Goal: Task Accomplishment & Management: Use online tool/utility

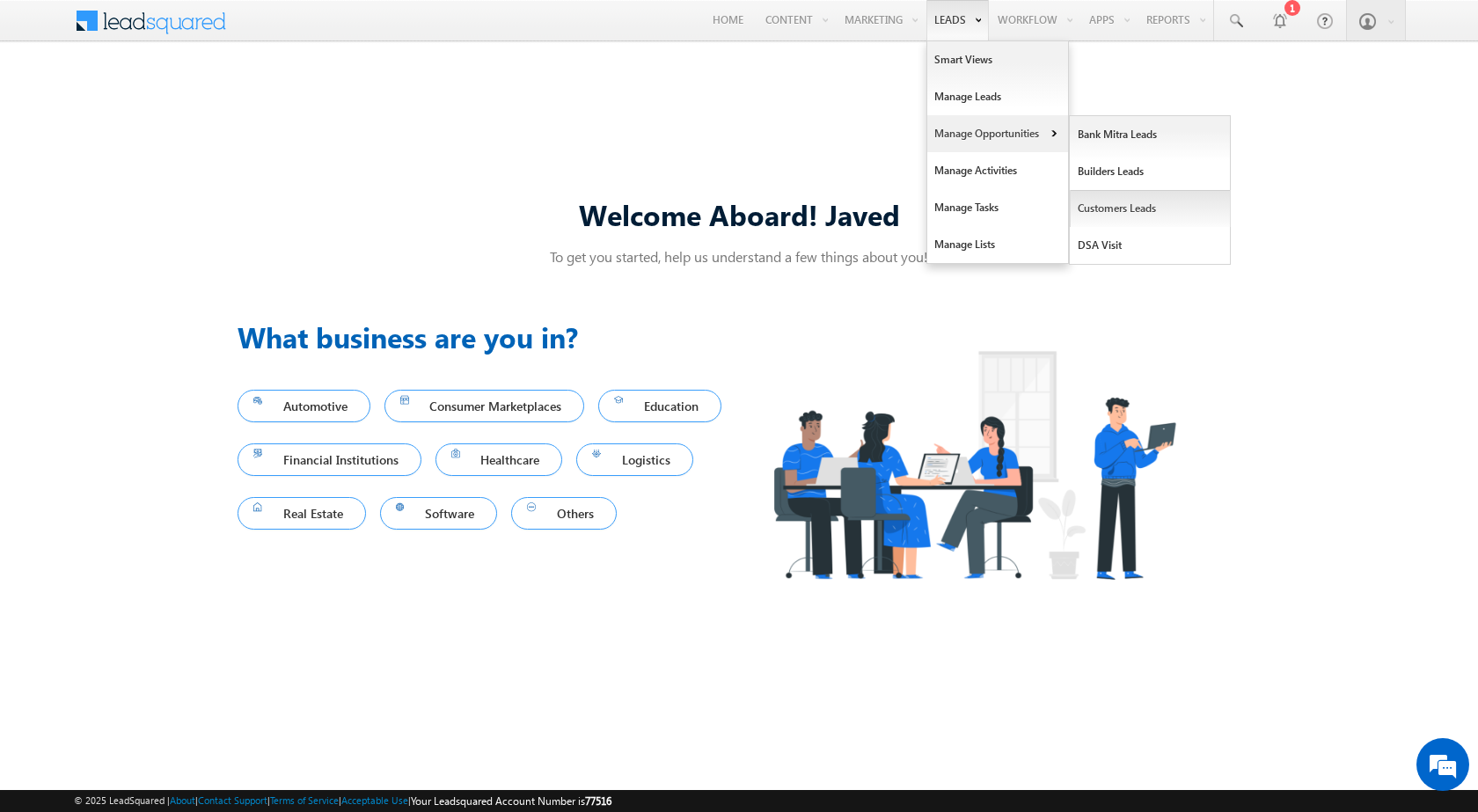
click at [1095, 213] on link "Customers Leads" at bounding box center [1150, 209] width 161 height 37
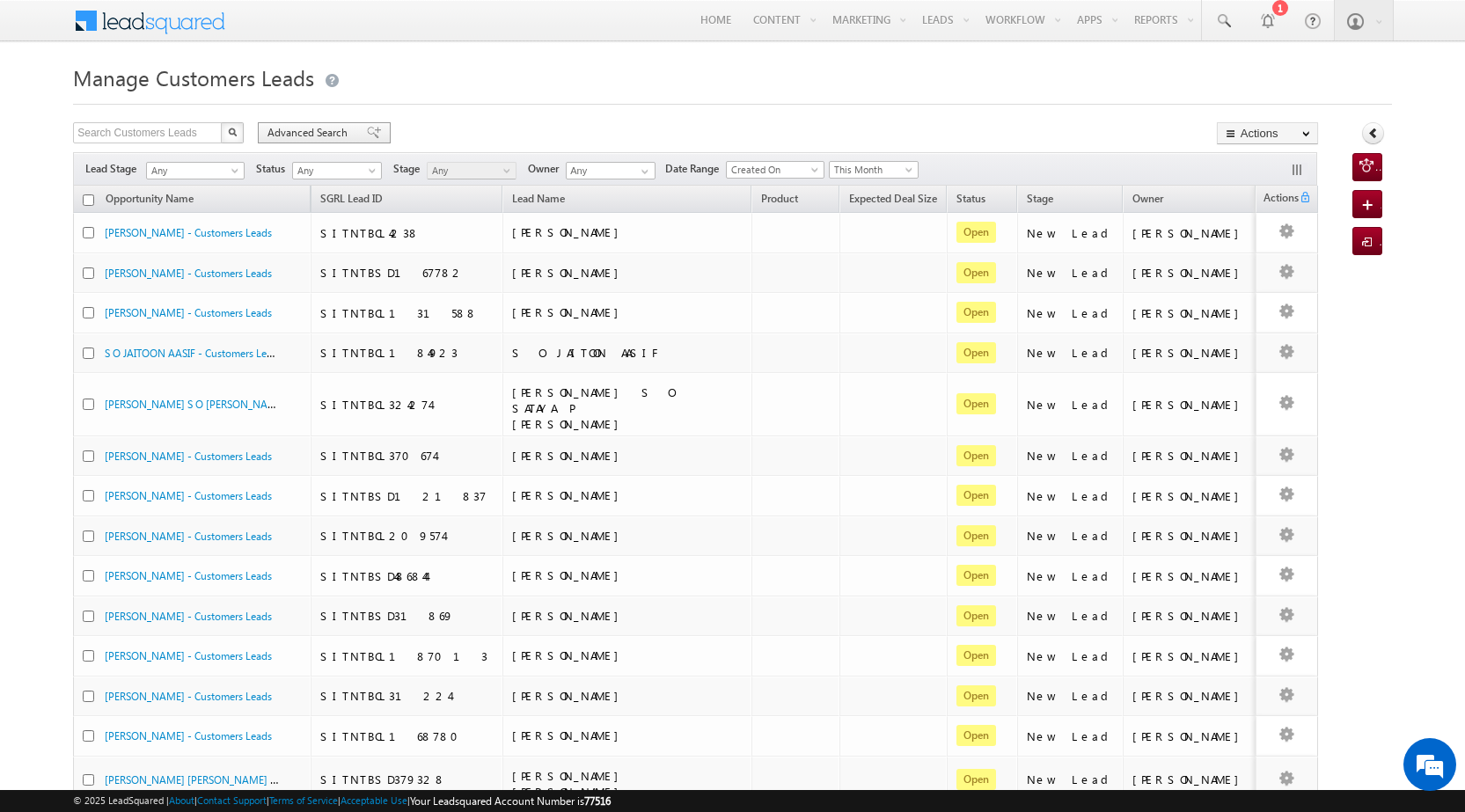
click at [367, 134] on span at bounding box center [374, 133] width 14 height 12
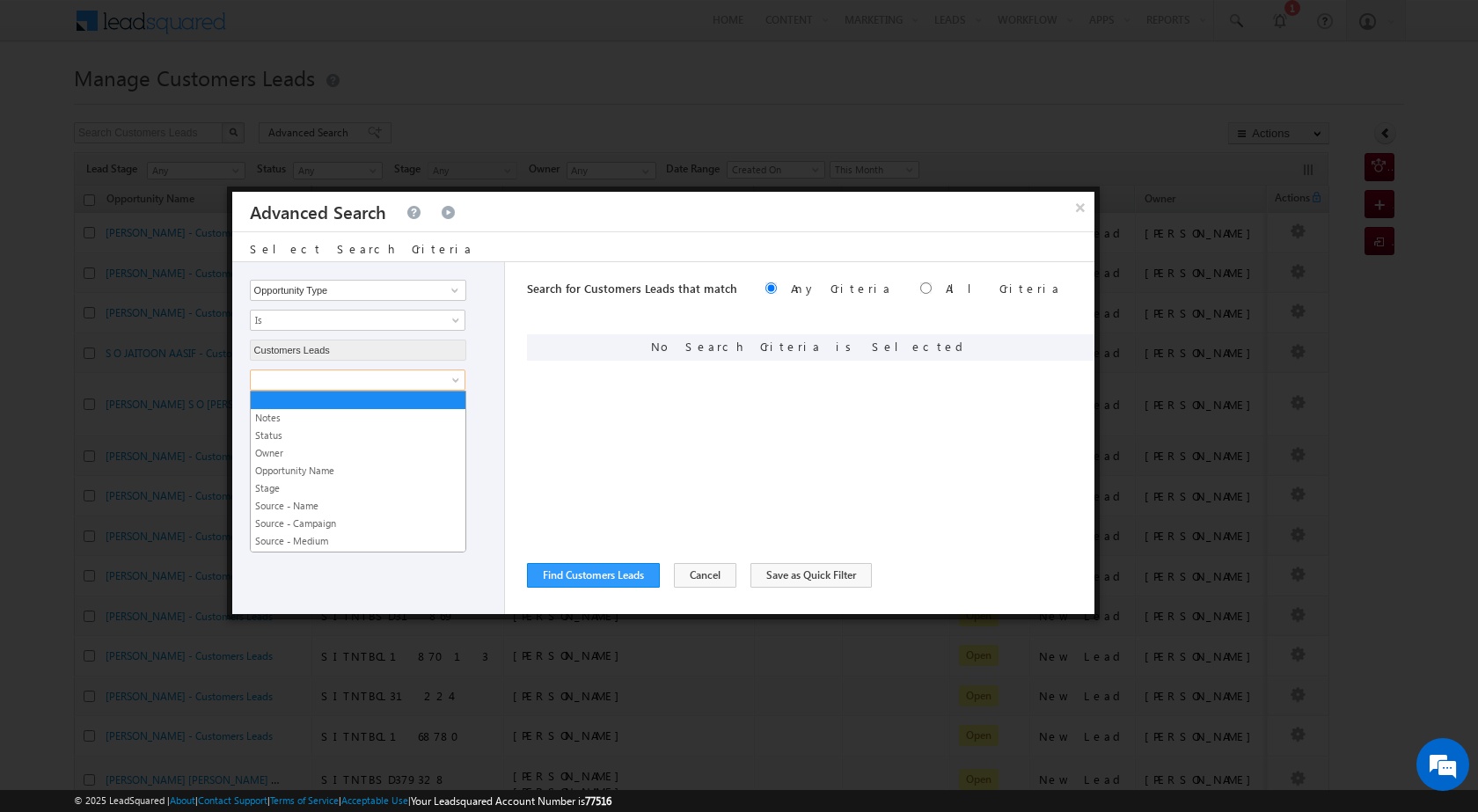
click at [338, 373] on span at bounding box center [346, 380] width 191 height 15
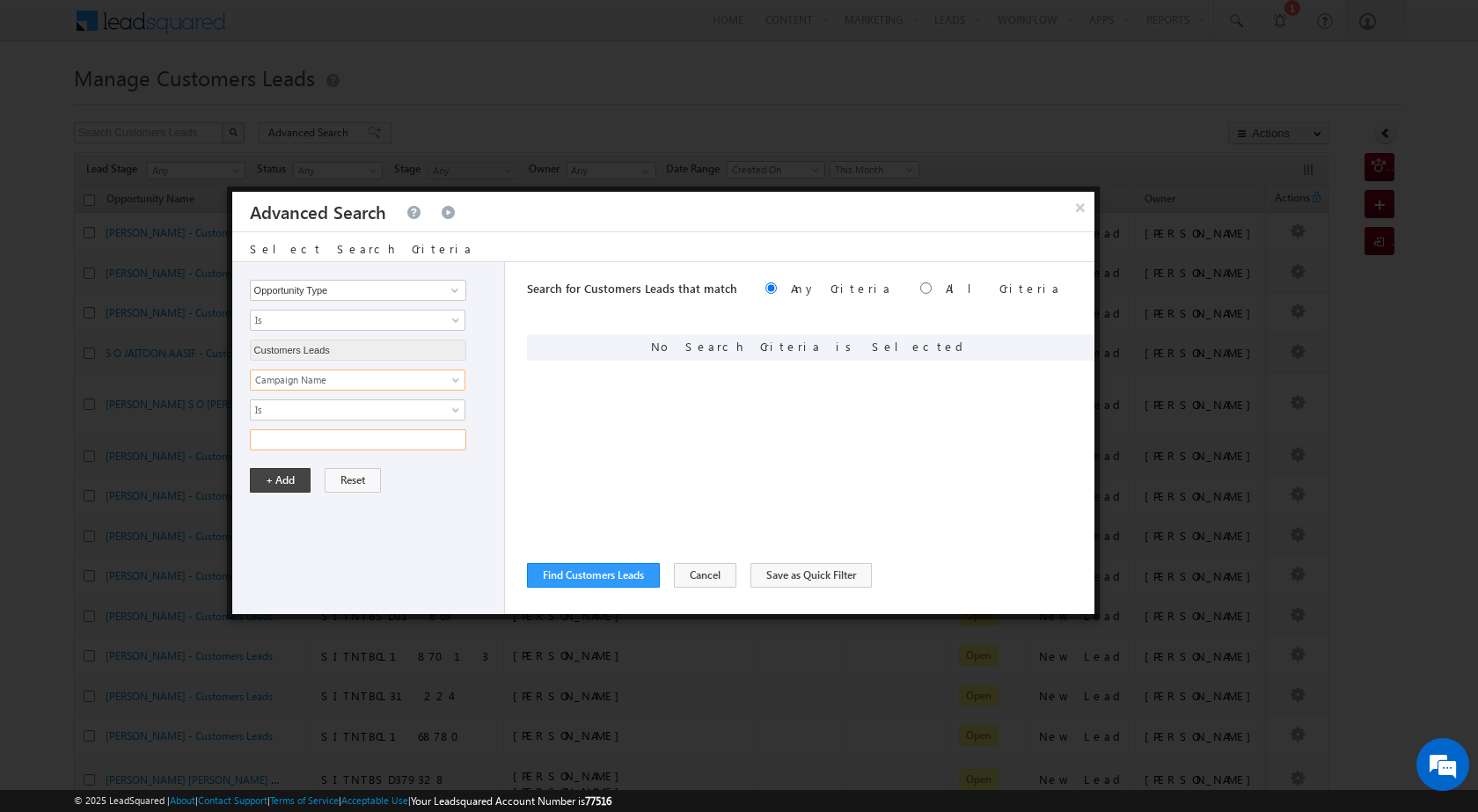
click at [343, 441] on input "text" at bounding box center [357, 440] width 216 height 21
paste input "NTB_PA_HL_FRESH_CL_CC_VB4_26AUG25"
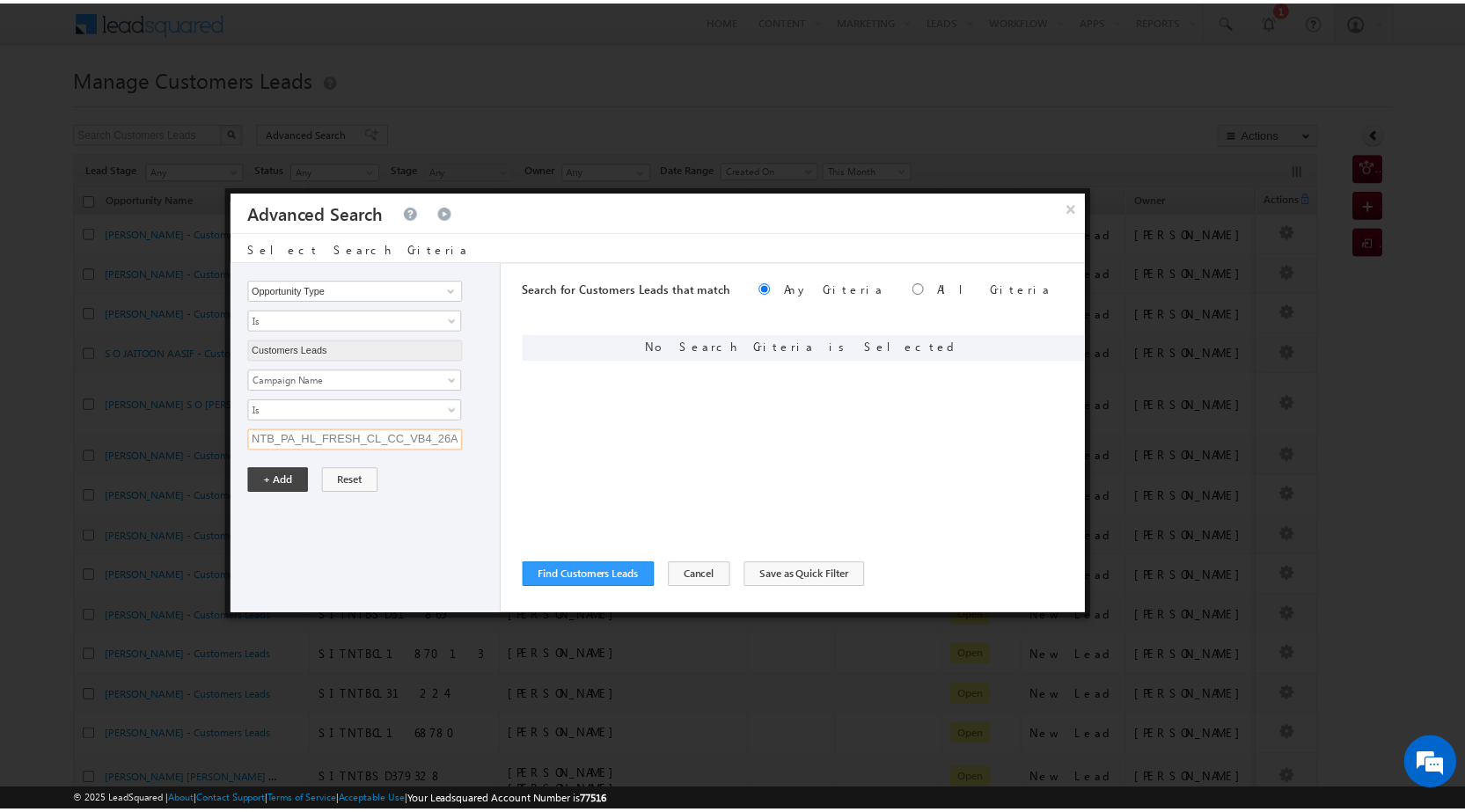
scroll to position [0, 43]
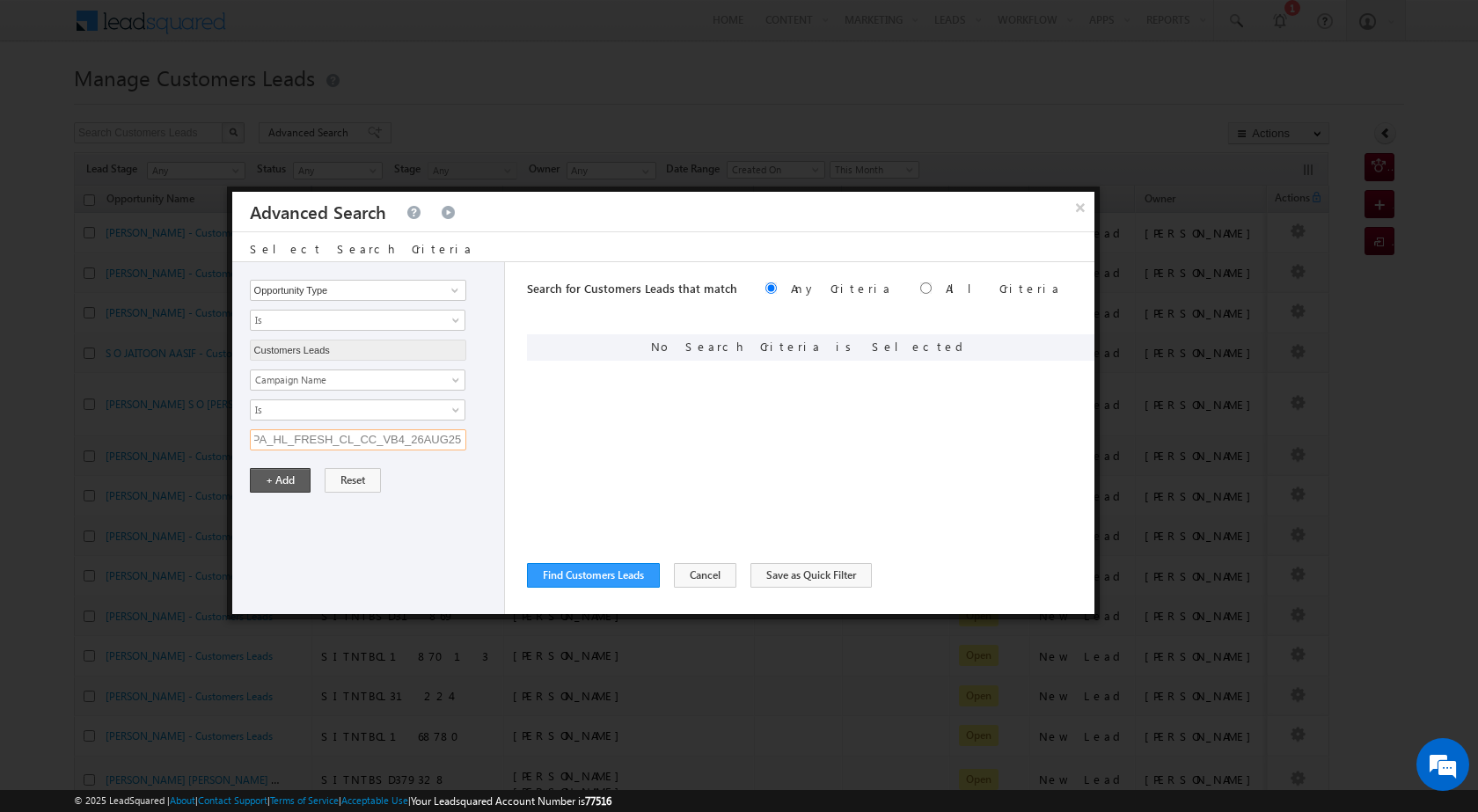
type input "NTB_PA_HL_FRESH_CL_CC_VB4_26AUG25"
click at [294, 480] on button "+ Add" at bounding box center [280, 480] width 61 height 25
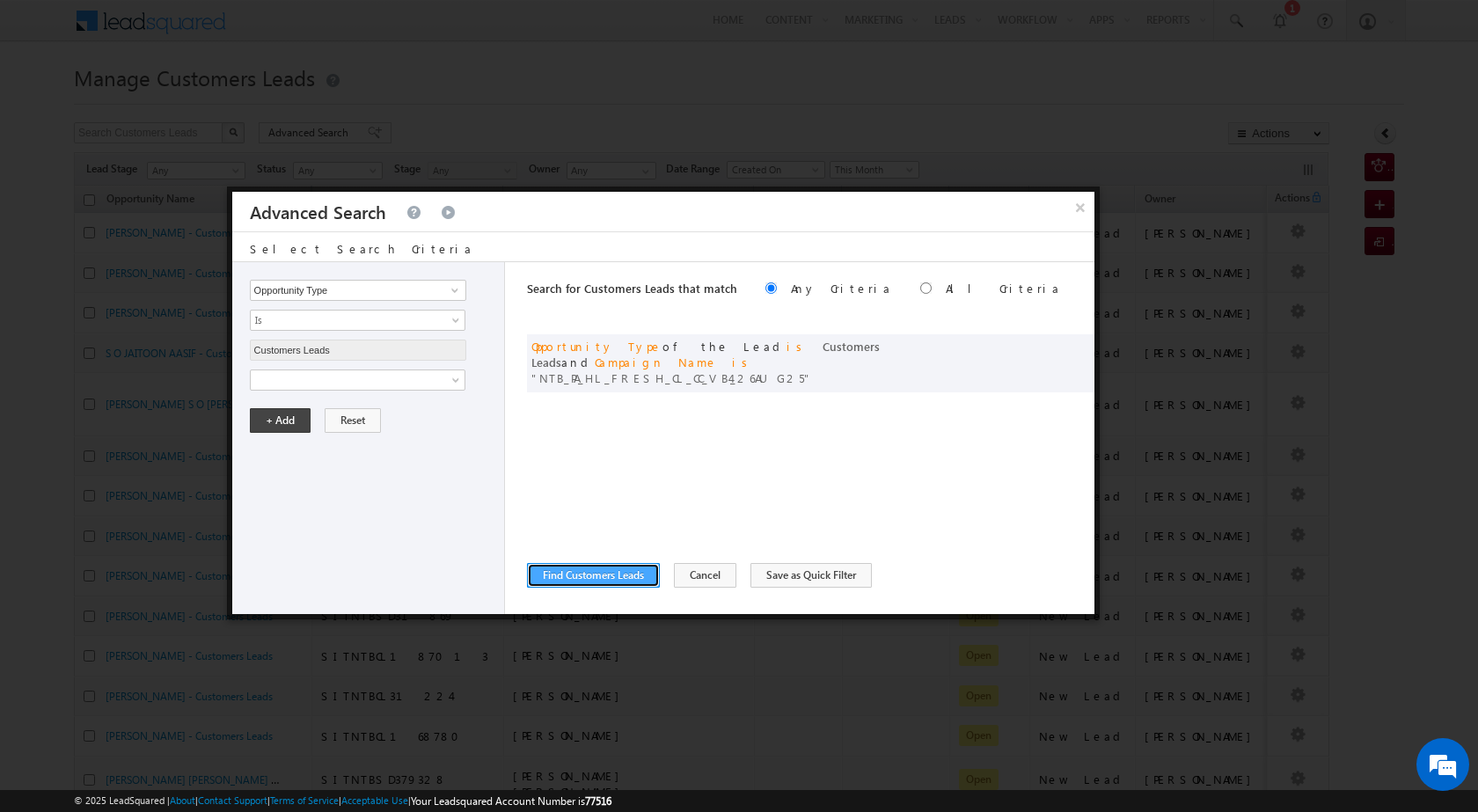
click at [581, 575] on button "Find Customers Leads" at bounding box center [593, 576] width 133 height 25
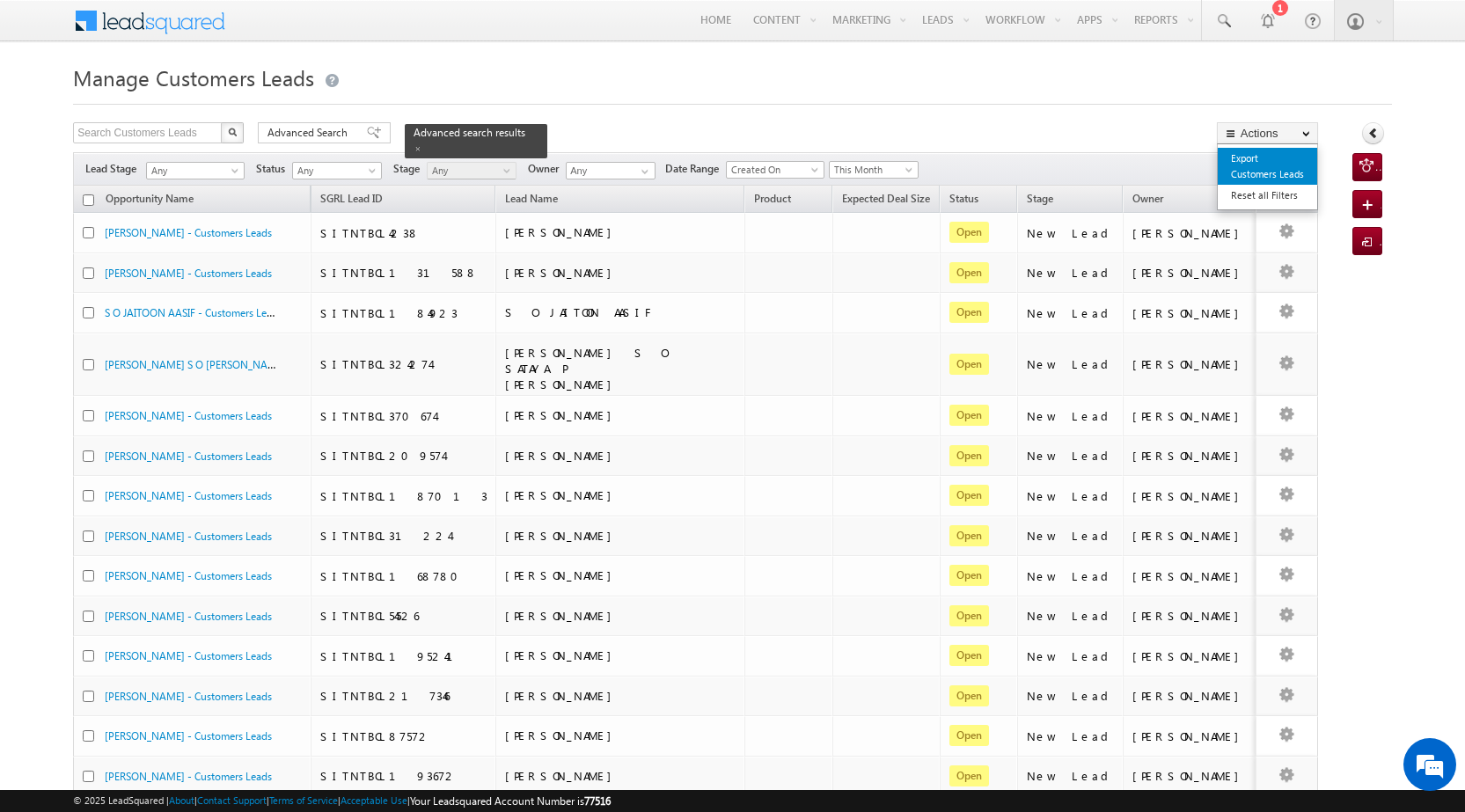
click at [1251, 157] on link "Export Customers Leads" at bounding box center [1267, 166] width 99 height 37
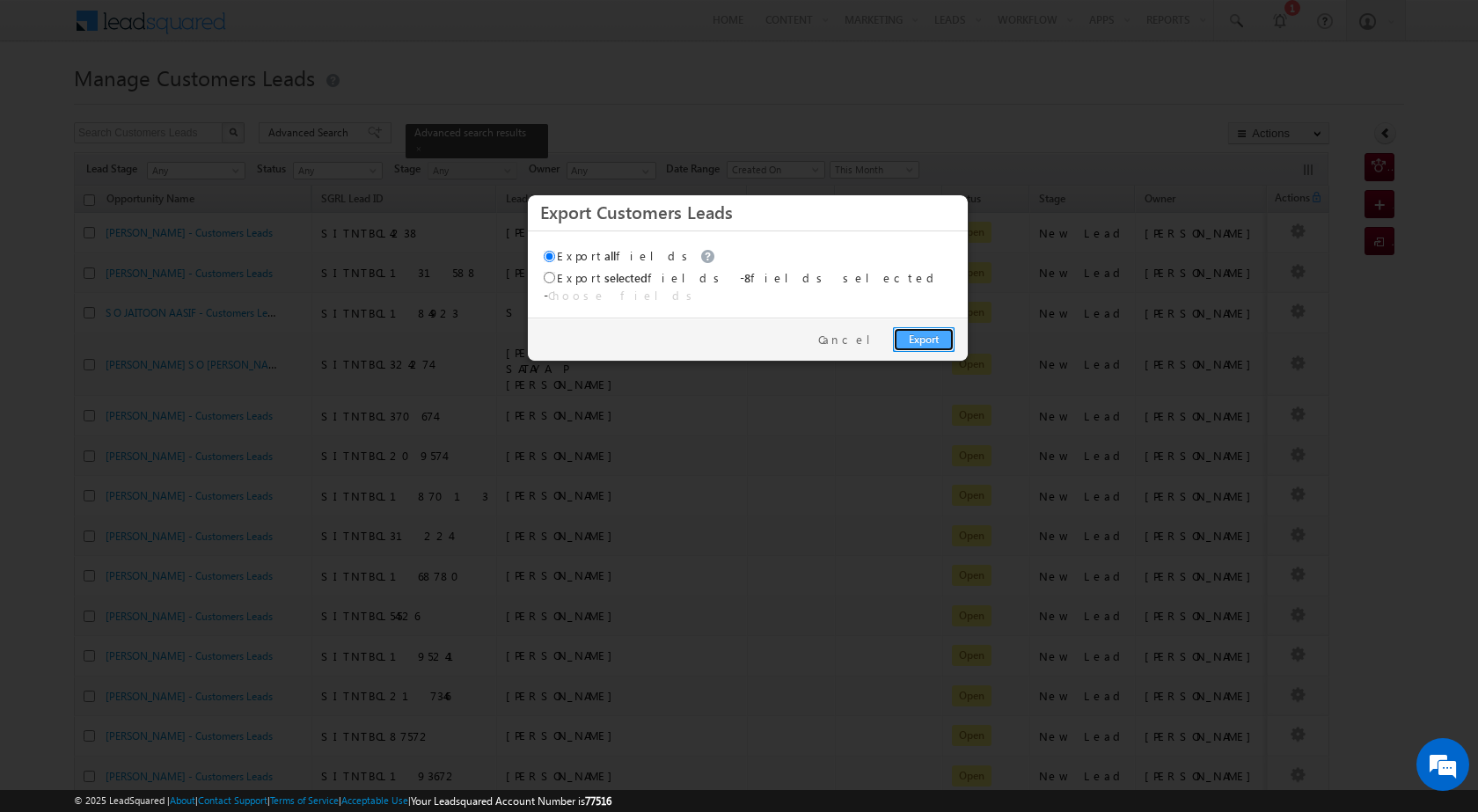
click at [927, 328] on link "Export" at bounding box center [924, 340] width 62 height 25
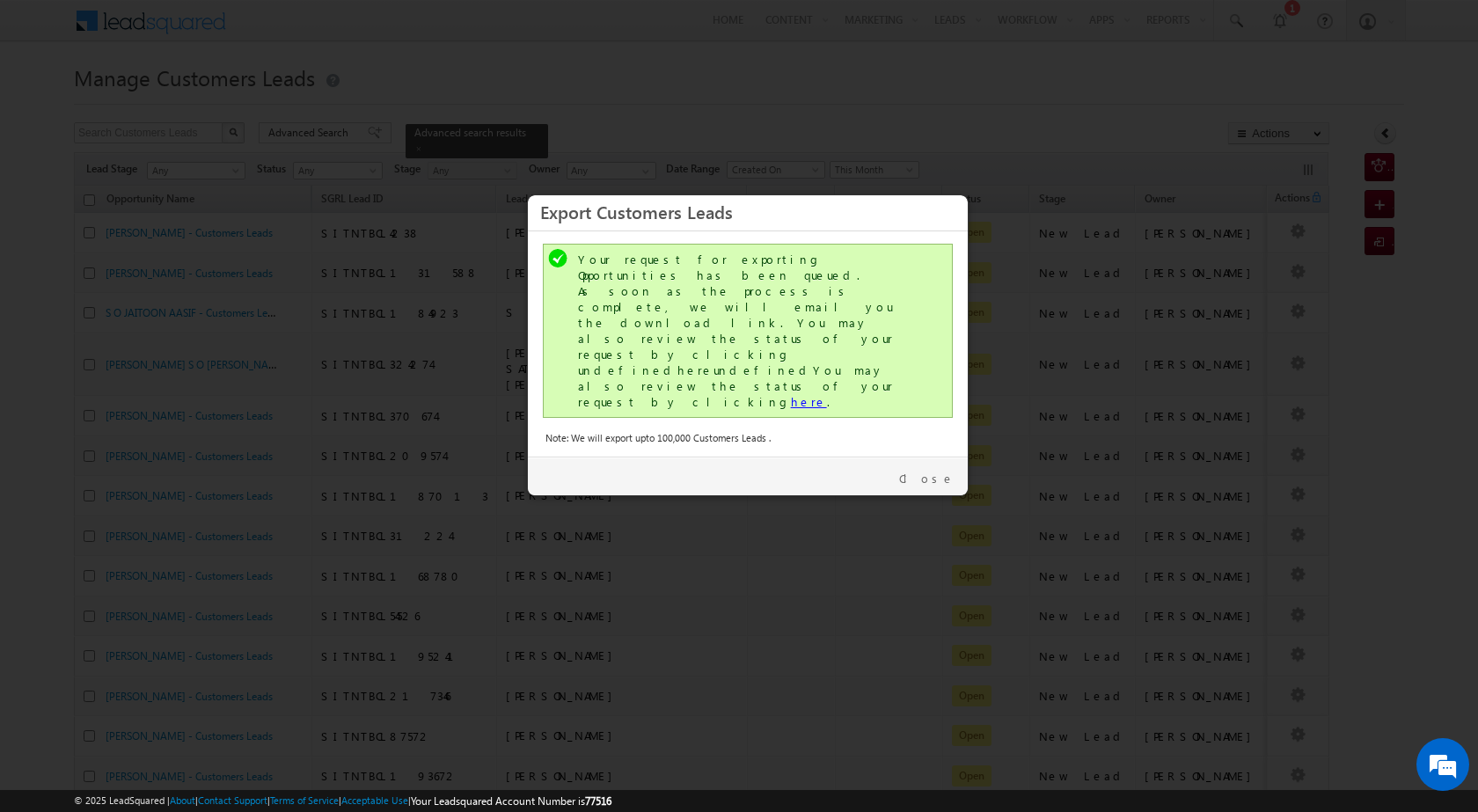
click at [791, 394] on link "here" at bounding box center [809, 402] width 37 height 15
click at [936, 471] on link "Close" at bounding box center [927, 479] width 56 height 15
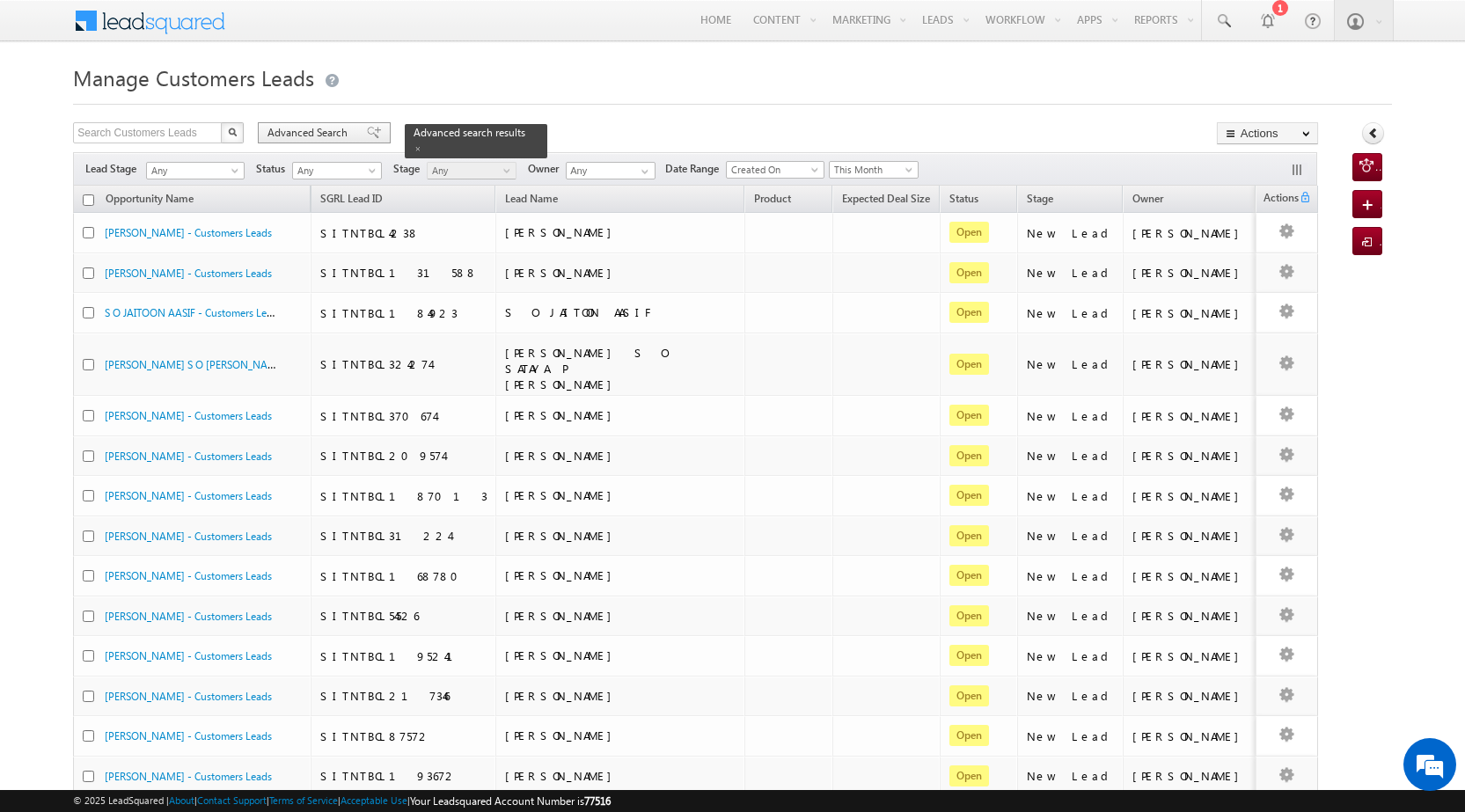
click at [367, 131] on span at bounding box center [374, 133] width 14 height 12
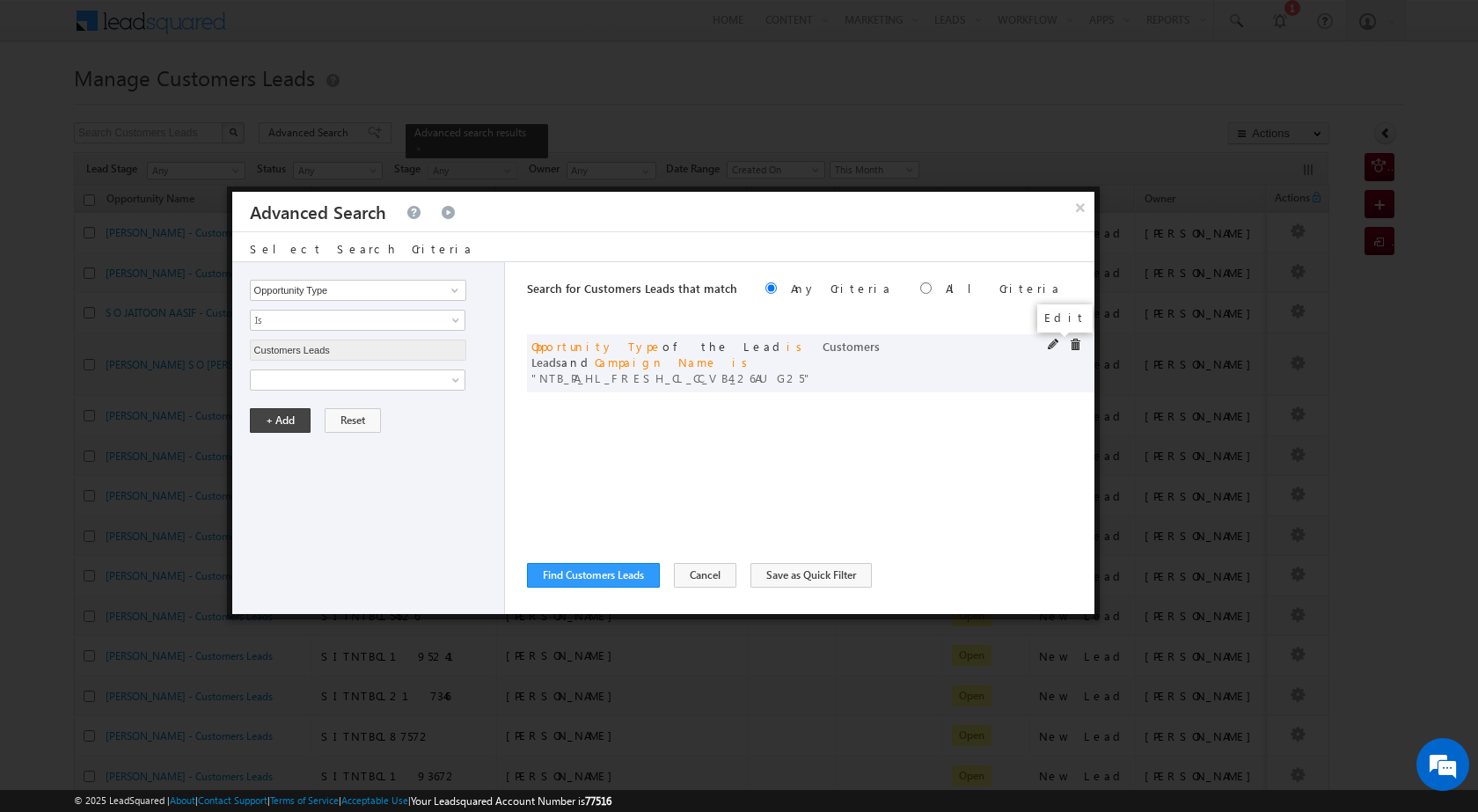
click at [1055, 346] on span at bounding box center [1053, 344] width 12 height 12
click at [328, 434] on input "NTB_PA_HL_FRESH_CL_CC_VB4_26AUG25" at bounding box center [357, 440] width 216 height 21
paste input "3_26AUG25"
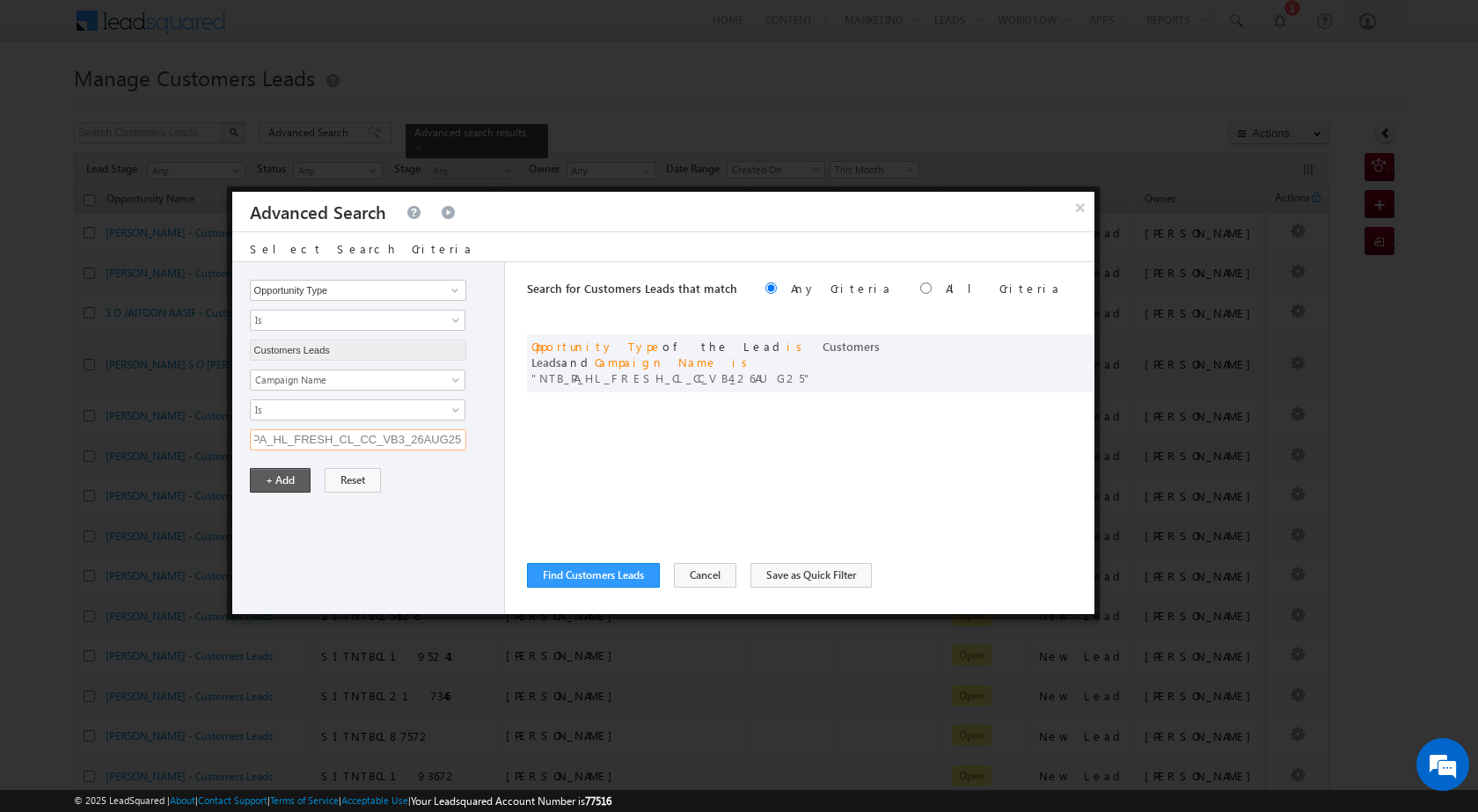
type input "NTB_PA_HL_FRESH_CL_CC_VB3_26AUG25"
click at [277, 477] on button "+ Add" at bounding box center [280, 480] width 61 height 25
click at [1055, 341] on span at bounding box center [1053, 344] width 12 height 12
click at [404, 437] on input "NTB_PA_HL_FRESH_CL_CC_VB3_26AUG25" at bounding box center [357, 440] width 216 height 21
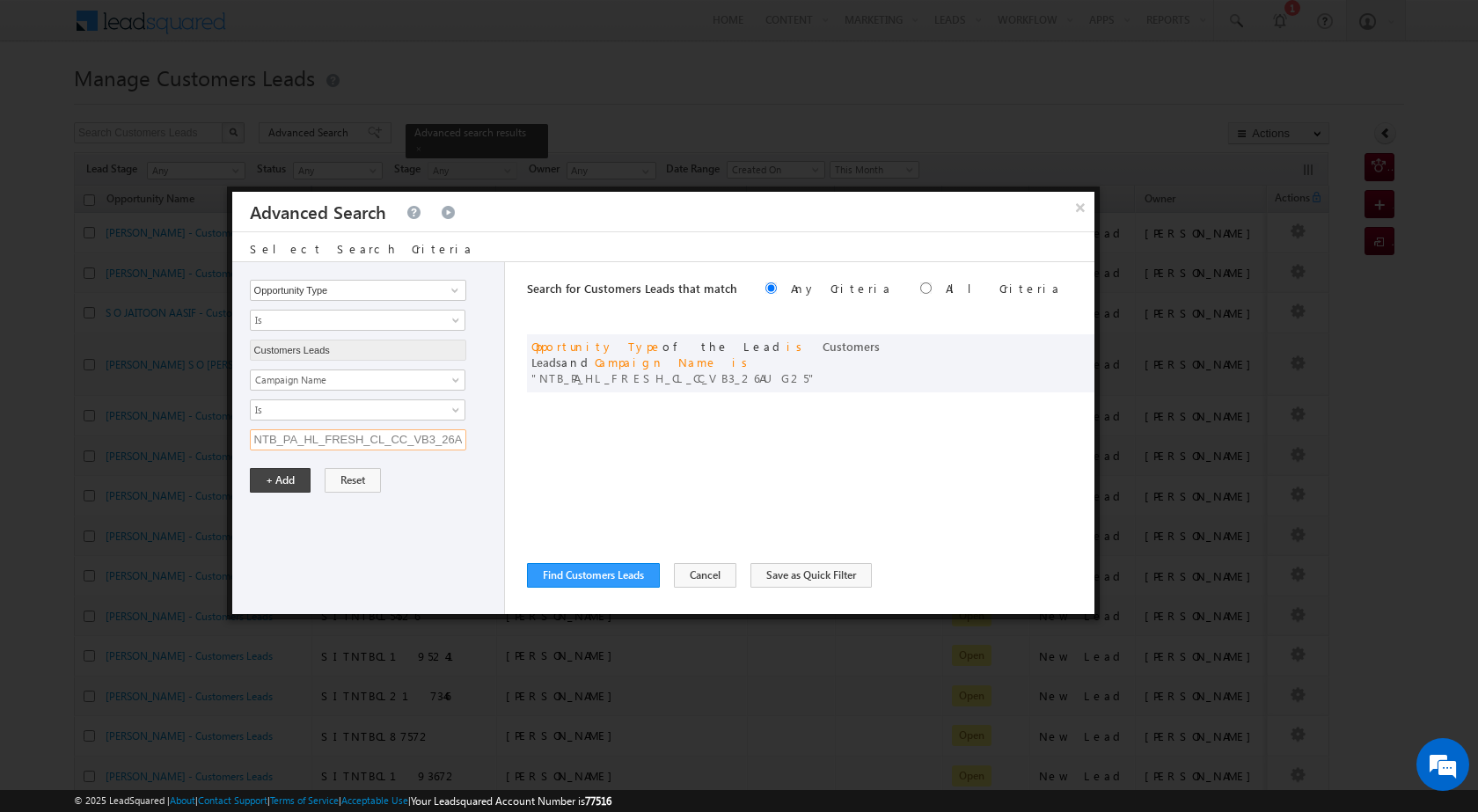
click at [404, 437] on input "NTB_PA_HL_FRESH_CL_CC_VB3_26AUG25" at bounding box center [357, 440] width 216 height 21
paste input "text"
type input "NTB_PA_HL_FRESH_CL_CC_VB3_26AUG25"
click at [597, 578] on button "Find Customers Leads" at bounding box center [593, 576] width 133 height 25
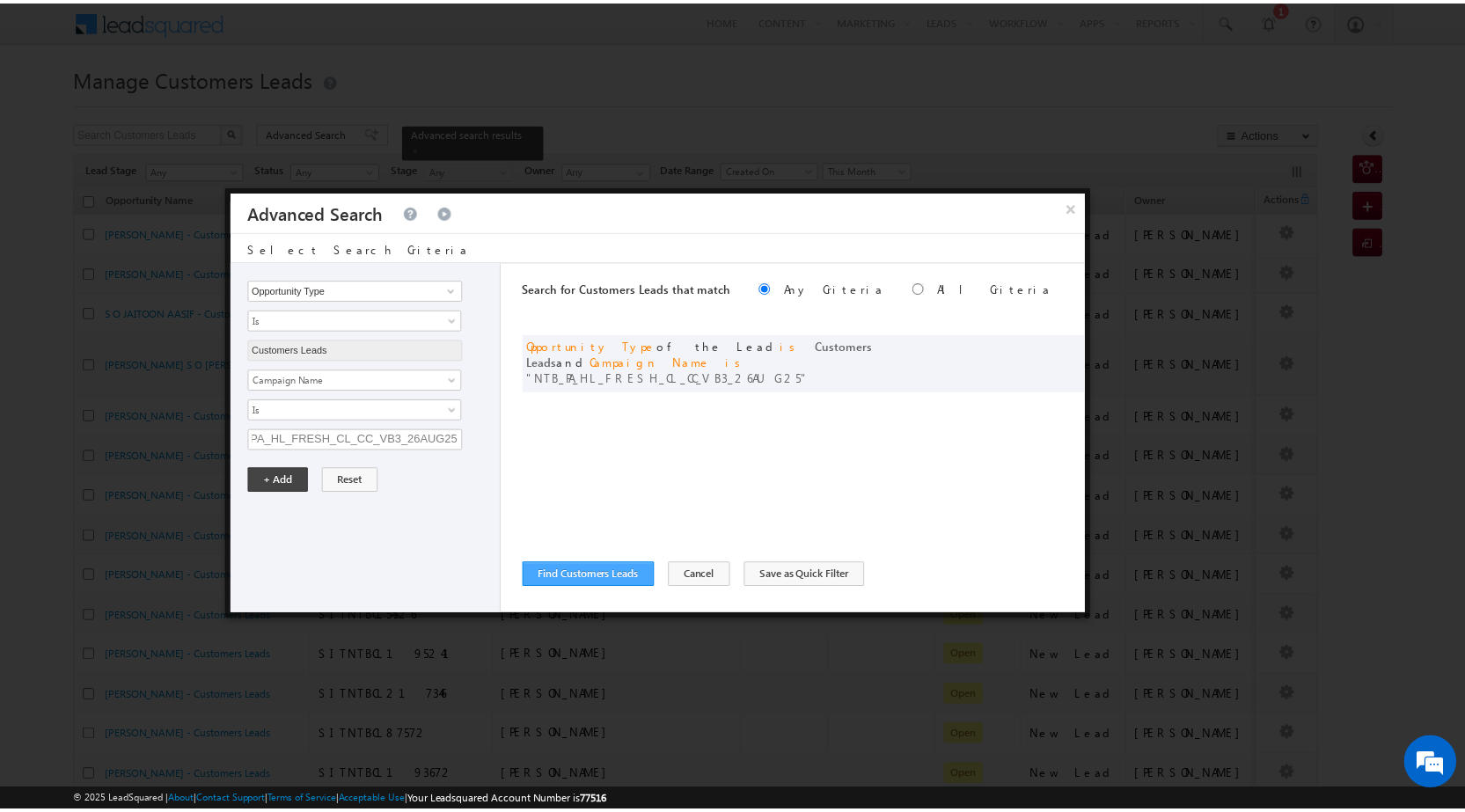
scroll to position [0, 0]
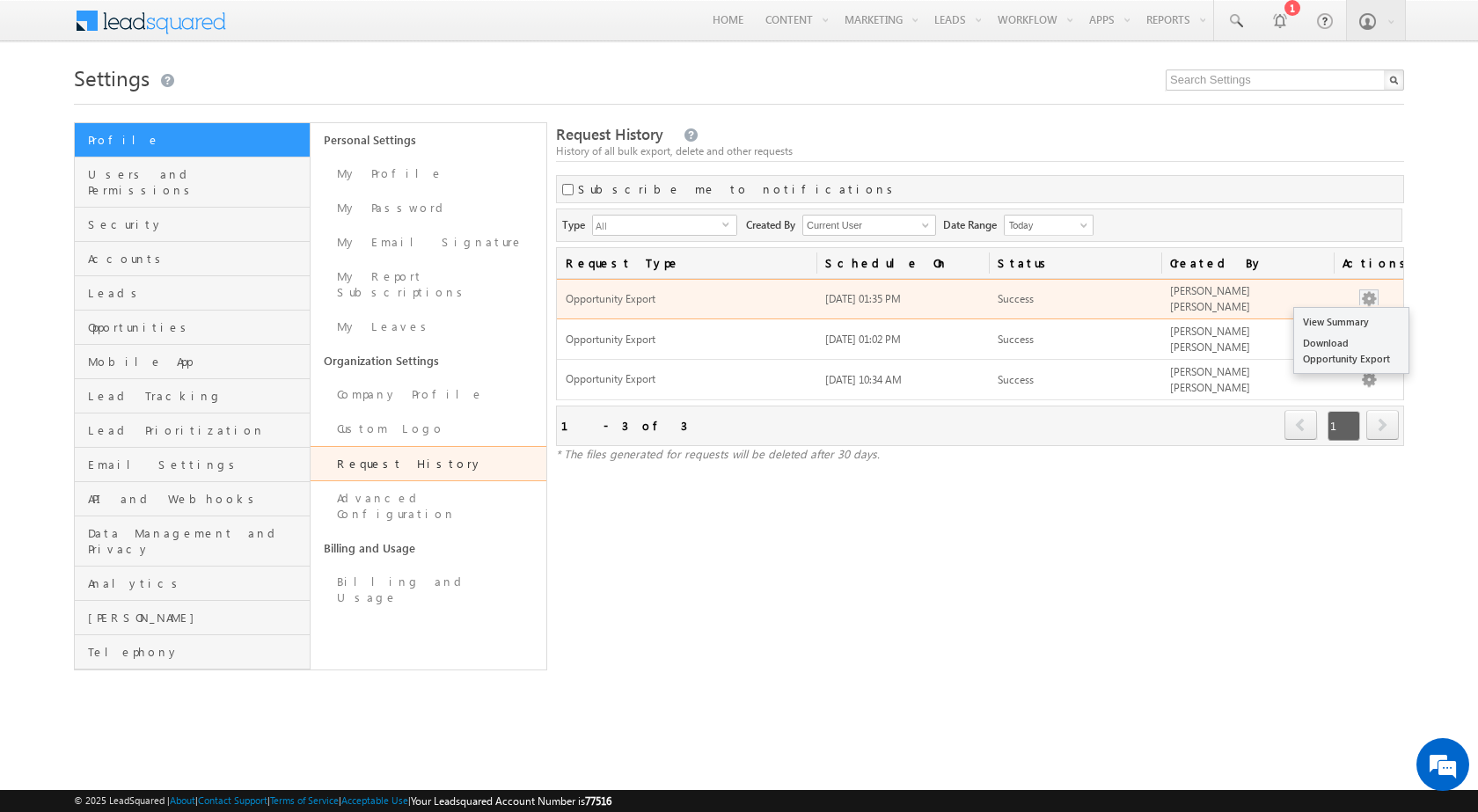
click at [1367, 298] on button "button" at bounding box center [1368, 299] width 17 height 17
click at [1321, 338] on link "Download Opportunity Export" at bounding box center [1351, 351] width 114 height 37
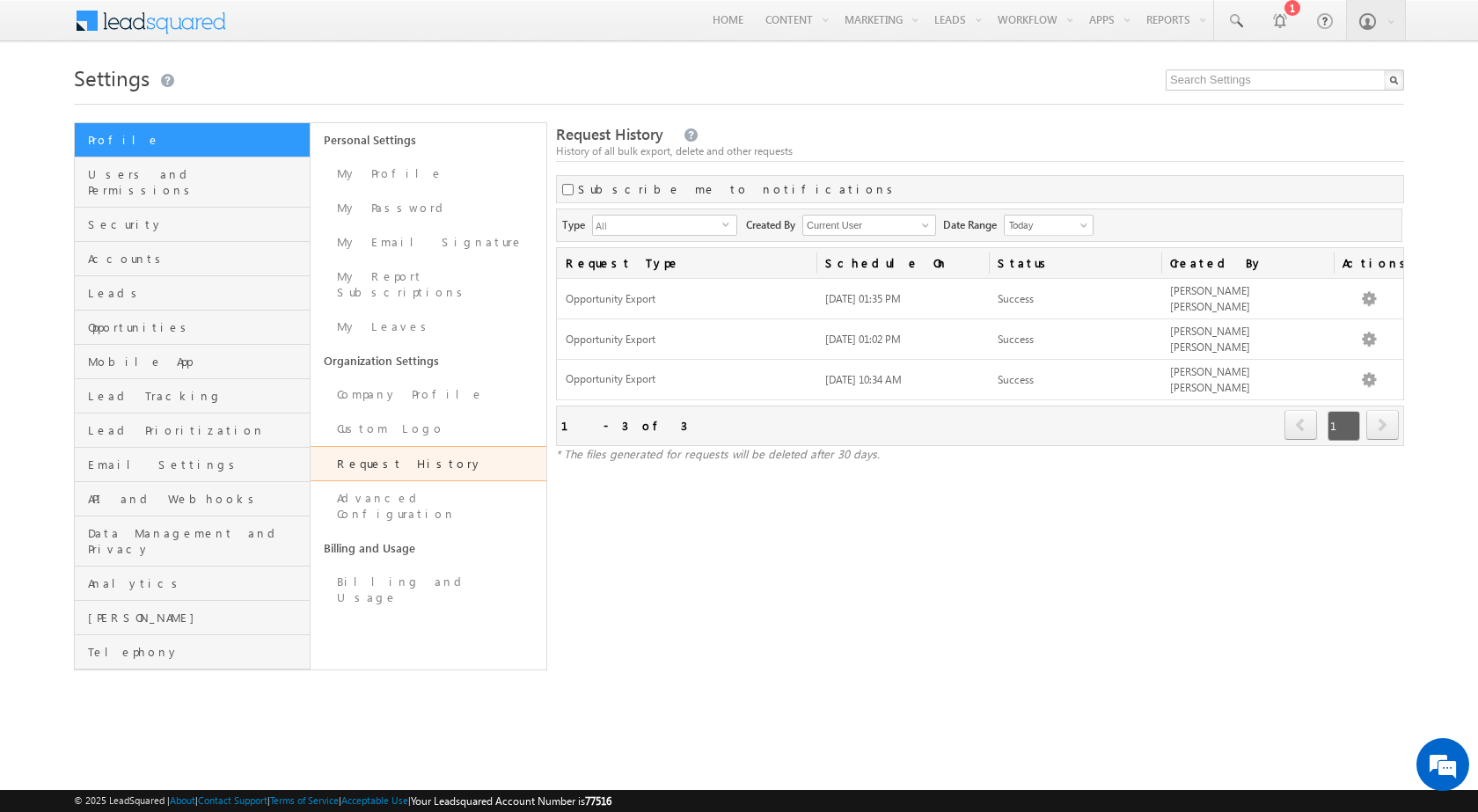
click at [702, 603] on div "Request History History of all bulk export, delete and other requests Subscribe…" at bounding box center [980, 396] width 849 height 548
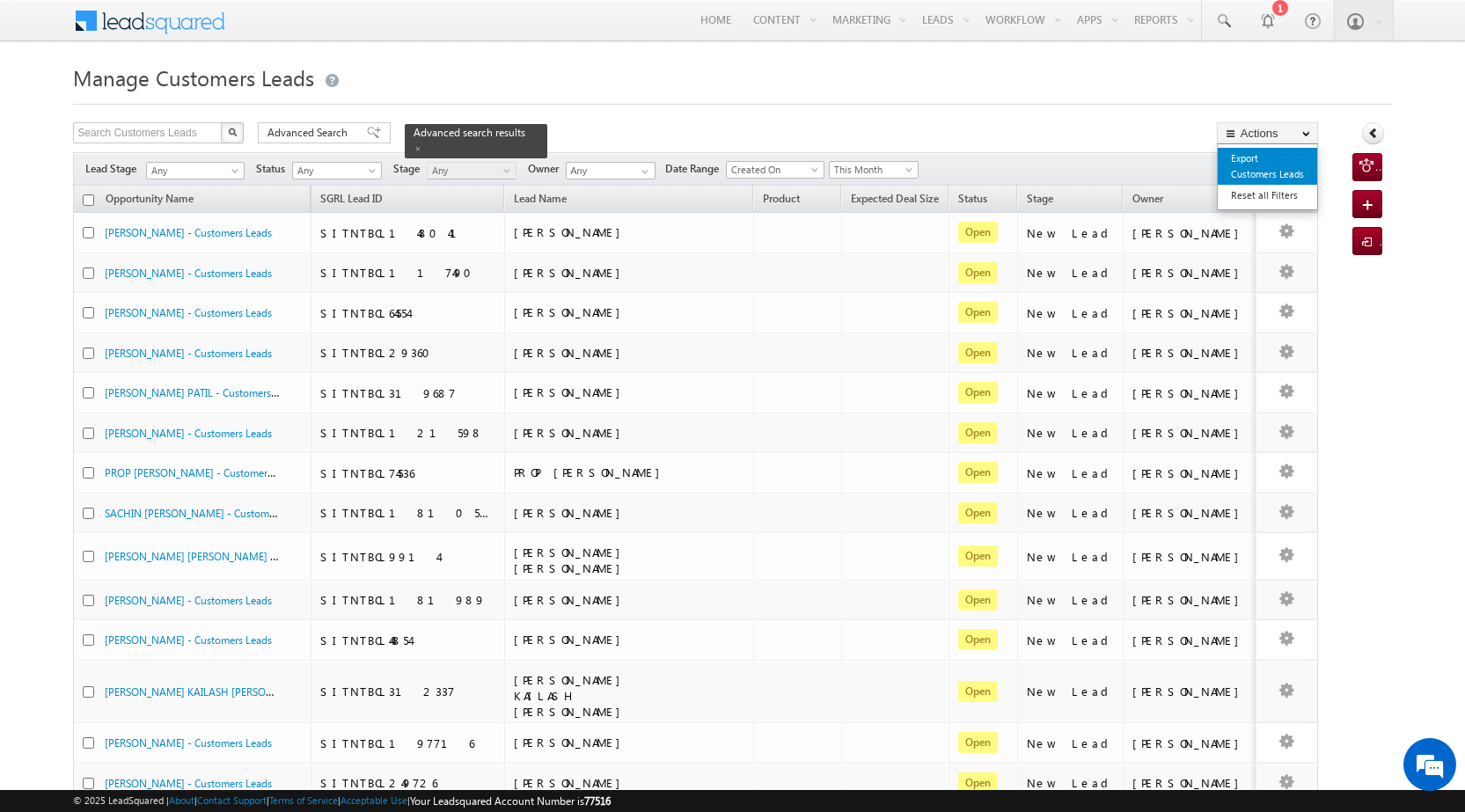
click at [1252, 166] on link "Export Customers Leads" at bounding box center [1267, 166] width 99 height 37
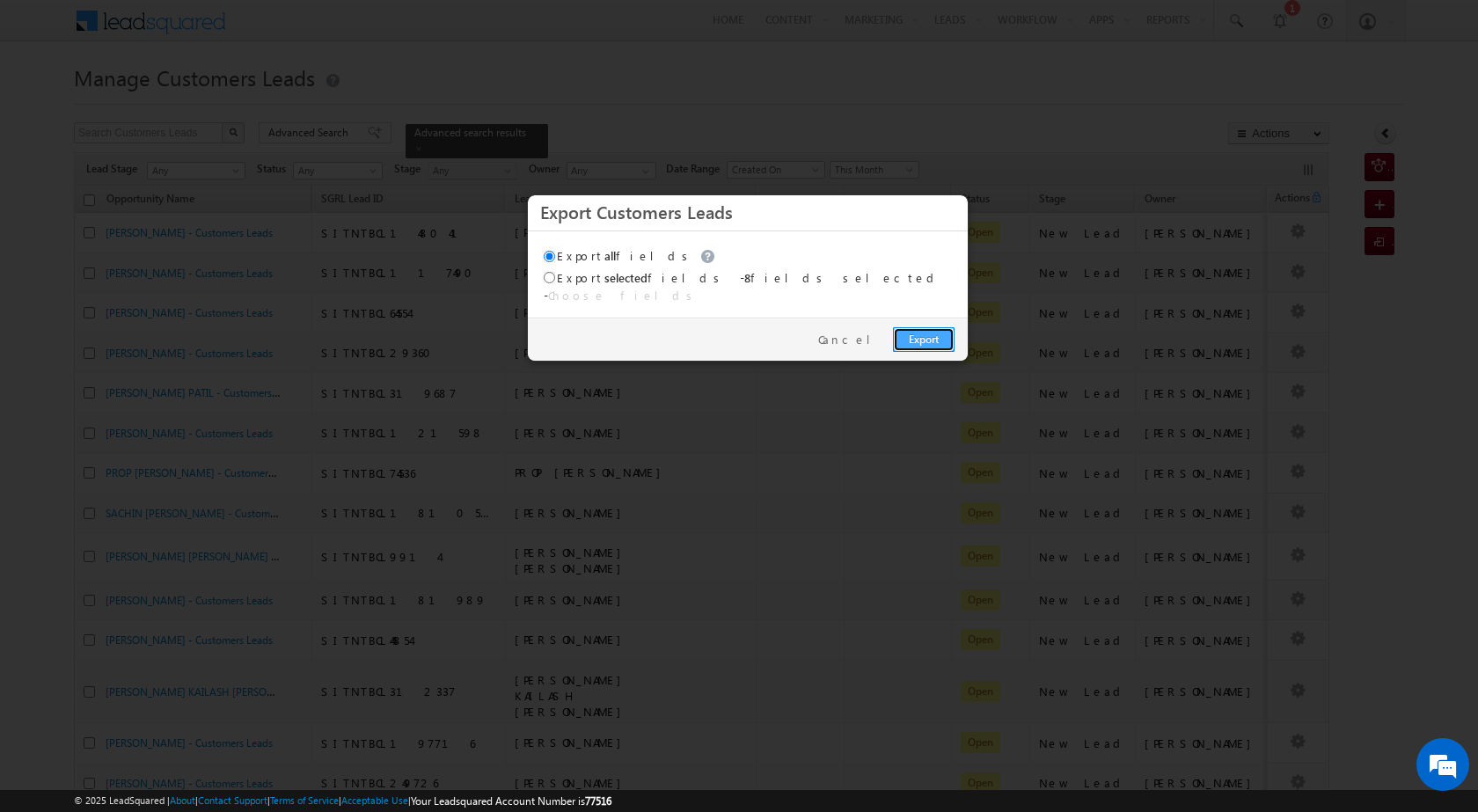
click at [923, 328] on link "Export" at bounding box center [924, 340] width 62 height 25
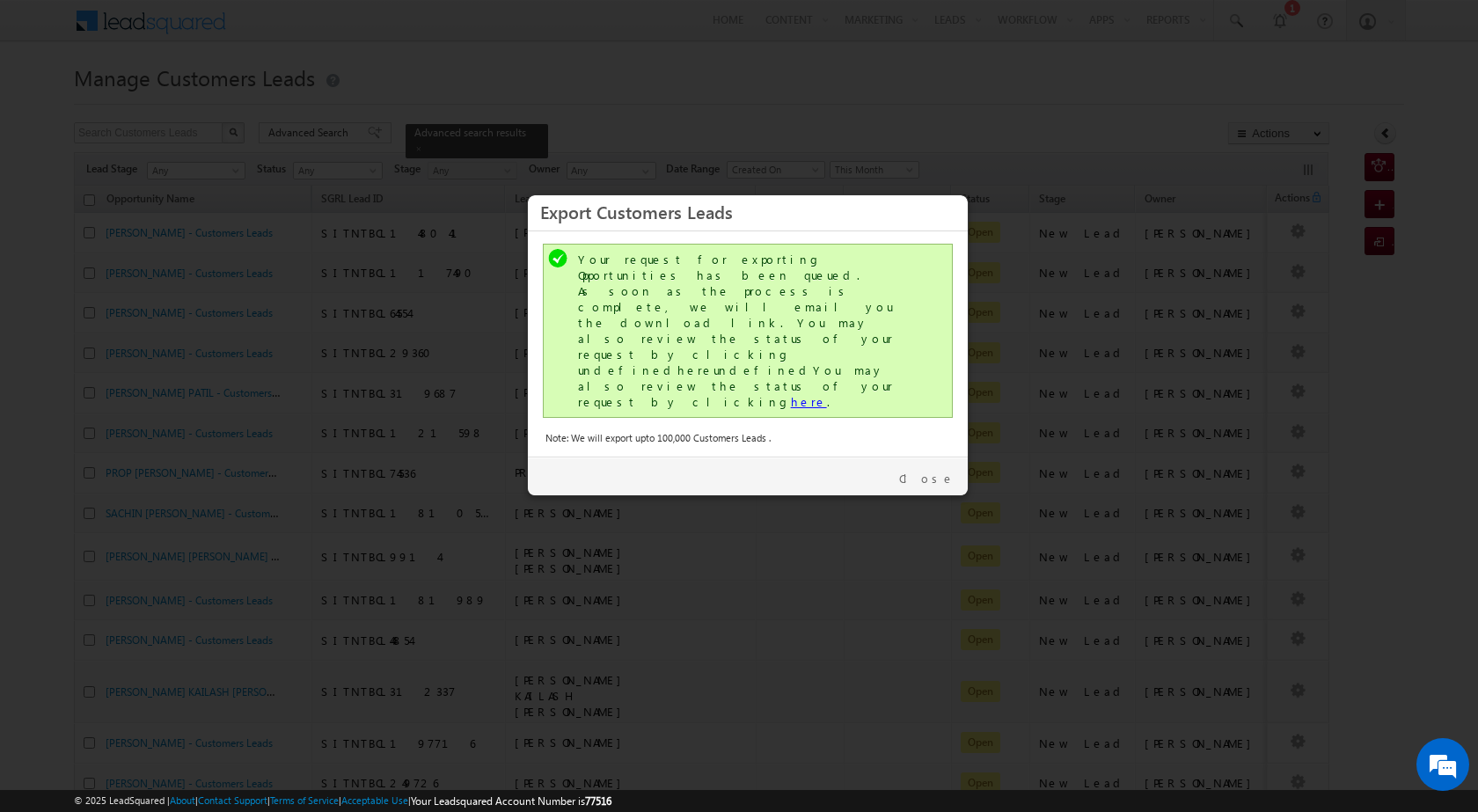
click at [791, 394] on link "here" at bounding box center [809, 402] width 37 height 15
click at [948, 471] on link "Close" at bounding box center [927, 479] width 56 height 15
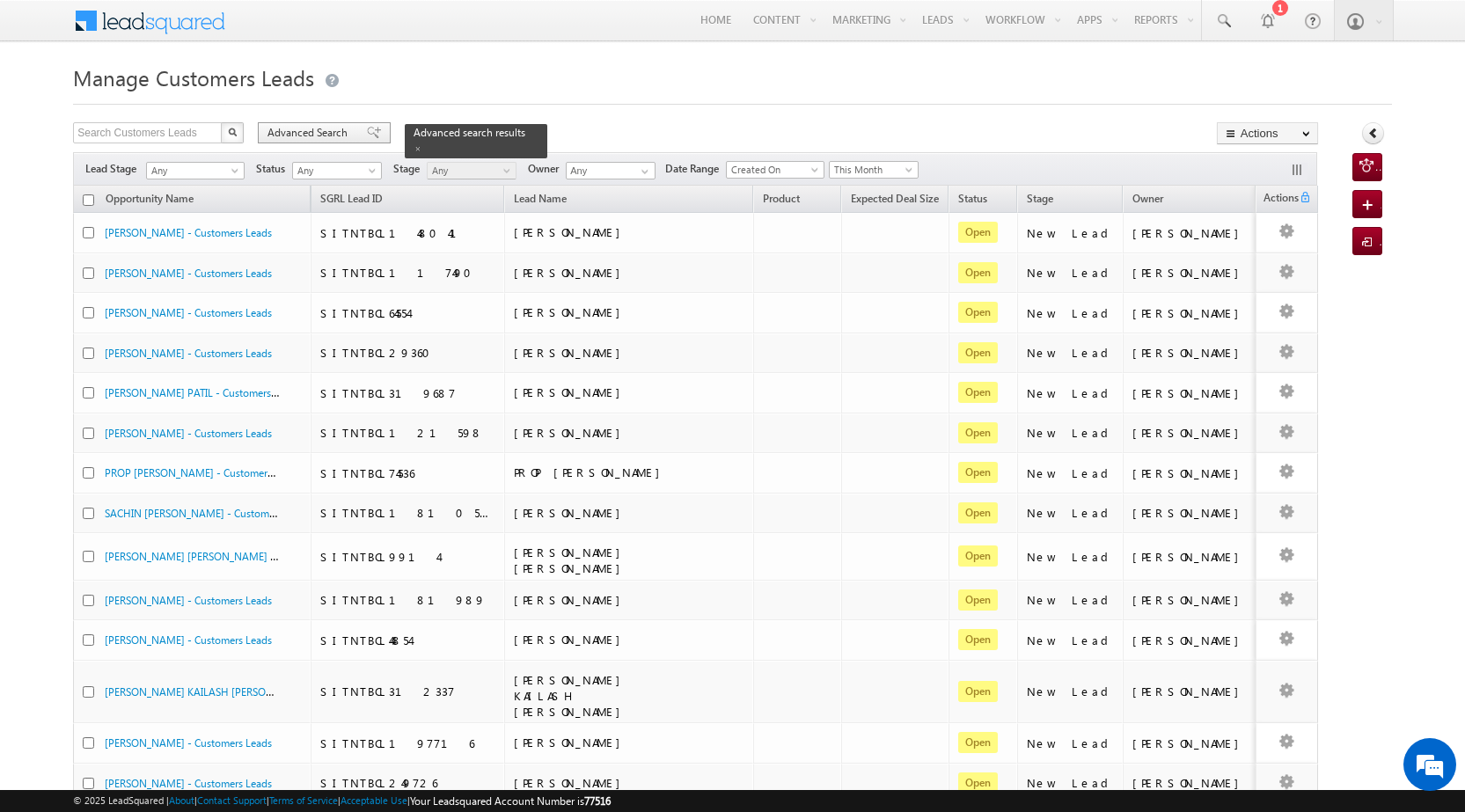
click at [371, 133] on div "Advanced Search" at bounding box center [324, 133] width 133 height 21
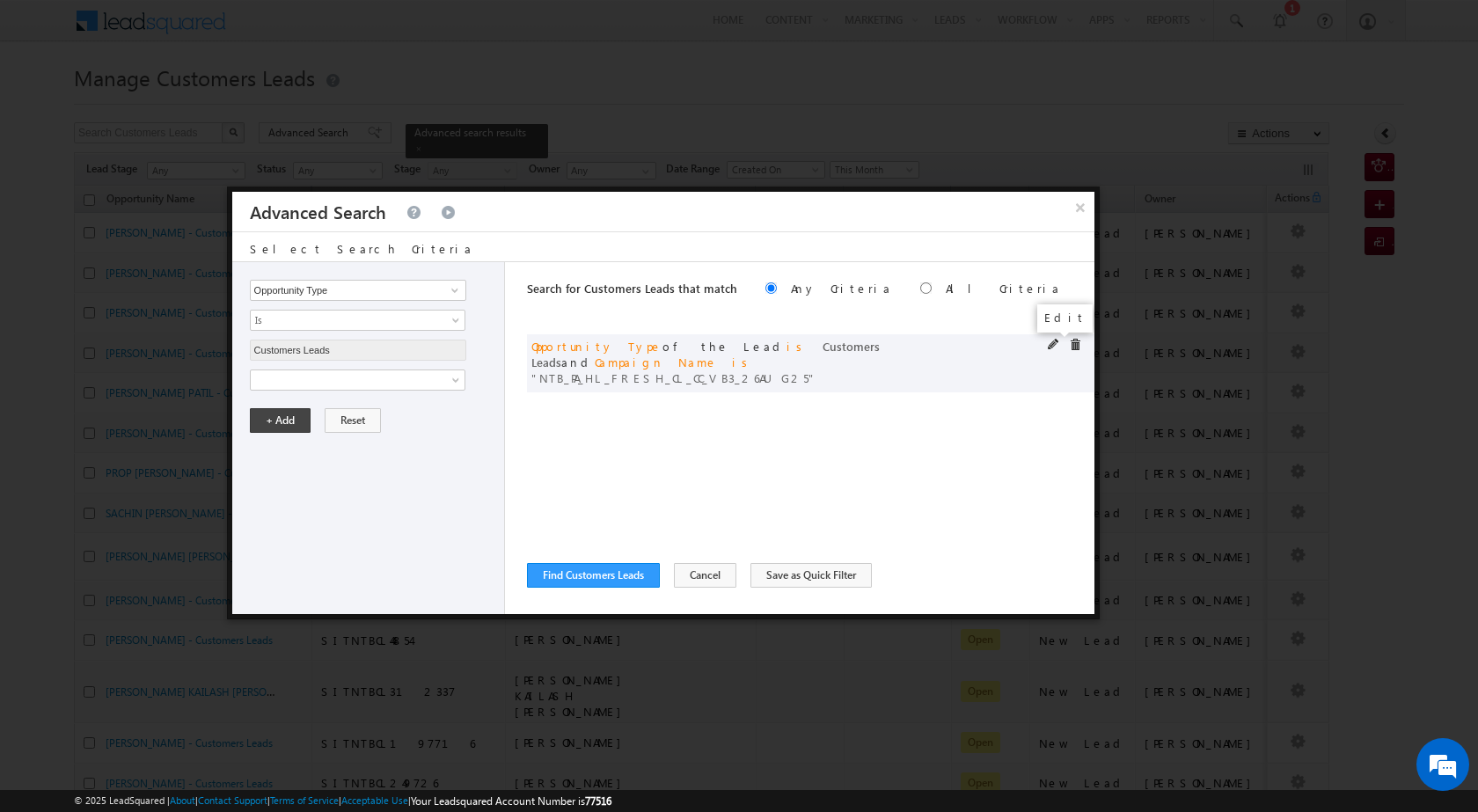
click at [1050, 344] on span at bounding box center [1053, 344] width 12 height 12
click at [401, 431] on input "NTB_PA_HL_FRESH_CL_CC_VB3_26AUG25" at bounding box center [357, 440] width 216 height 21
paste input "2_26AUG25"
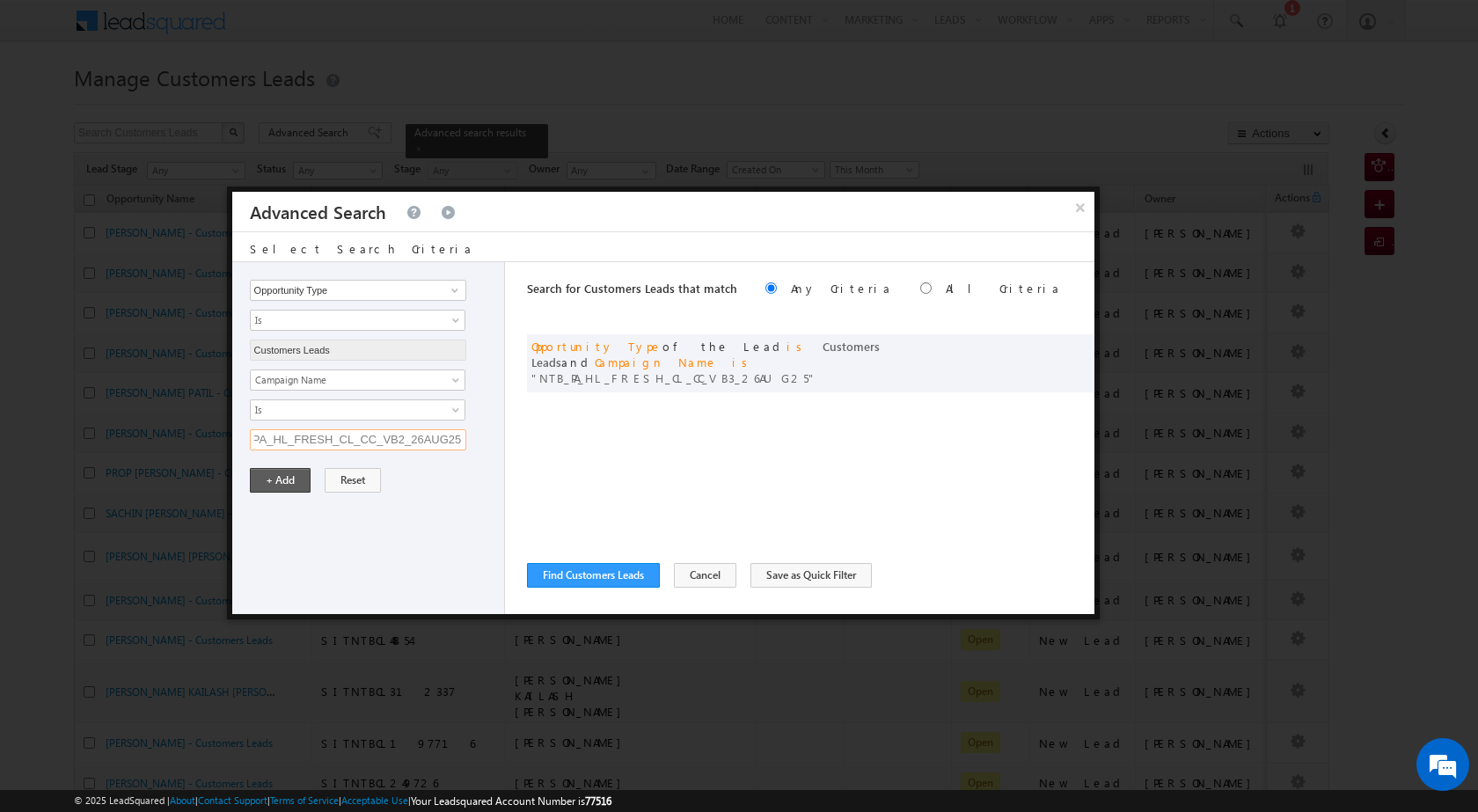
type input "NTB_PA_HL_FRESH_CL_CC_VB2_26AUG25"
click at [297, 484] on button "+ Add" at bounding box center [280, 480] width 61 height 25
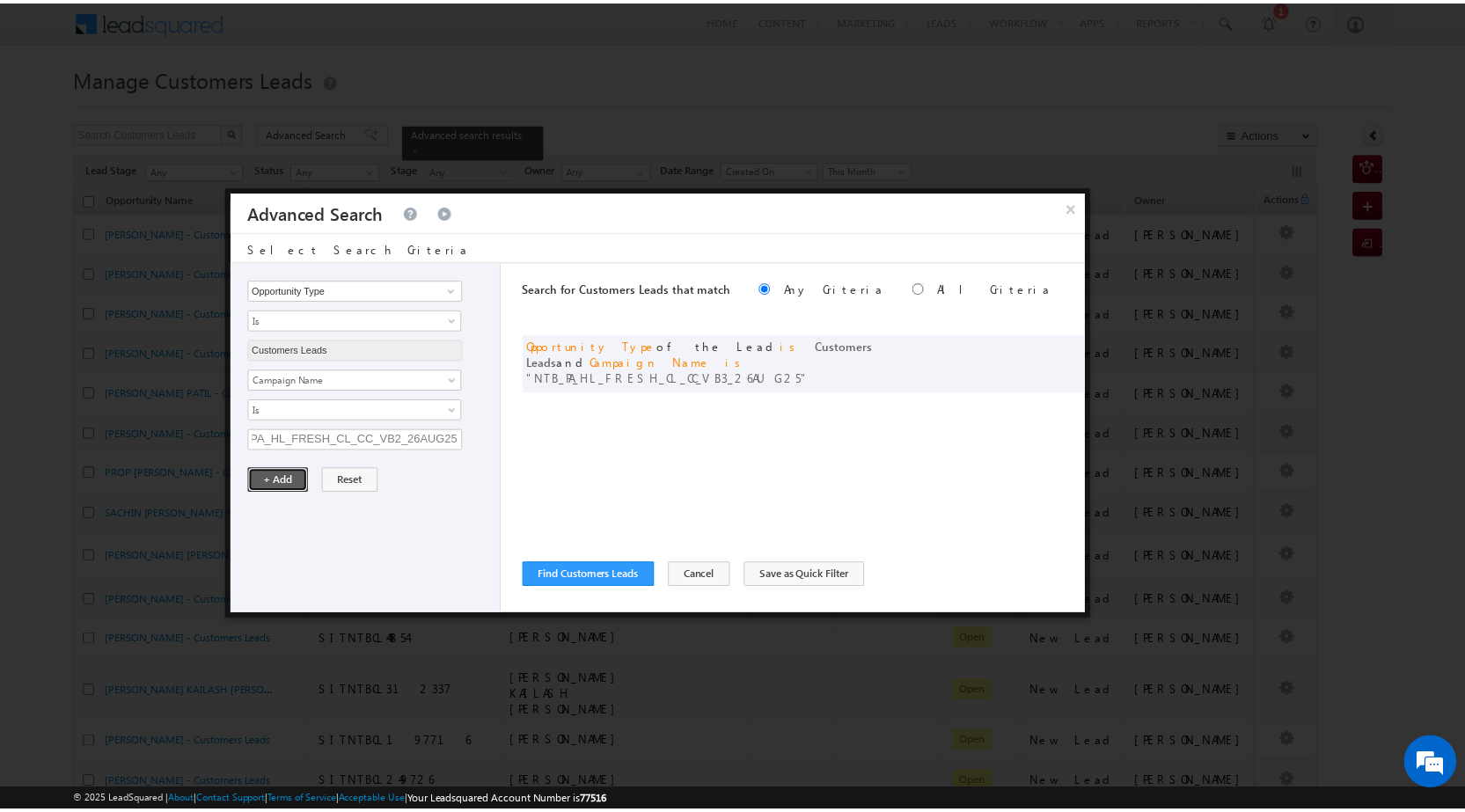
scroll to position [0, 0]
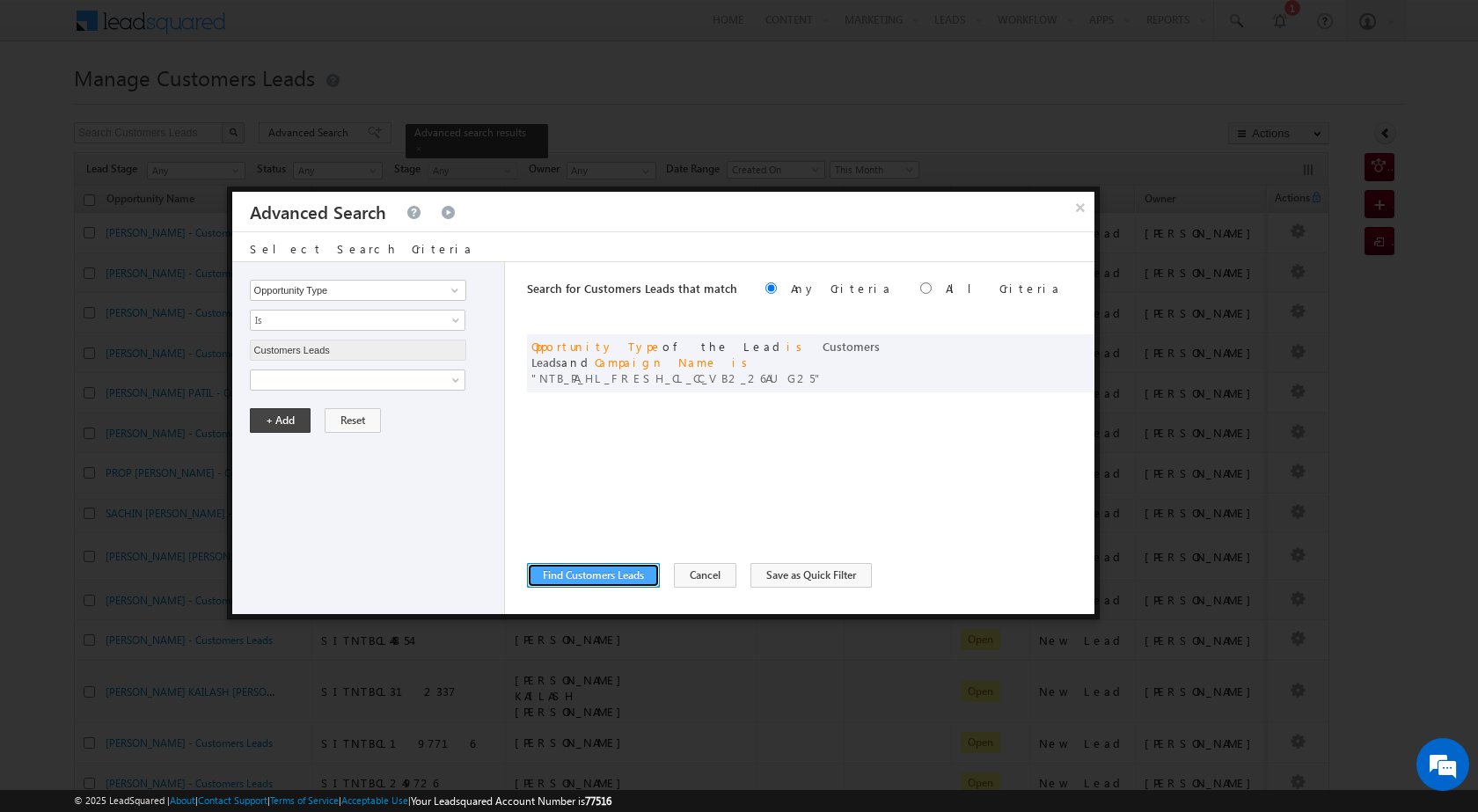
click at [606, 578] on button "Find Customers Leads" at bounding box center [593, 576] width 133 height 25
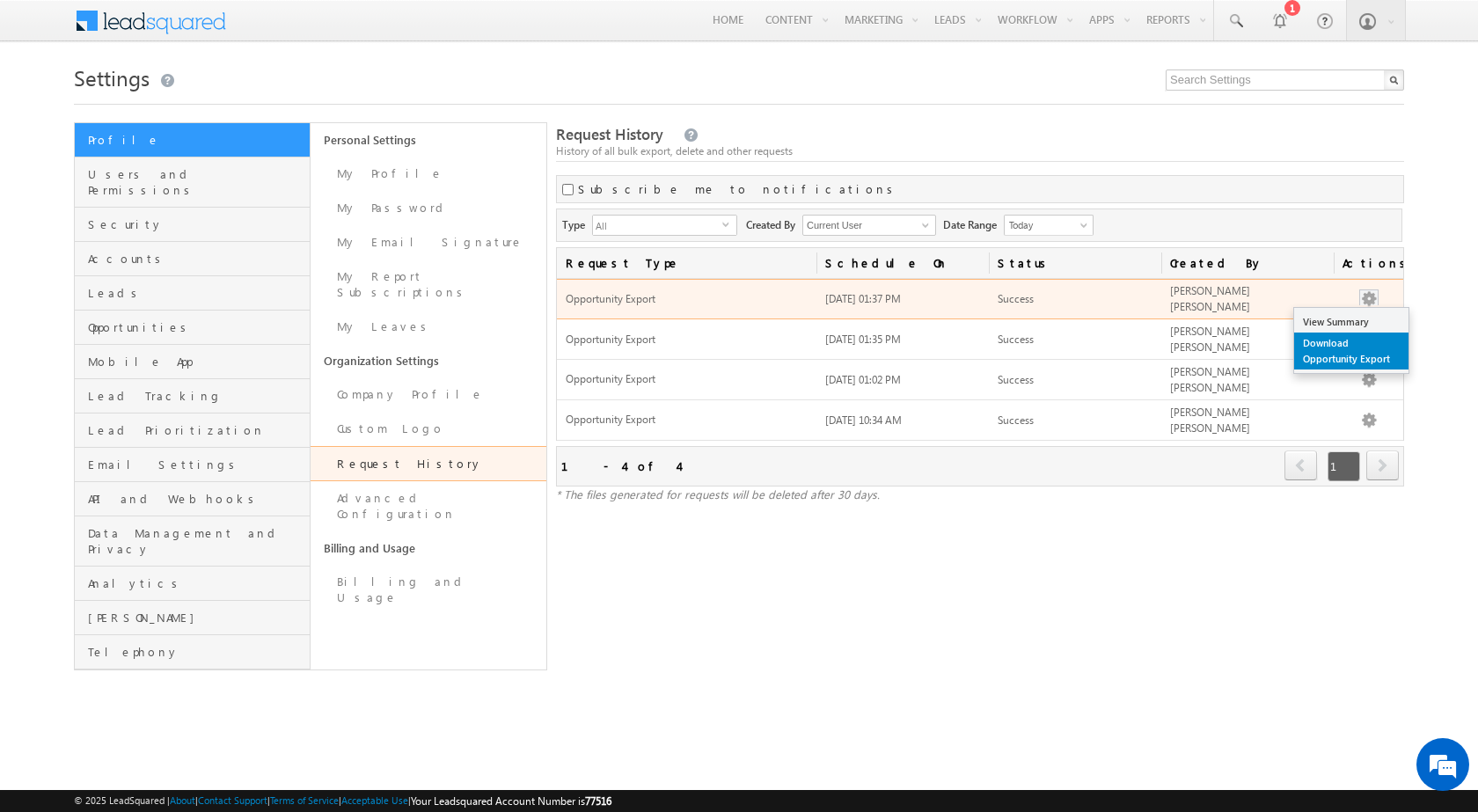
click at [1327, 349] on link "Download Opportunity Export" at bounding box center [1351, 351] width 114 height 37
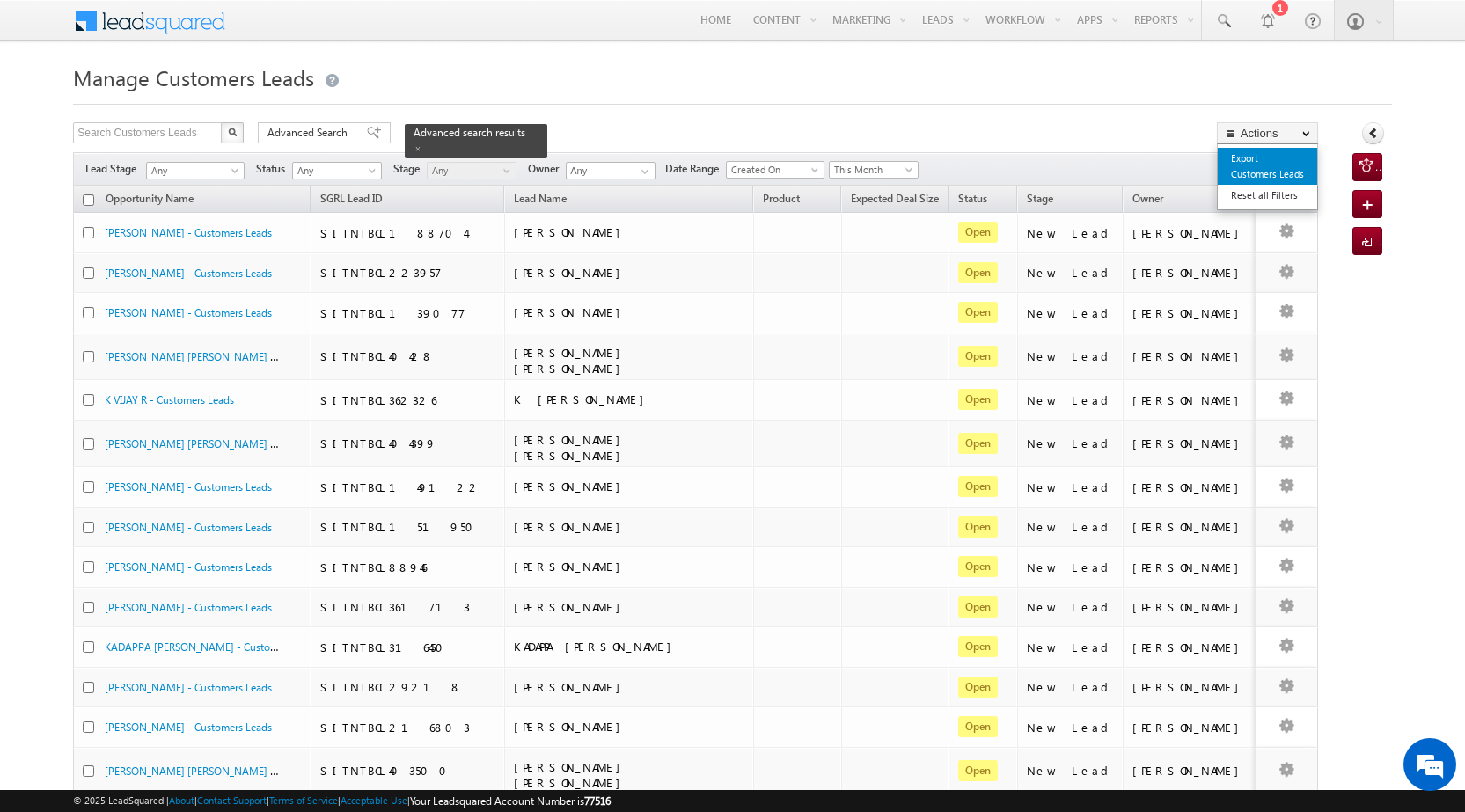
click at [1257, 172] on link "Export Customers Leads" at bounding box center [1267, 166] width 99 height 37
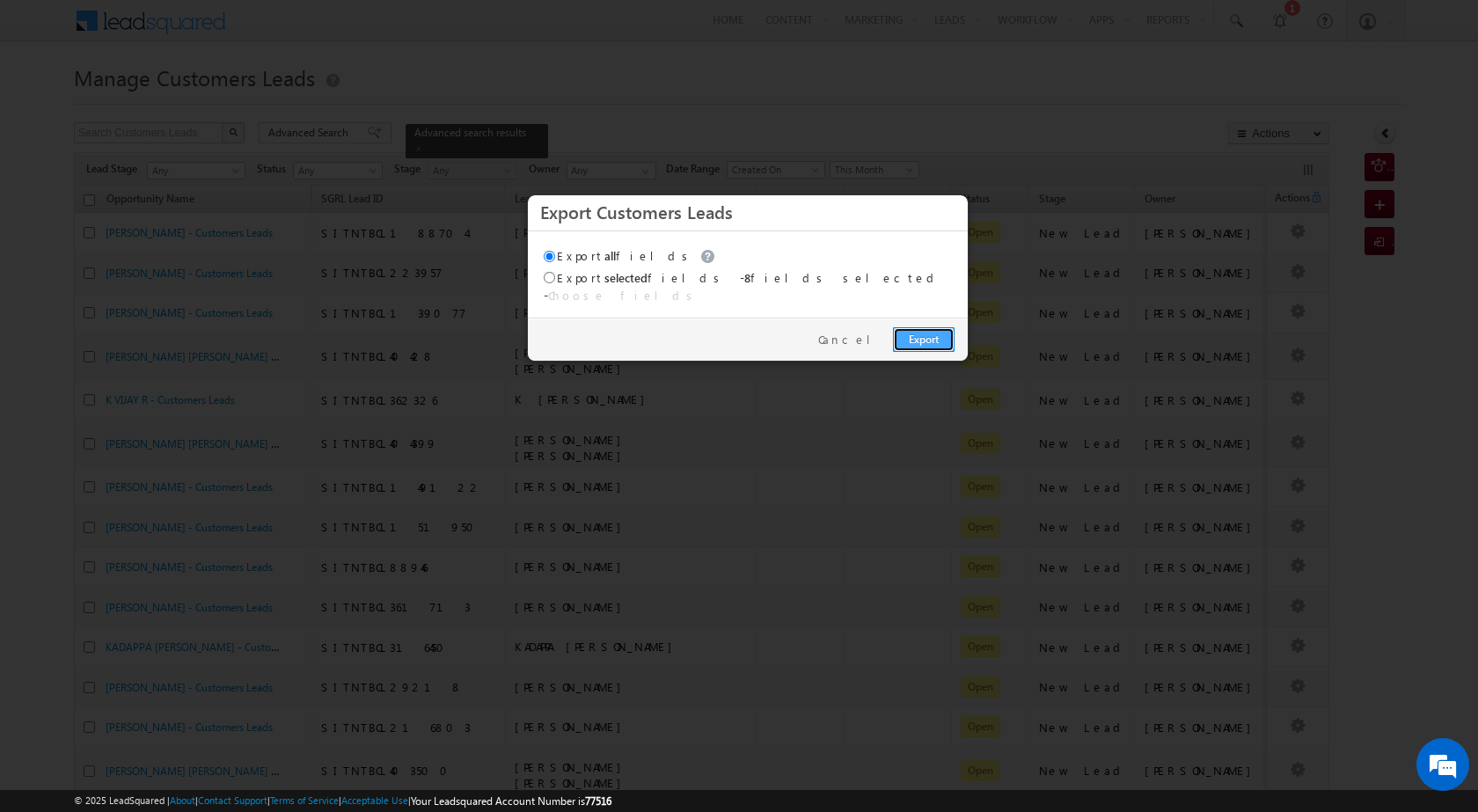
click at [925, 328] on link "Export" at bounding box center [924, 340] width 62 height 25
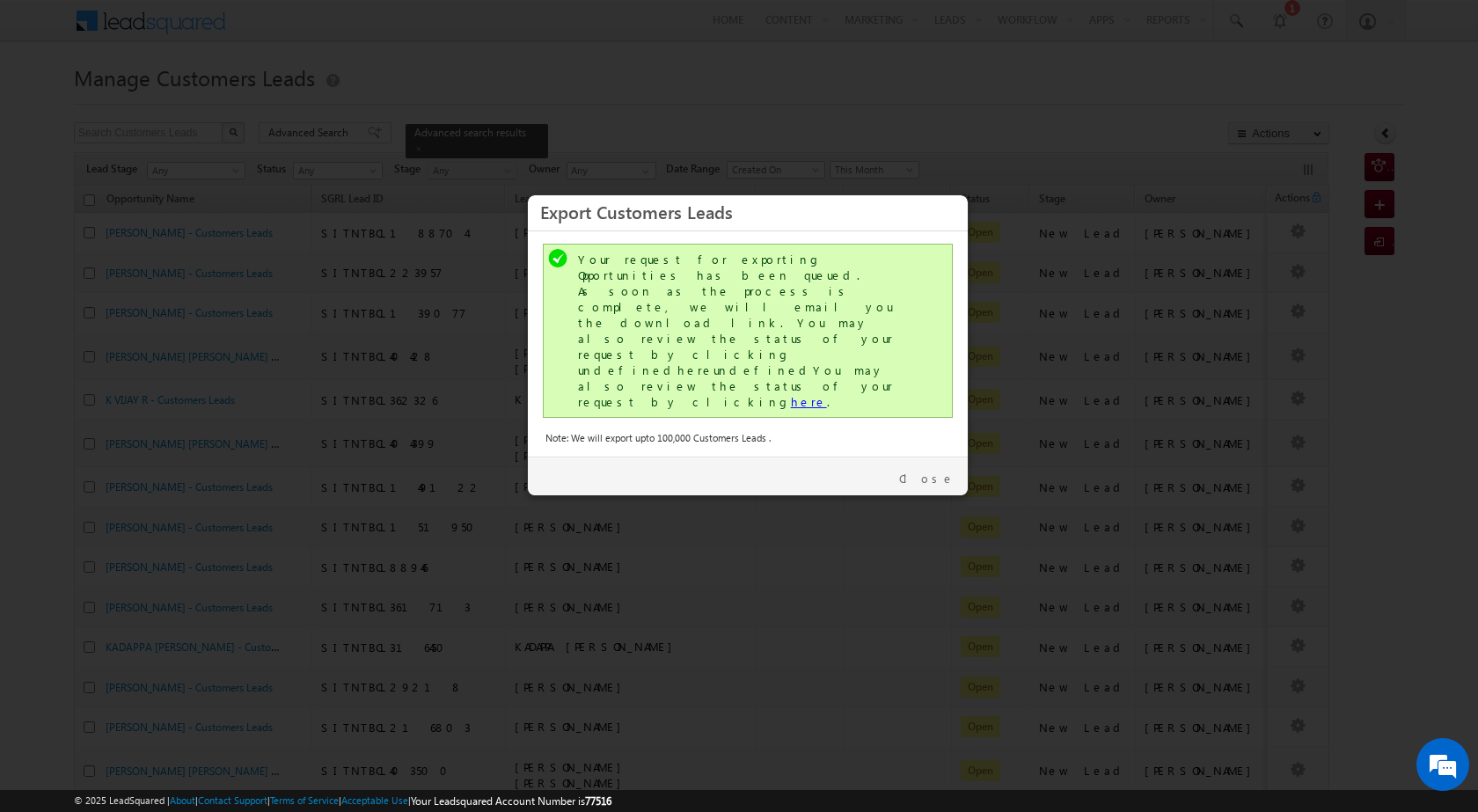
click at [791, 394] on link "here" at bounding box center [809, 402] width 37 height 15
click at [931, 471] on link "Close" at bounding box center [927, 479] width 56 height 15
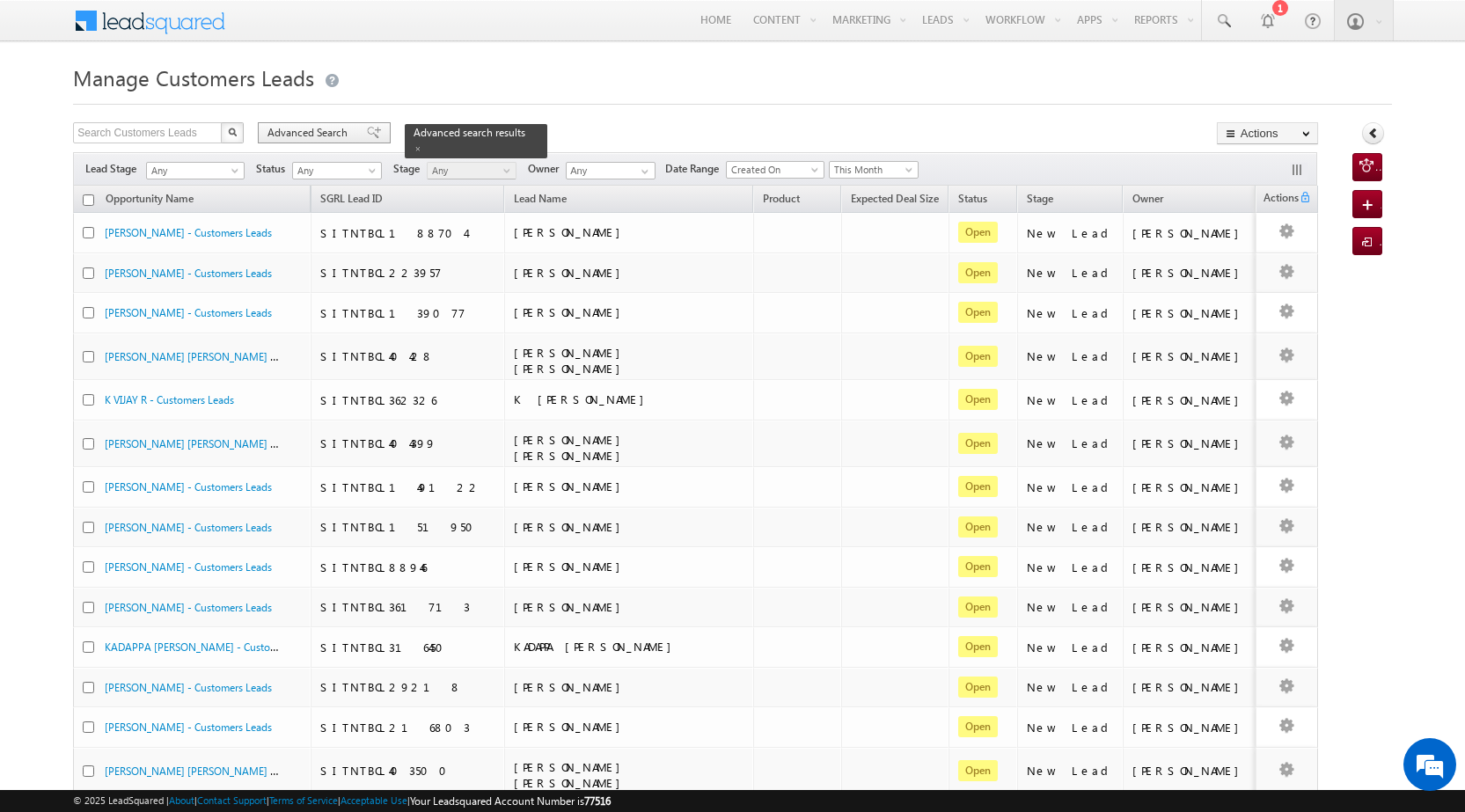
click at [367, 131] on span at bounding box center [374, 133] width 14 height 12
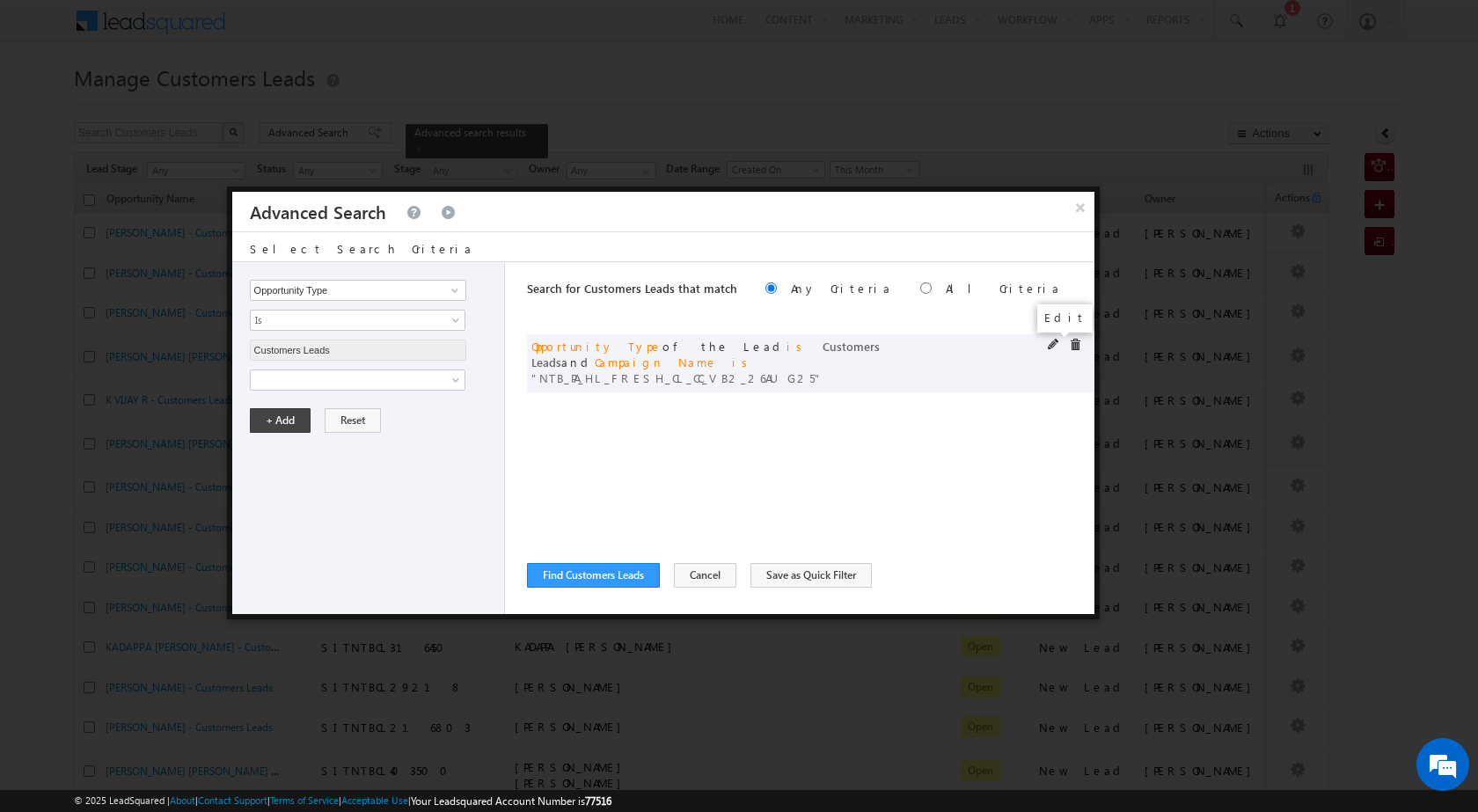
click at [1049, 345] on span at bounding box center [1053, 344] width 12 height 12
click at [380, 442] on input "NTB_PA_HL_FRESH_CL_CC_VB2_26AUG25" at bounding box center [357, 440] width 216 height 21
paste input "SD_CC_VB4_26AUG25"
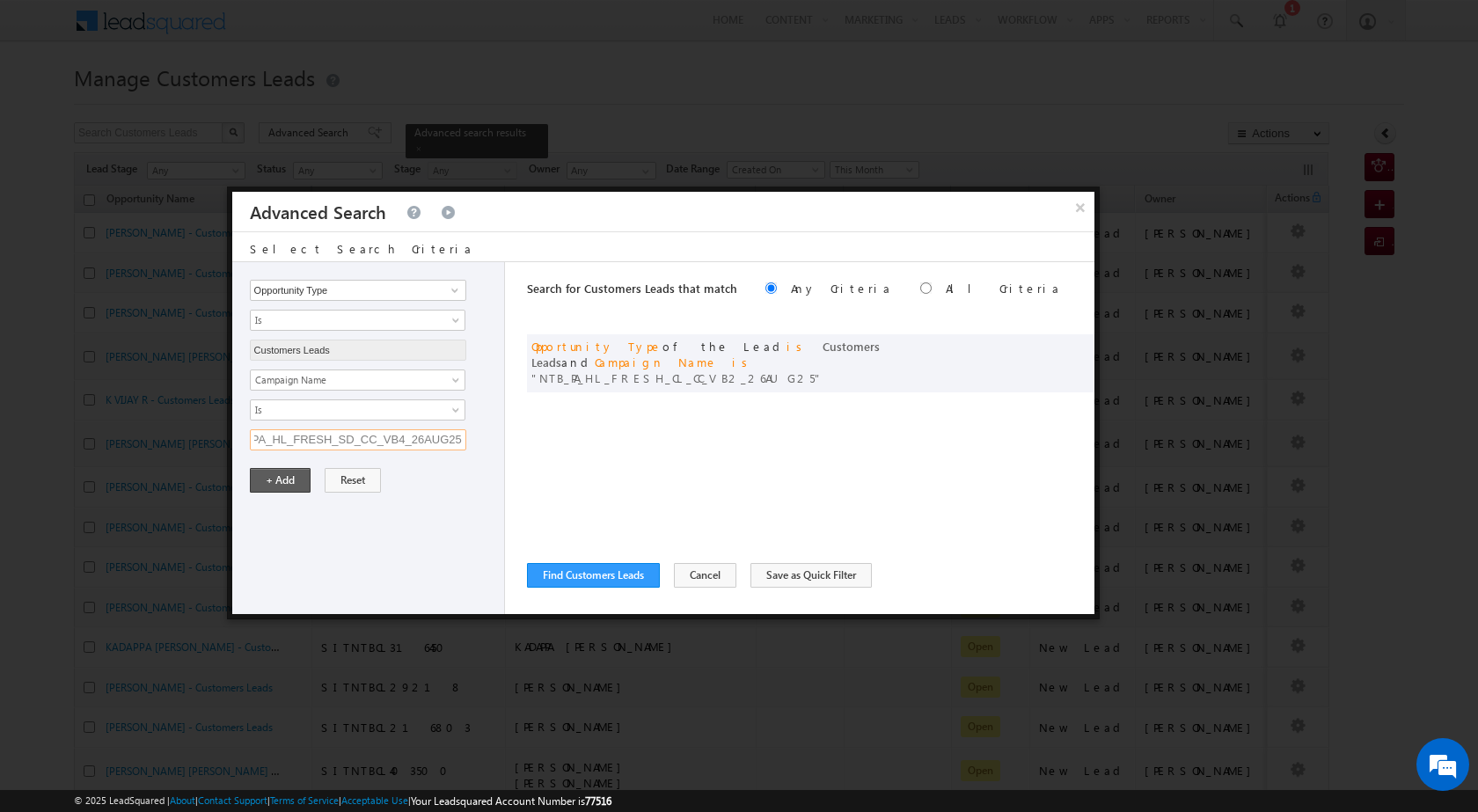
type input "NTB_PA_HL_FRESH_SD_CC_VB4_26AUG25"
click at [282, 478] on button "+ Add" at bounding box center [280, 480] width 61 height 25
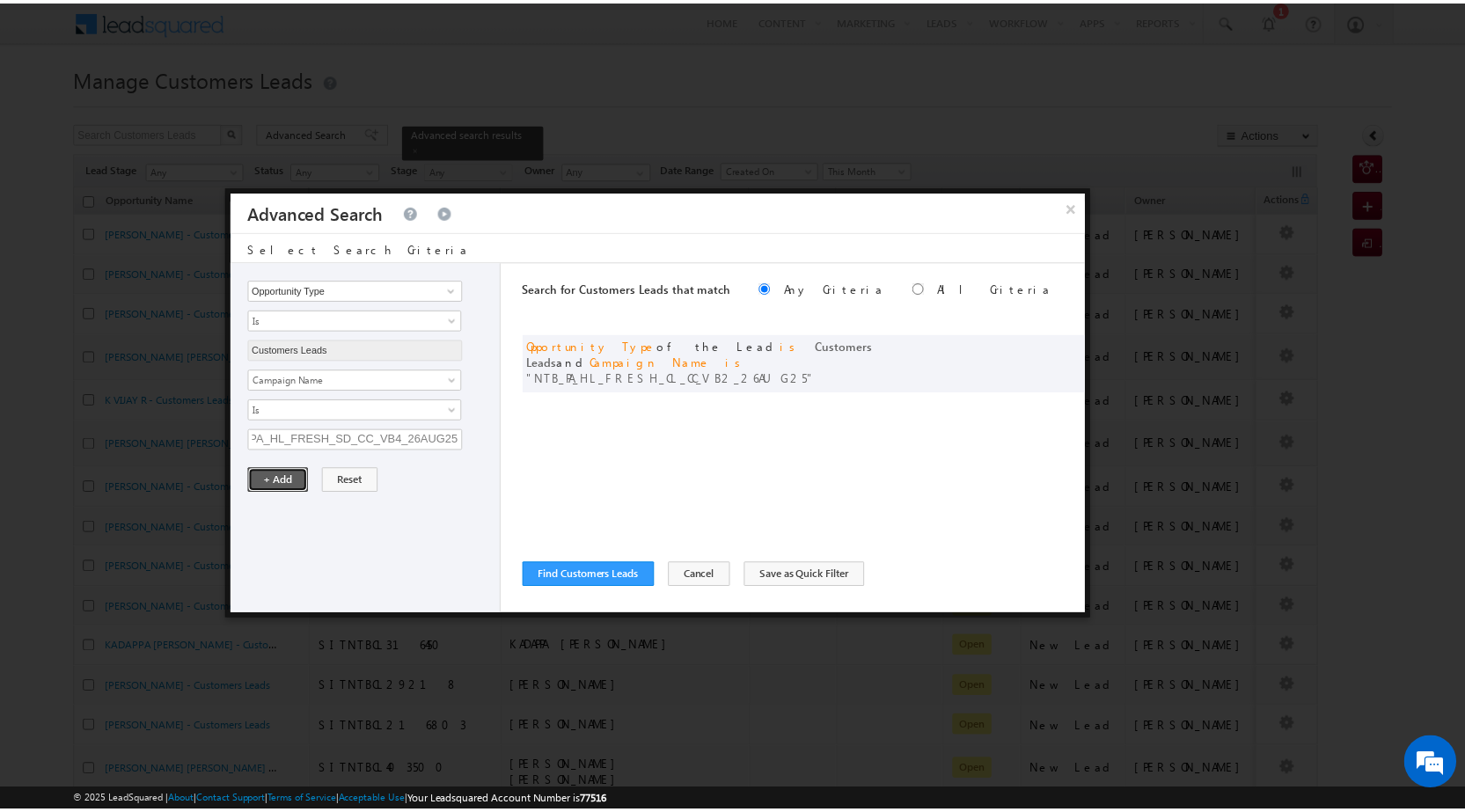
scroll to position [0, 0]
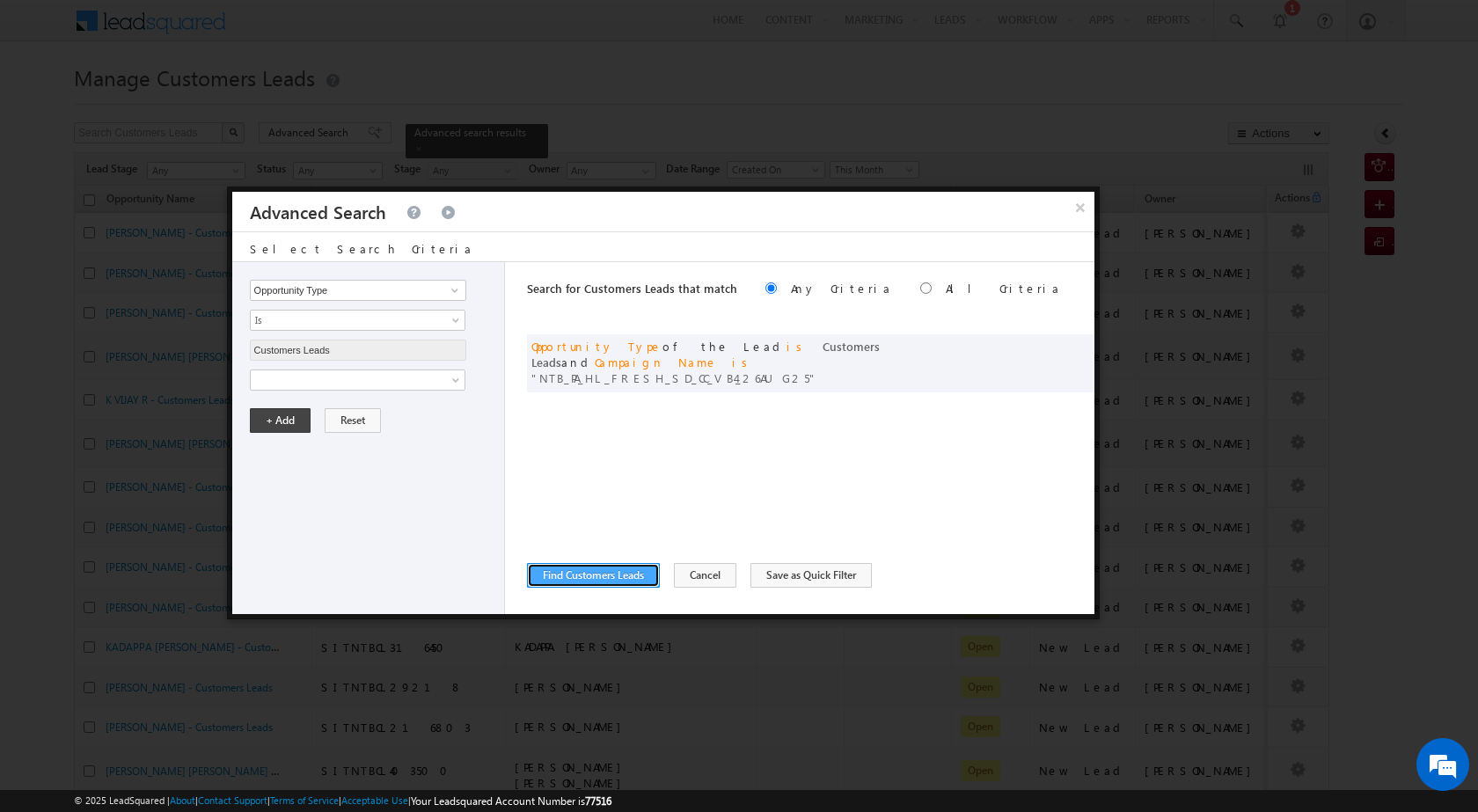
click at [567, 578] on button "Find Customers Leads" at bounding box center [593, 576] width 133 height 25
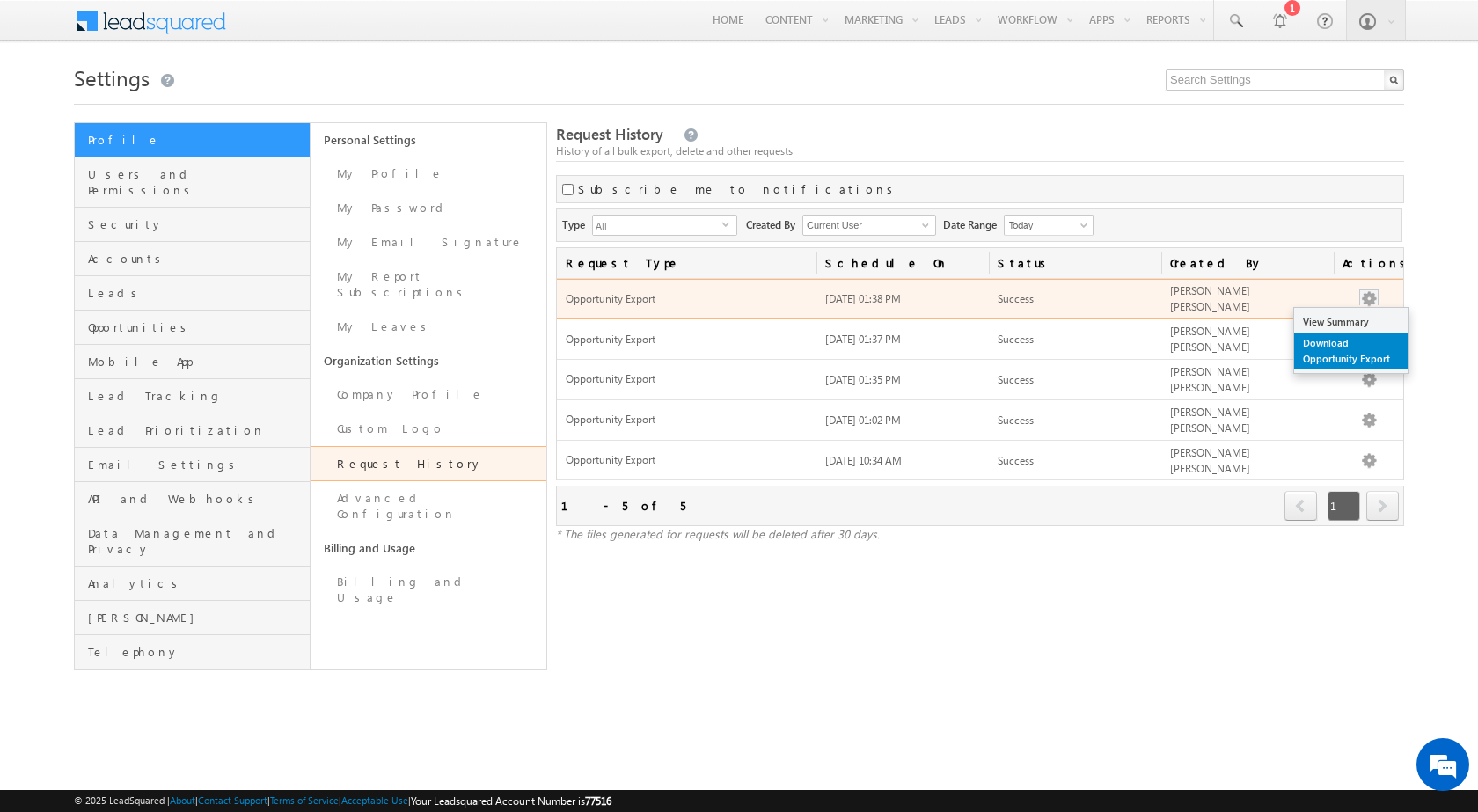
click at [1323, 344] on link "Download Opportunity Export" at bounding box center [1351, 351] width 114 height 37
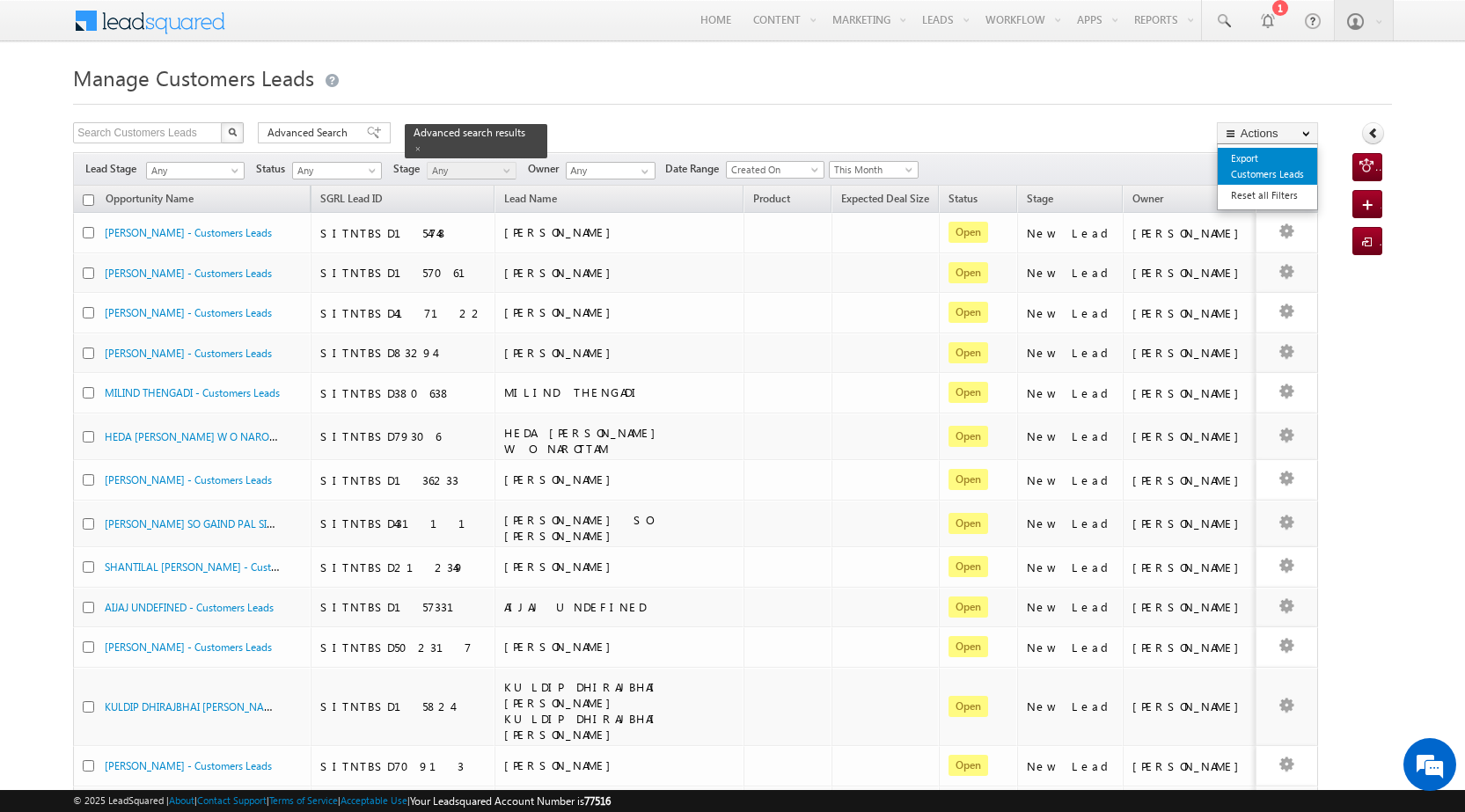
click at [1256, 162] on link "Export Customers Leads" at bounding box center [1267, 166] width 99 height 37
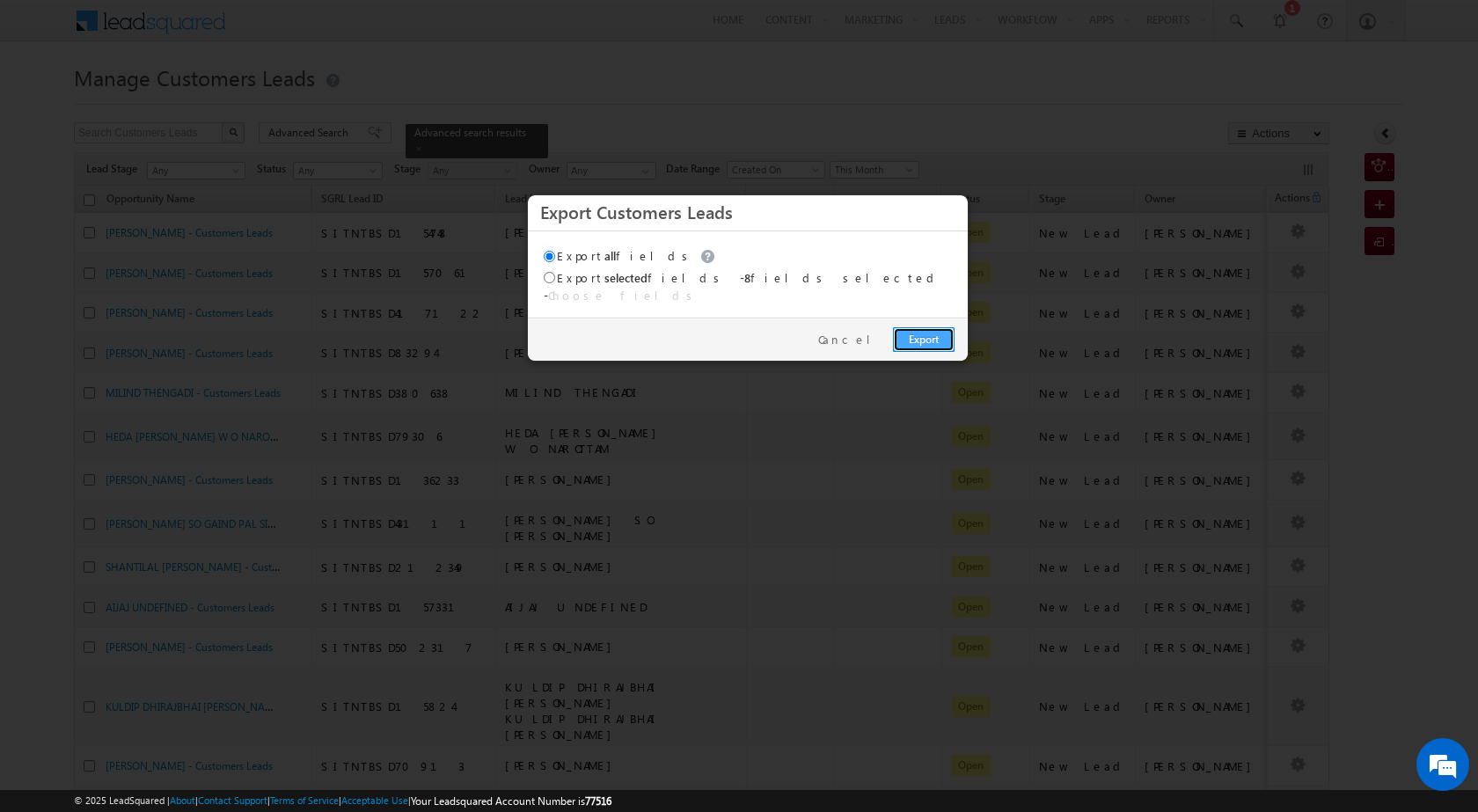
click at [933, 330] on link "Export" at bounding box center [924, 340] width 62 height 25
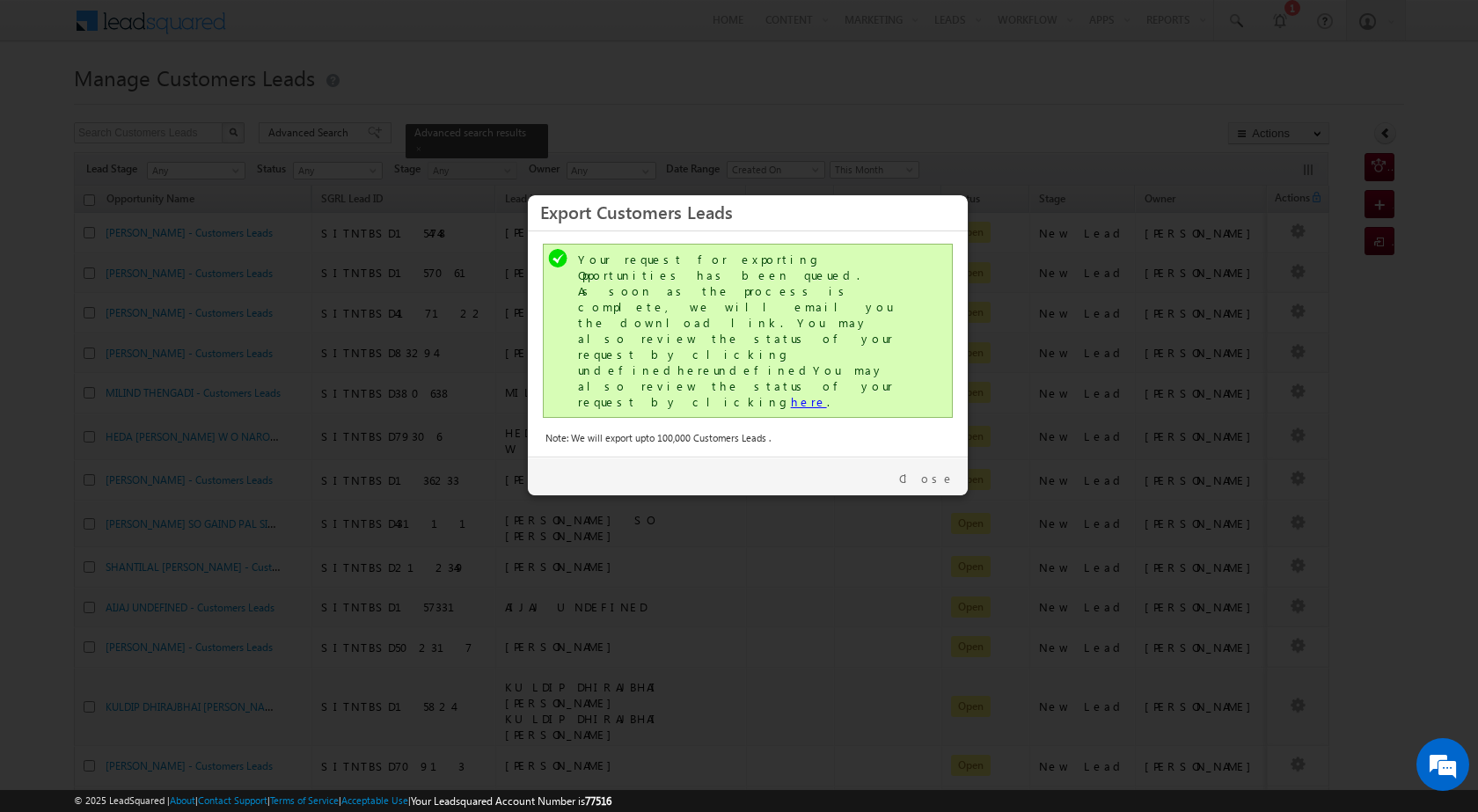
click at [791, 394] on link "here" at bounding box center [809, 402] width 37 height 15
click at [935, 471] on link "Close" at bounding box center [927, 479] width 56 height 15
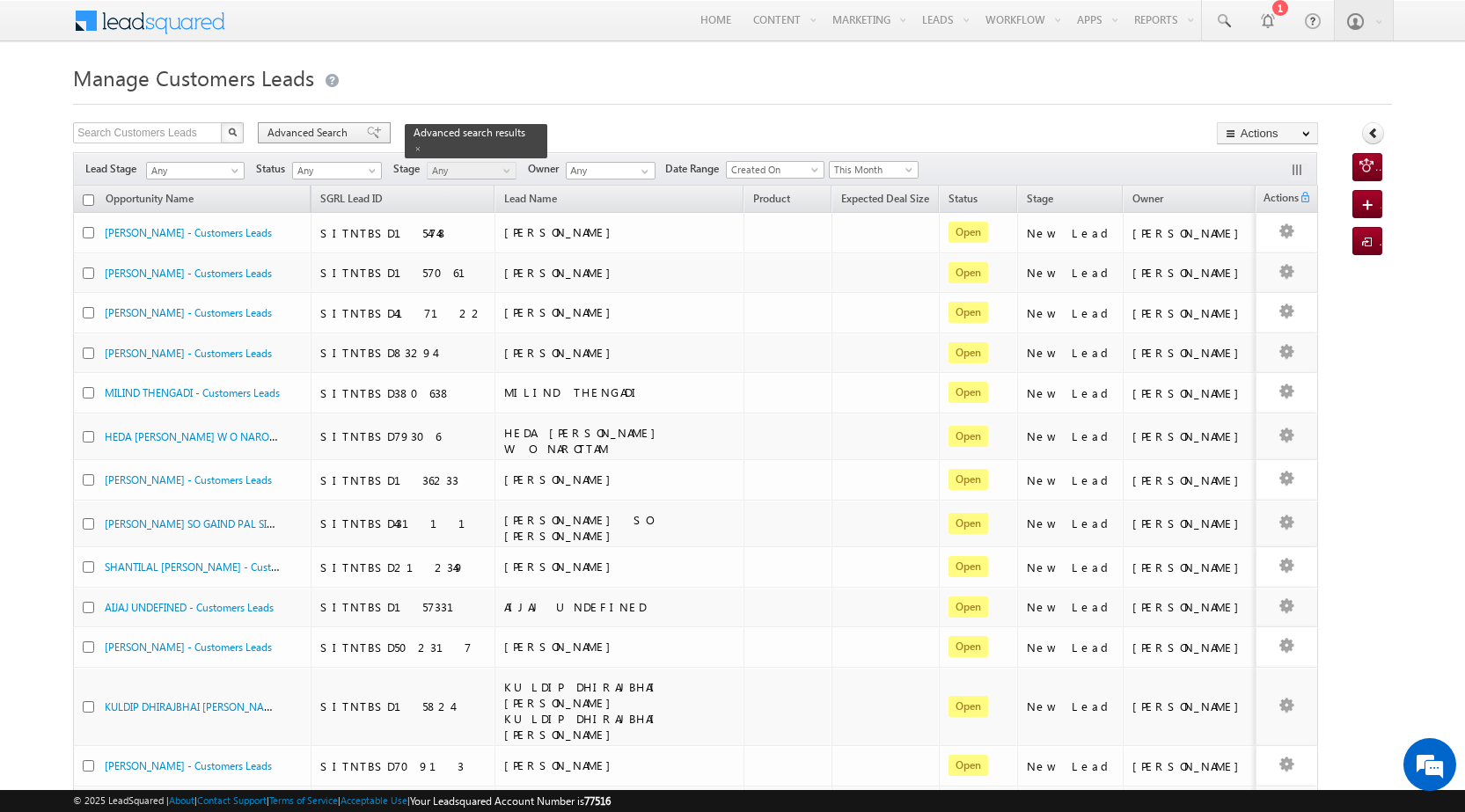
click at [367, 128] on span at bounding box center [374, 133] width 14 height 12
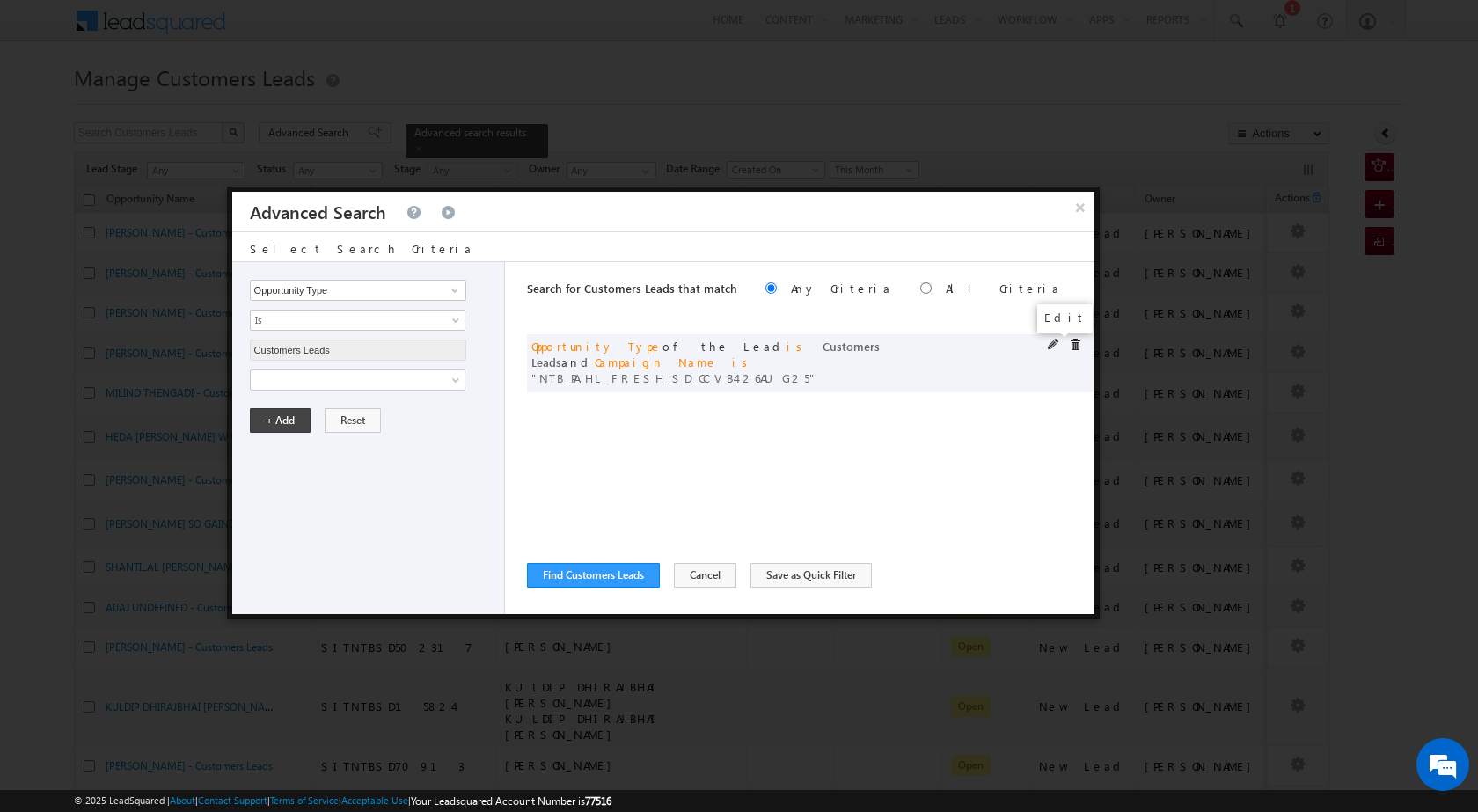
click at [1053, 340] on span at bounding box center [1053, 344] width 12 height 12
click at [339, 442] on input "NTB_PA_HL_FRESH_SD_CC_VB4_26AUG25" at bounding box center [357, 440] width 216 height 21
paste input "_PA_HL_FRESH_SD_CC_VB3_26AUG25"
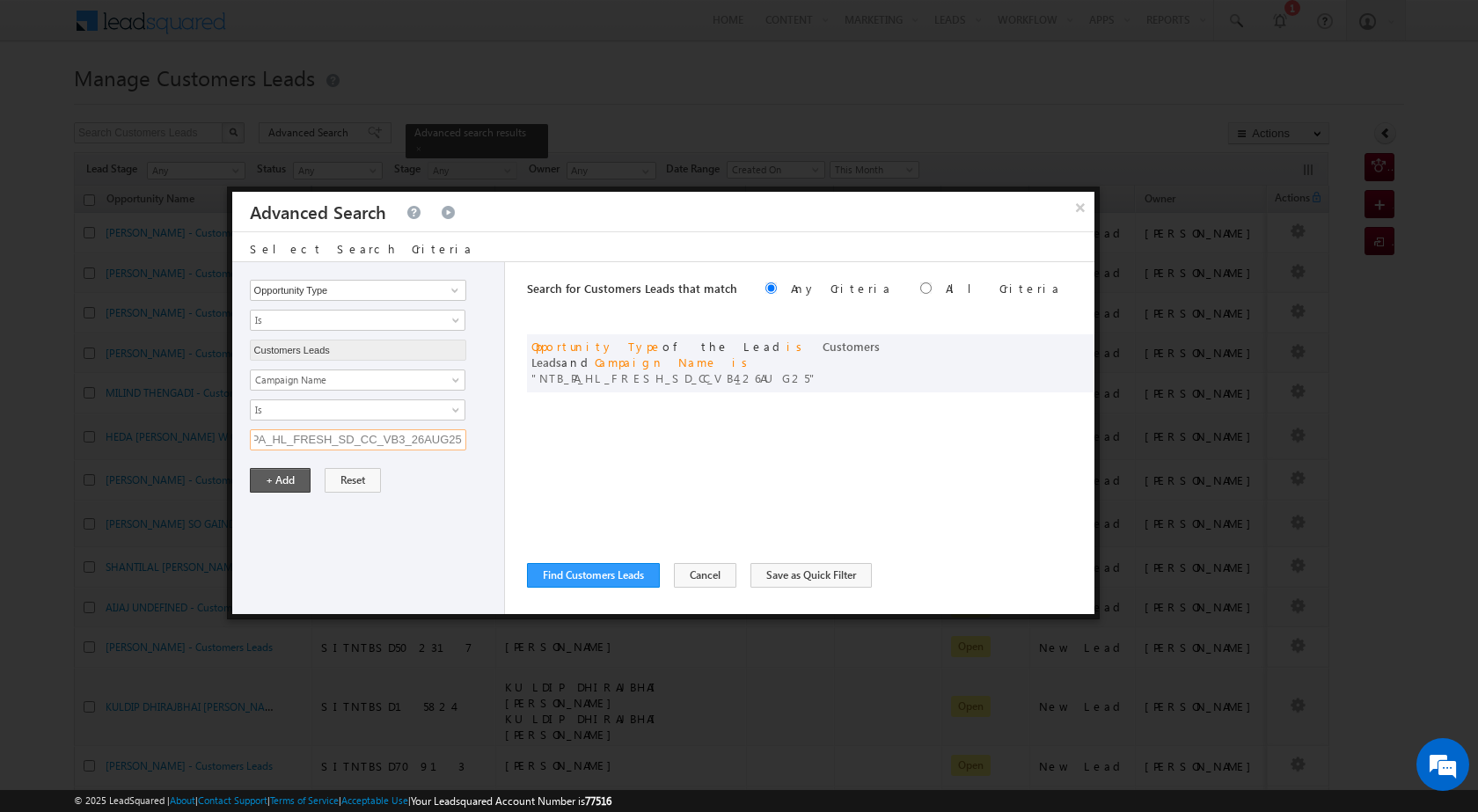
type input "_PA_HL_FRESH_SD_CC_VB3_26AUG25"
click at [297, 474] on button "+ Add" at bounding box center [280, 480] width 61 height 25
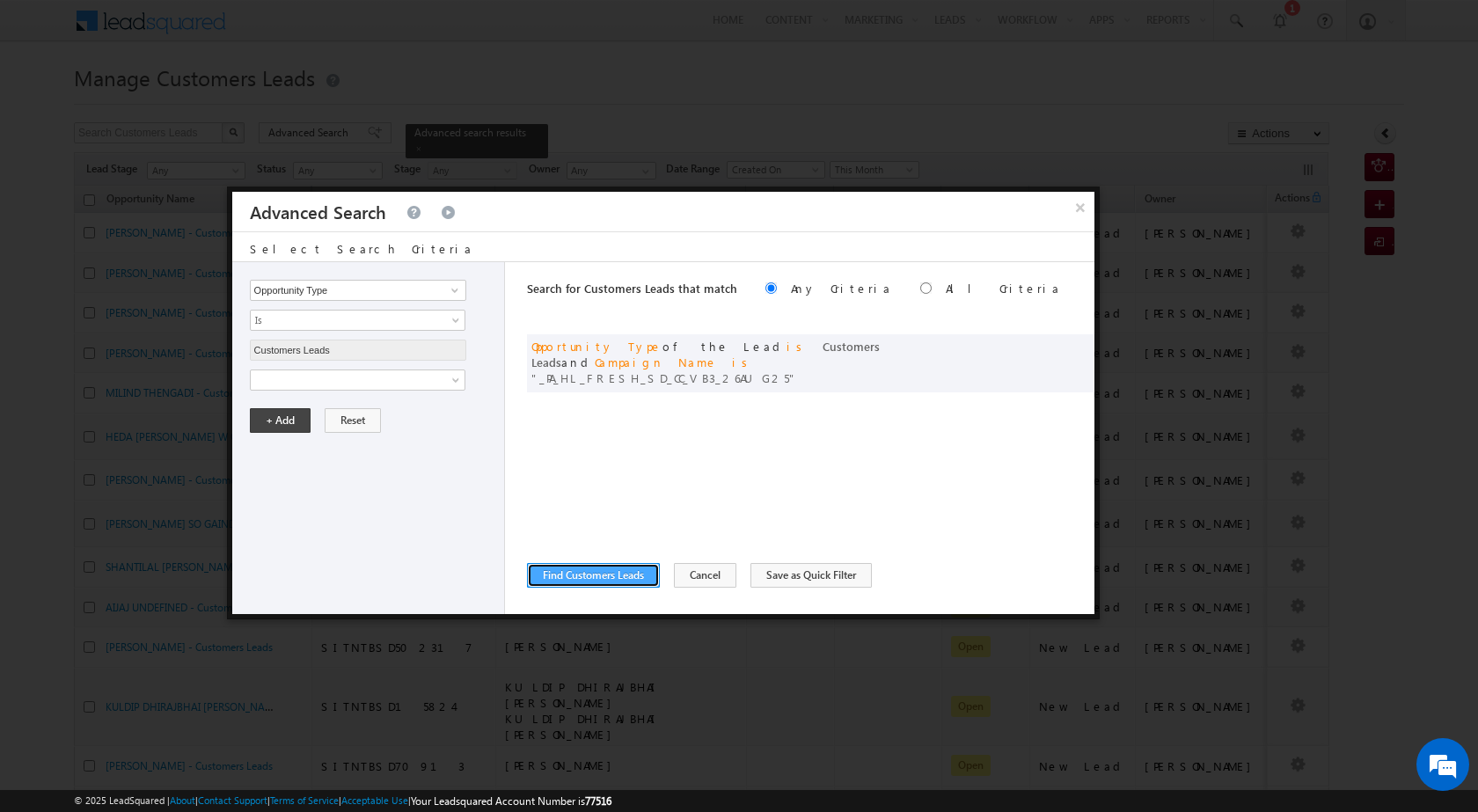
click at [592, 576] on button "Find Customers Leads" at bounding box center [593, 576] width 133 height 25
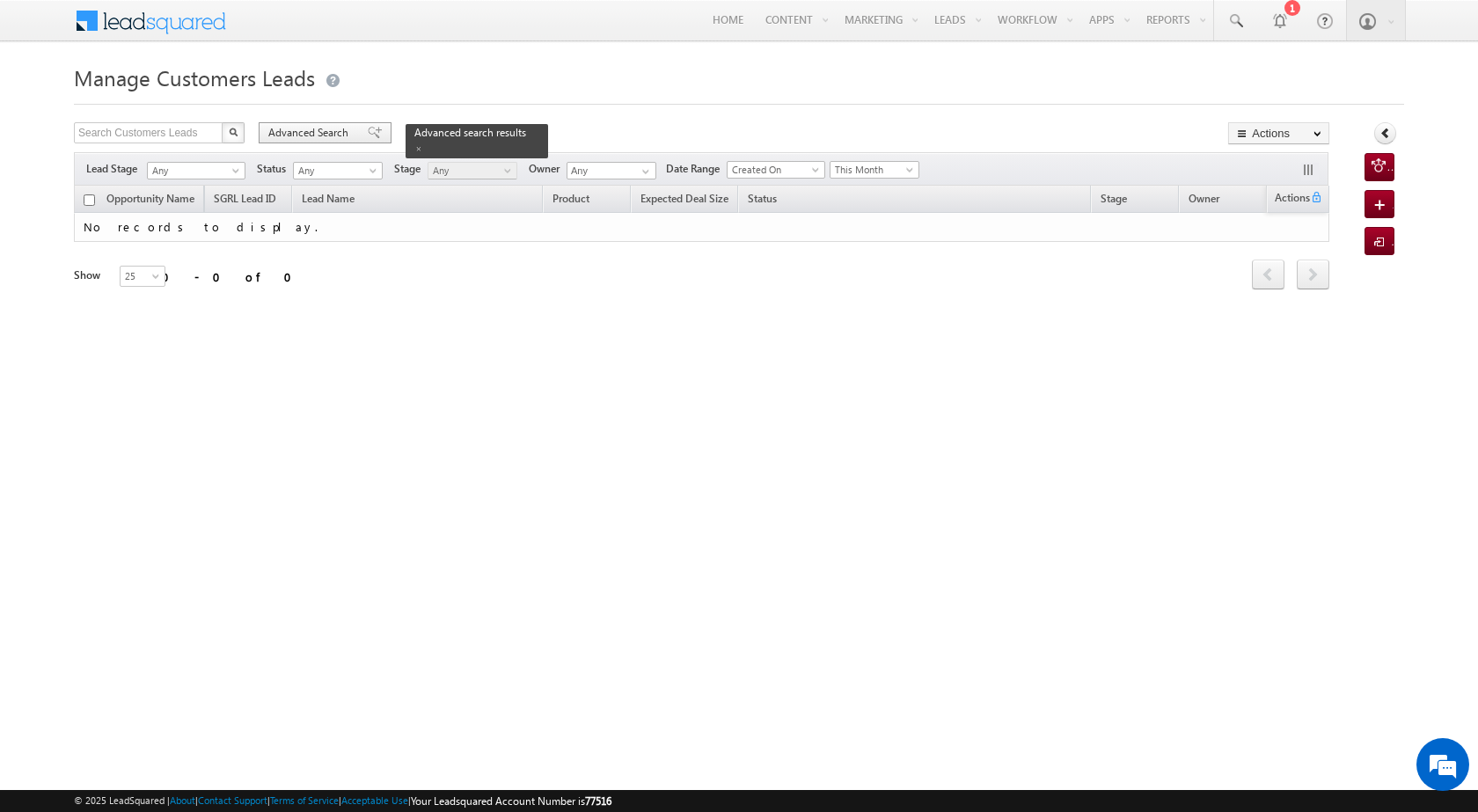
click at [368, 128] on span at bounding box center [375, 133] width 14 height 12
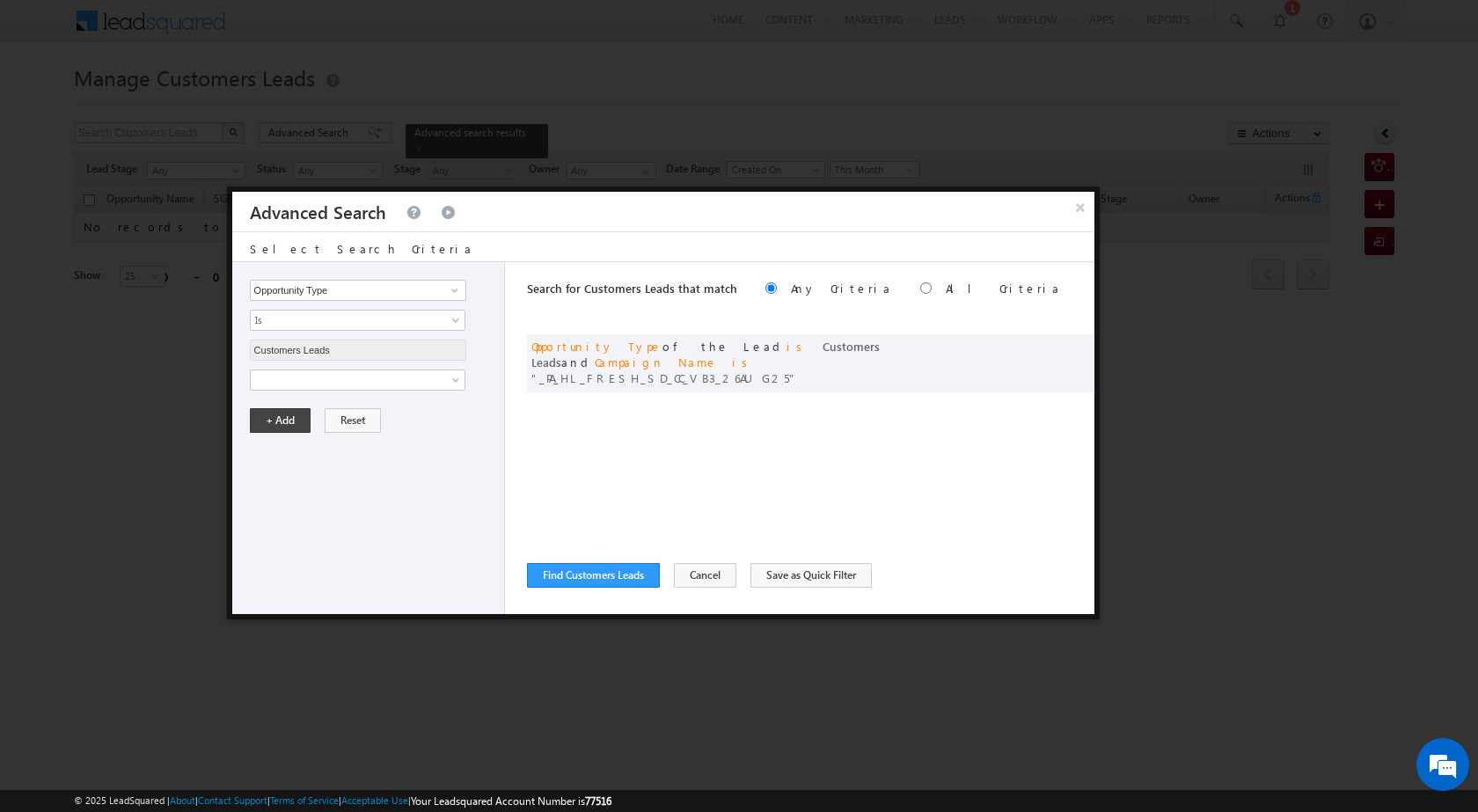
click at [1053, 336] on div "or Opportunity Type of the Lead is Customers Leads and Campaign Name is _PA_HL_…" at bounding box center [810, 363] width 567 height 58
click at [1052, 344] on span at bounding box center [1053, 344] width 12 height 12
click at [338, 435] on input "_PA_HL_FRESH_SD_CC_VB3_26AUG25" at bounding box center [357, 440] width 216 height 21
paste input "NTB_PA_HL_FRESH_SD_CC_VB3_26AUG25"
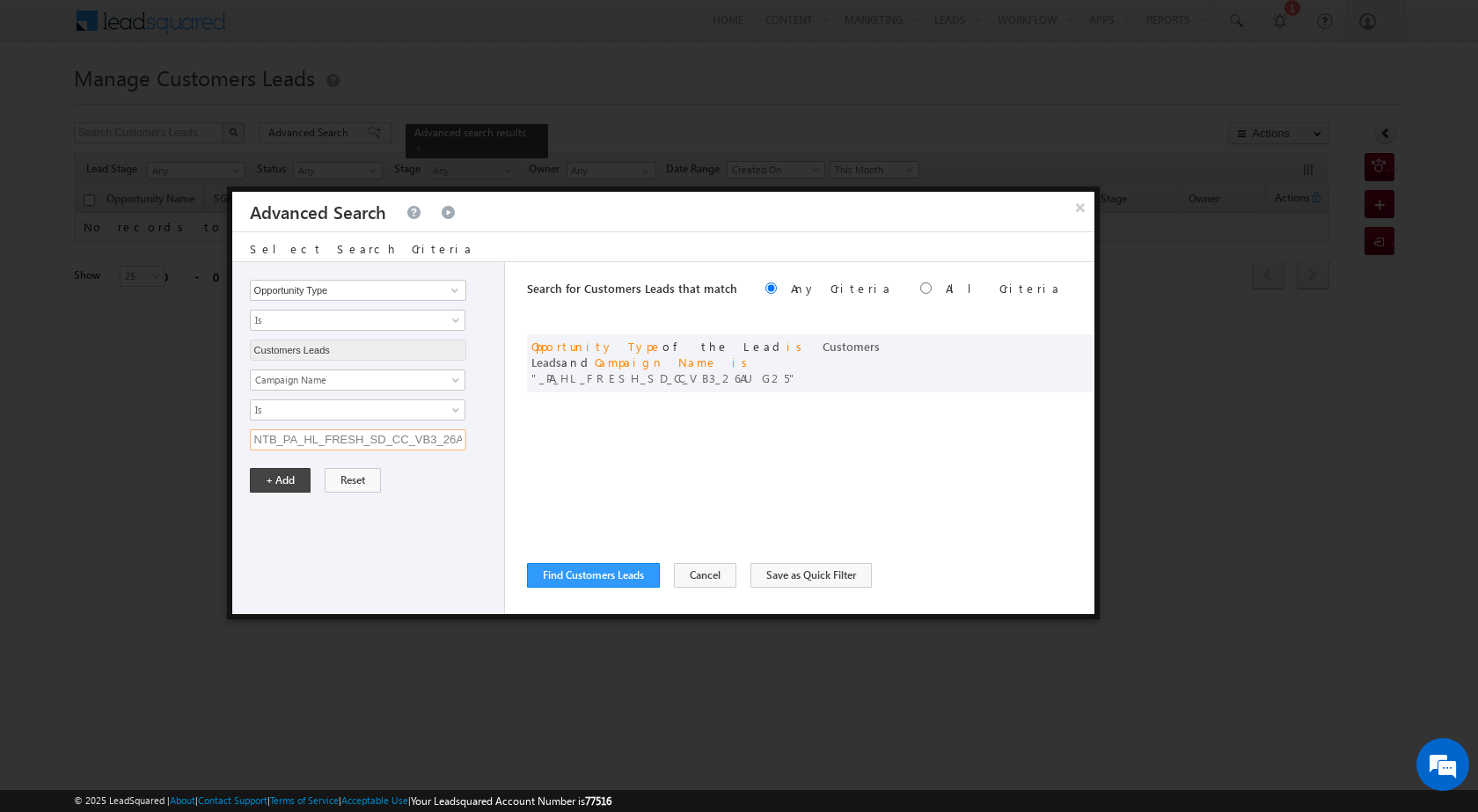
scroll to position [0, 47]
type input "NTB_PA_HL_FRESH_SD_CC_VB3_26AUG25"
click at [295, 474] on button "+ Add" at bounding box center [280, 480] width 61 height 25
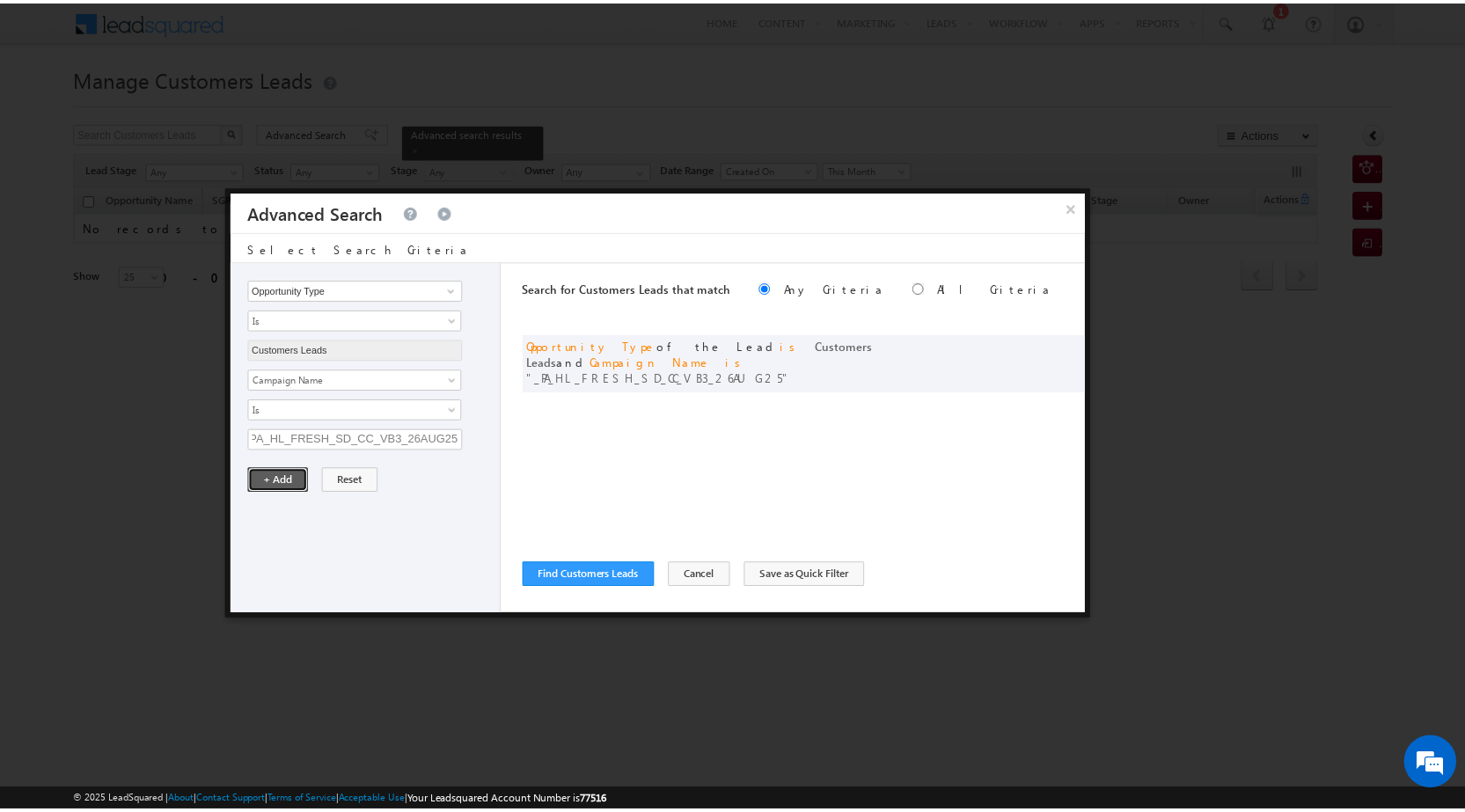
scroll to position [0, 0]
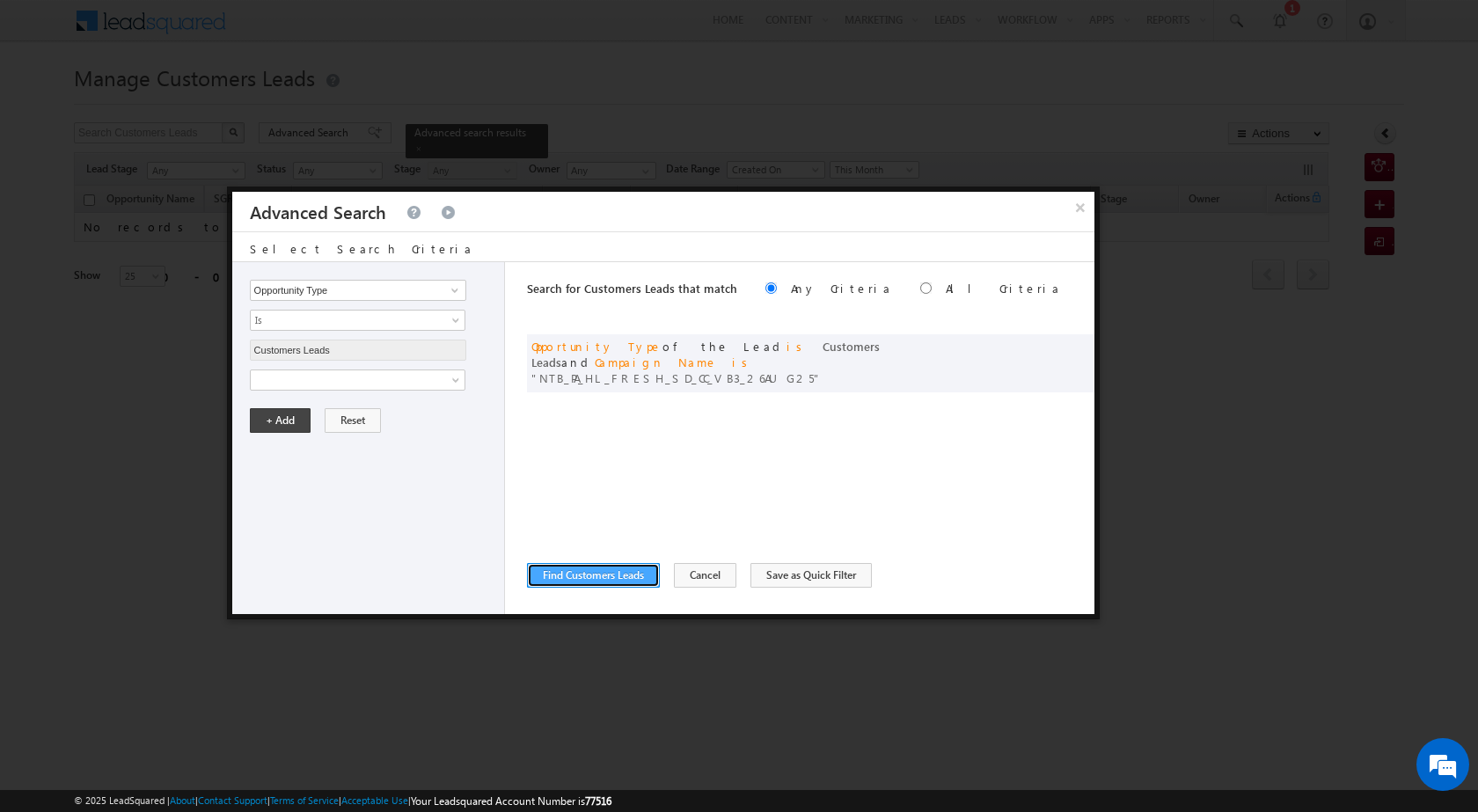
click at [624, 579] on button "Find Customers Leads" at bounding box center [593, 576] width 133 height 25
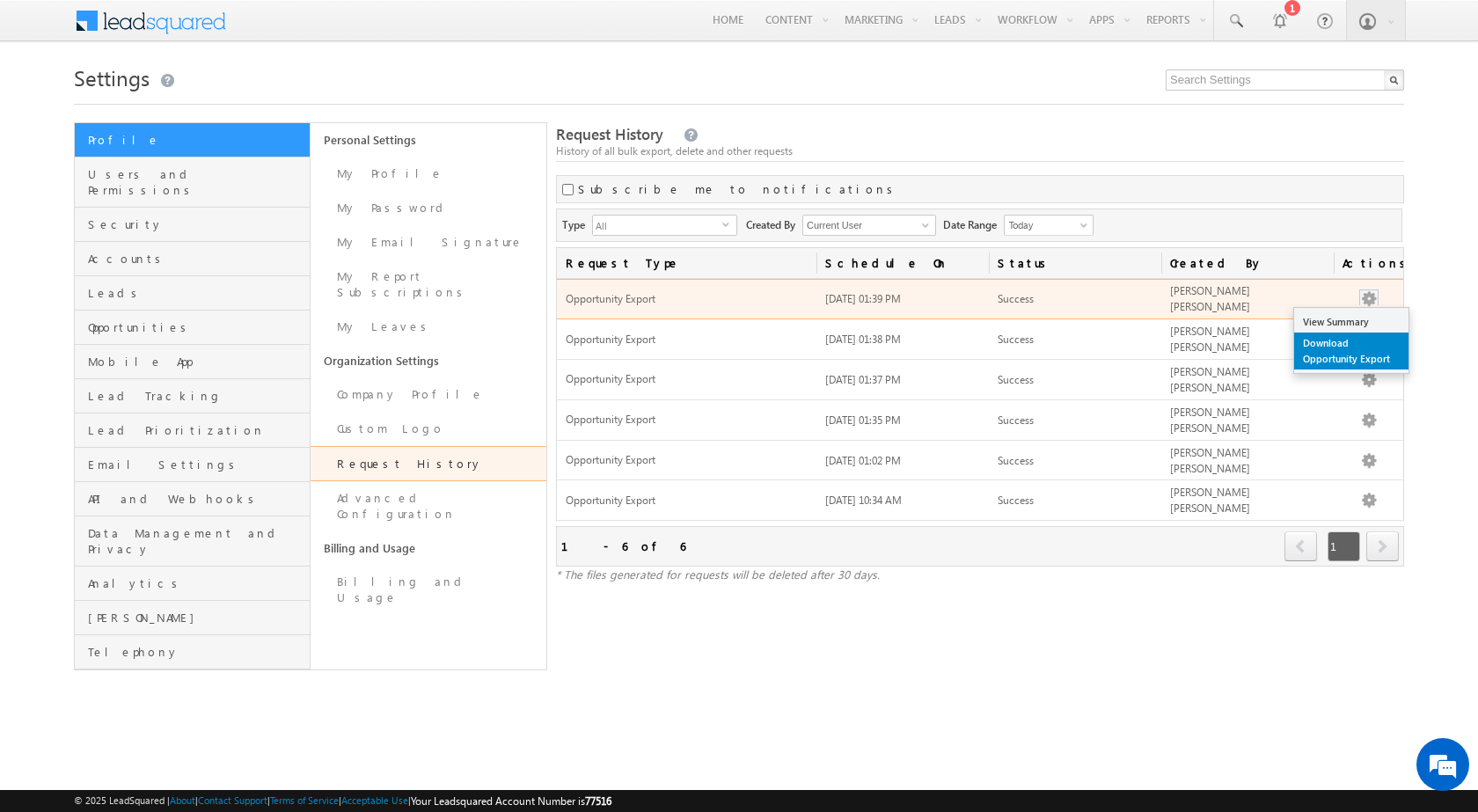
click at [1322, 350] on link "Download Opportunity Export" at bounding box center [1351, 351] width 114 height 37
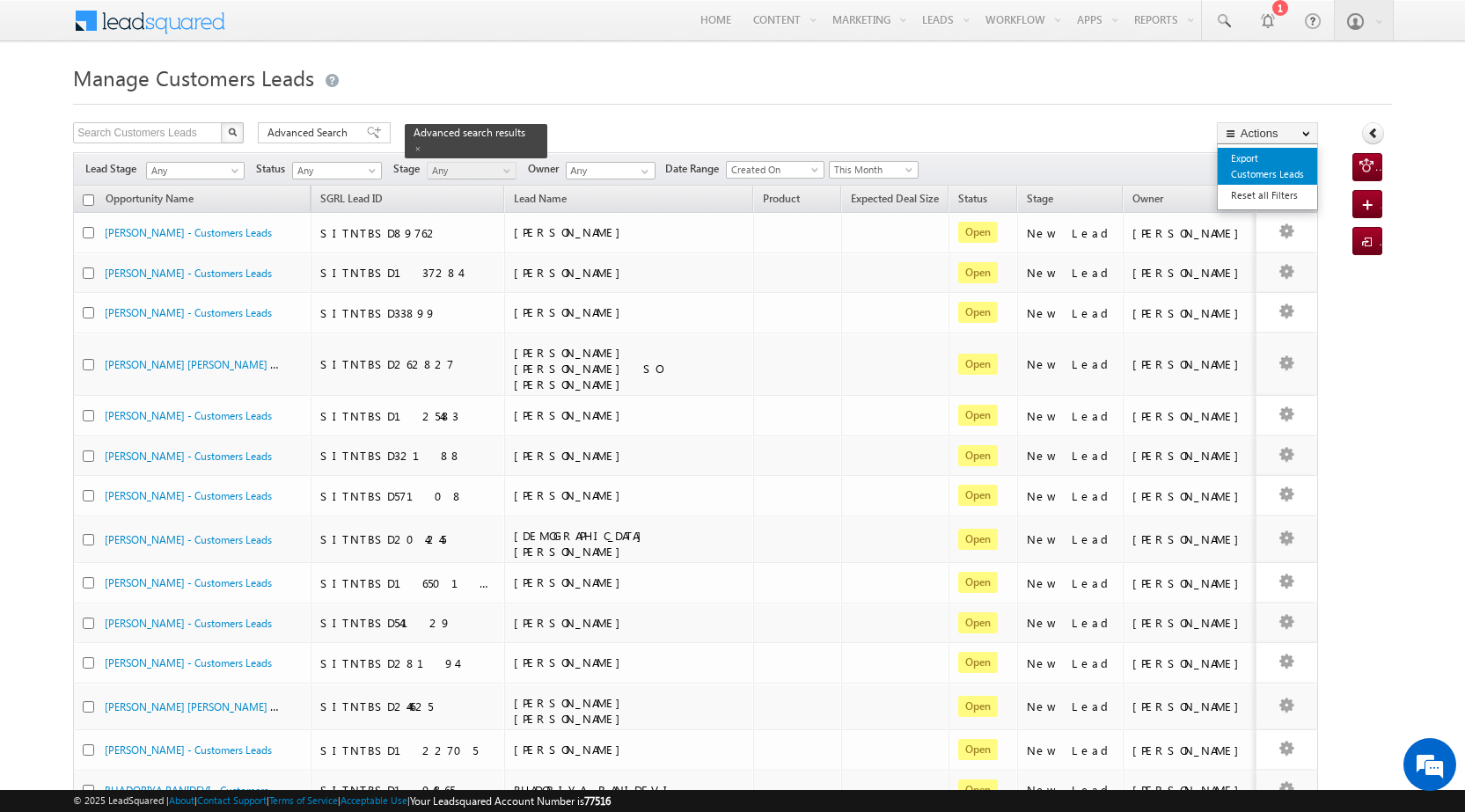
click at [1243, 169] on link "Export Customers Leads" at bounding box center [1267, 166] width 99 height 37
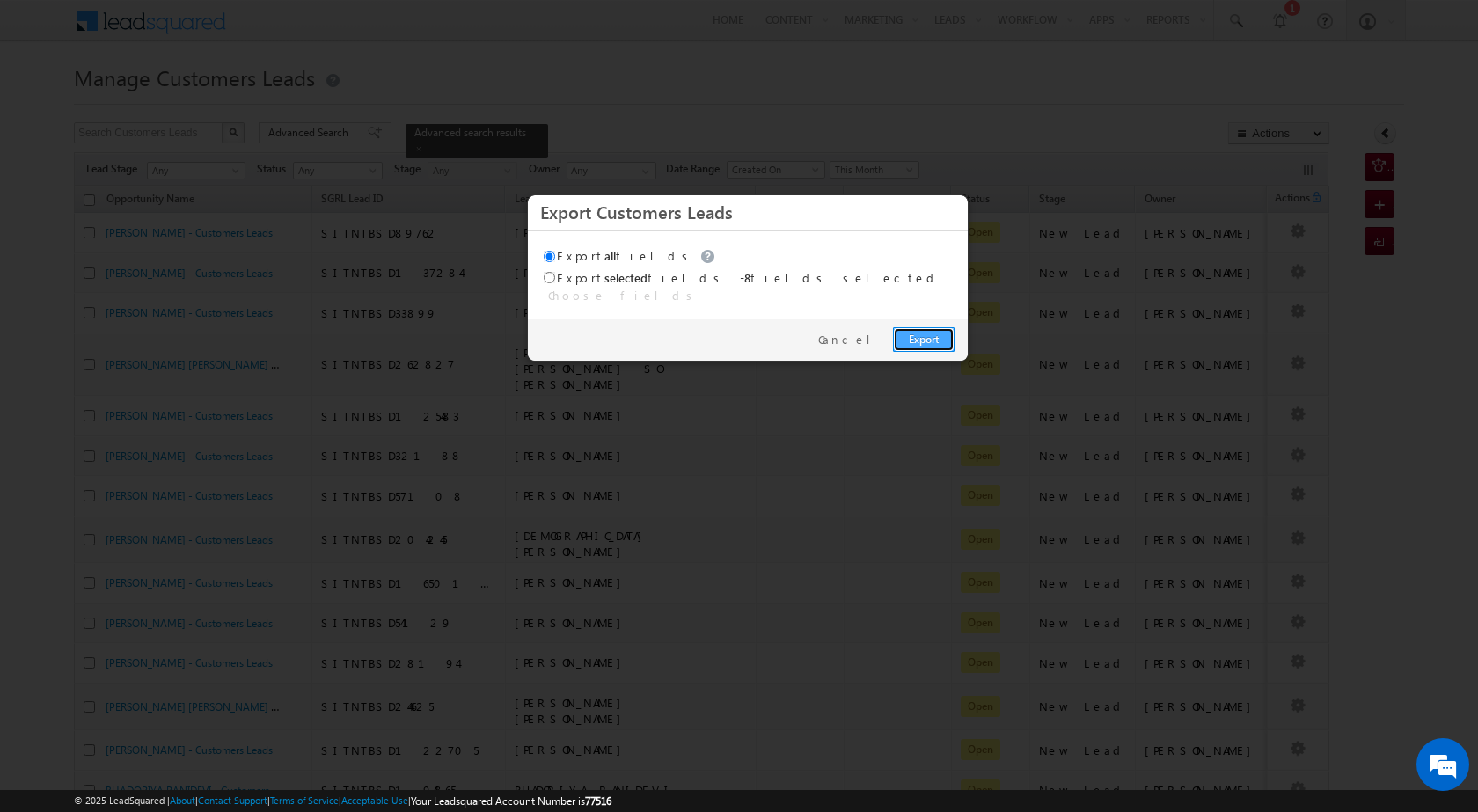
click at [927, 328] on link "Export" at bounding box center [924, 340] width 62 height 25
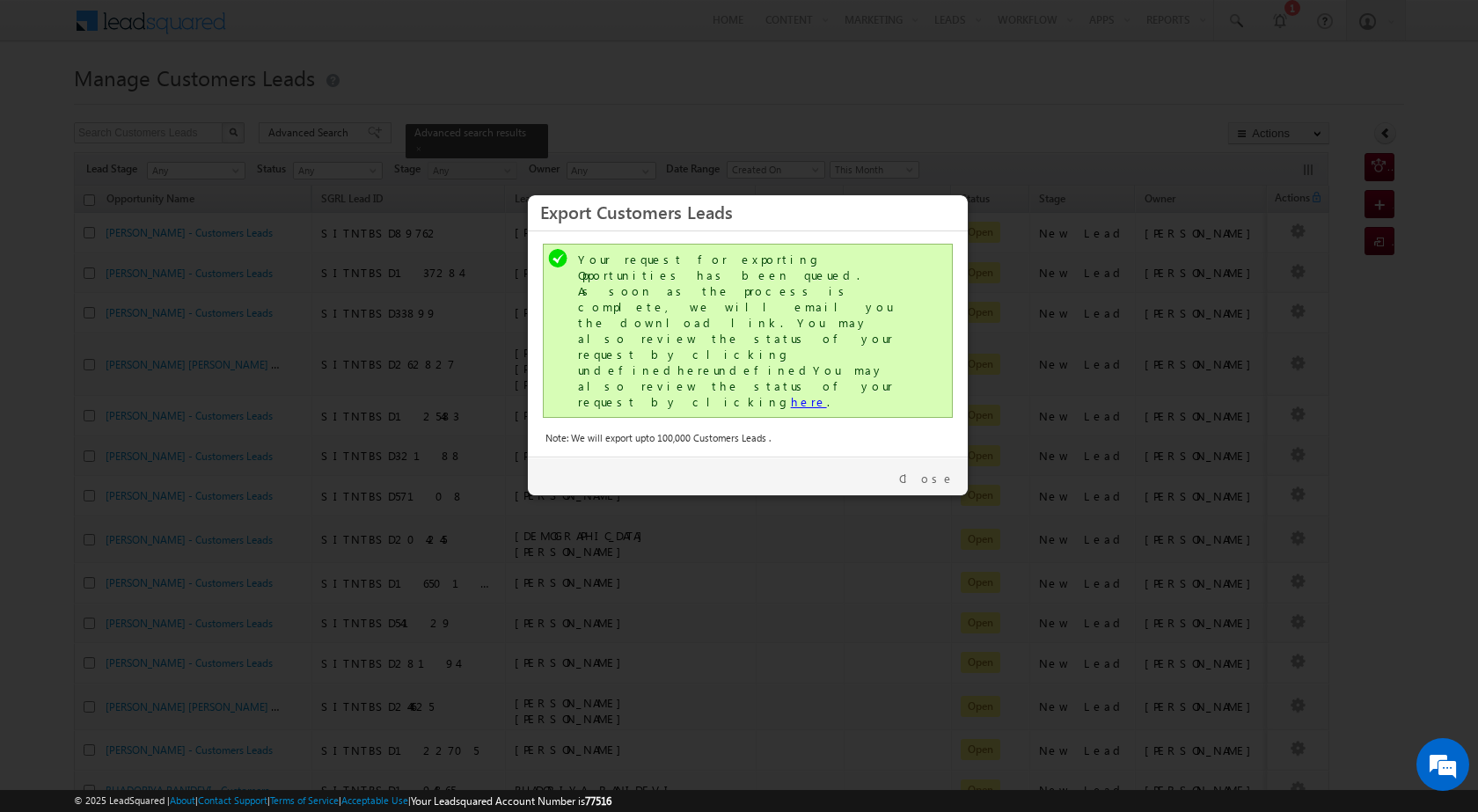
click at [791, 394] on link "here" at bounding box center [809, 402] width 37 height 15
click at [940, 471] on link "Close" at bounding box center [927, 479] width 56 height 15
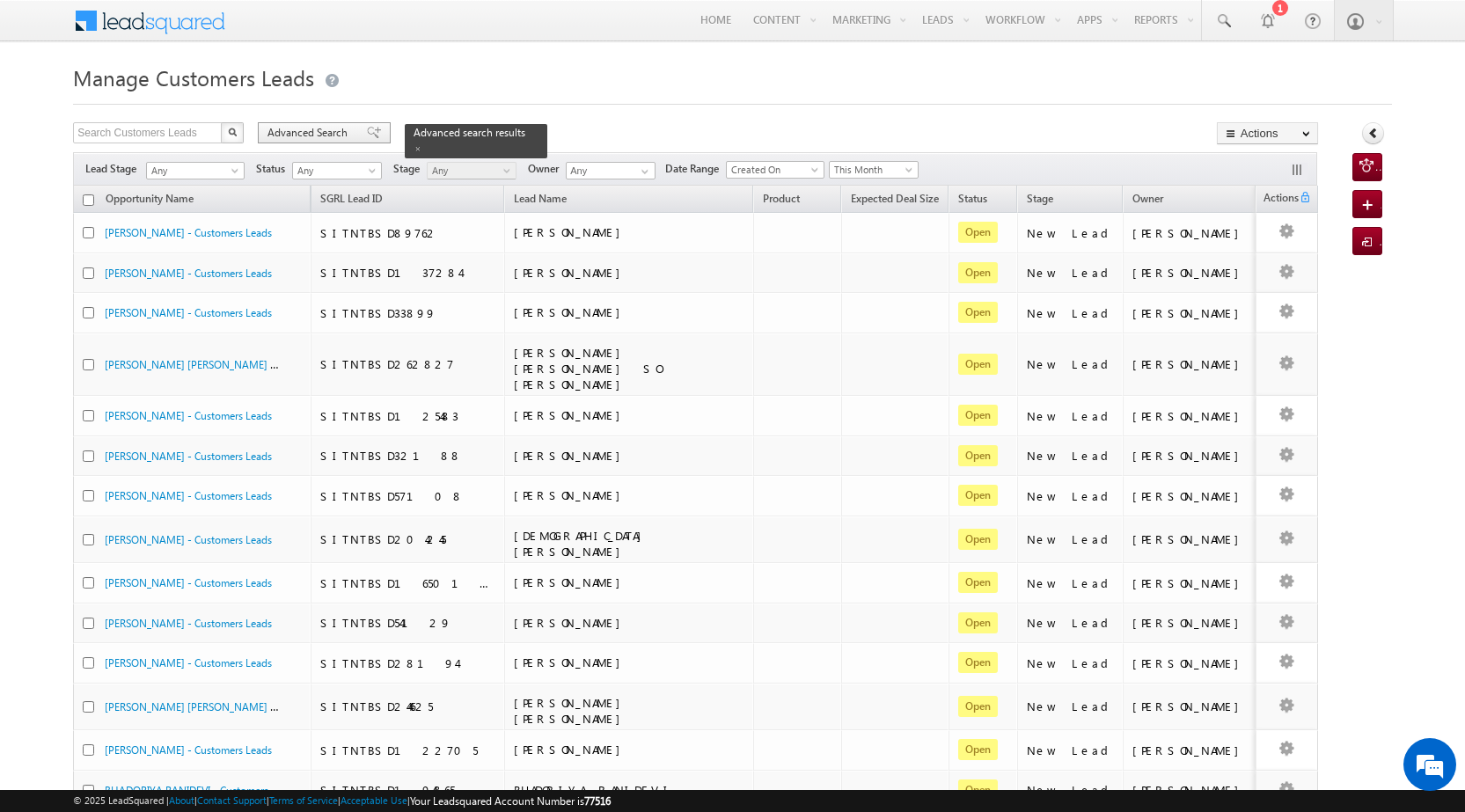
click at [367, 130] on span at bounding box center [374, 133] width 14 height 12
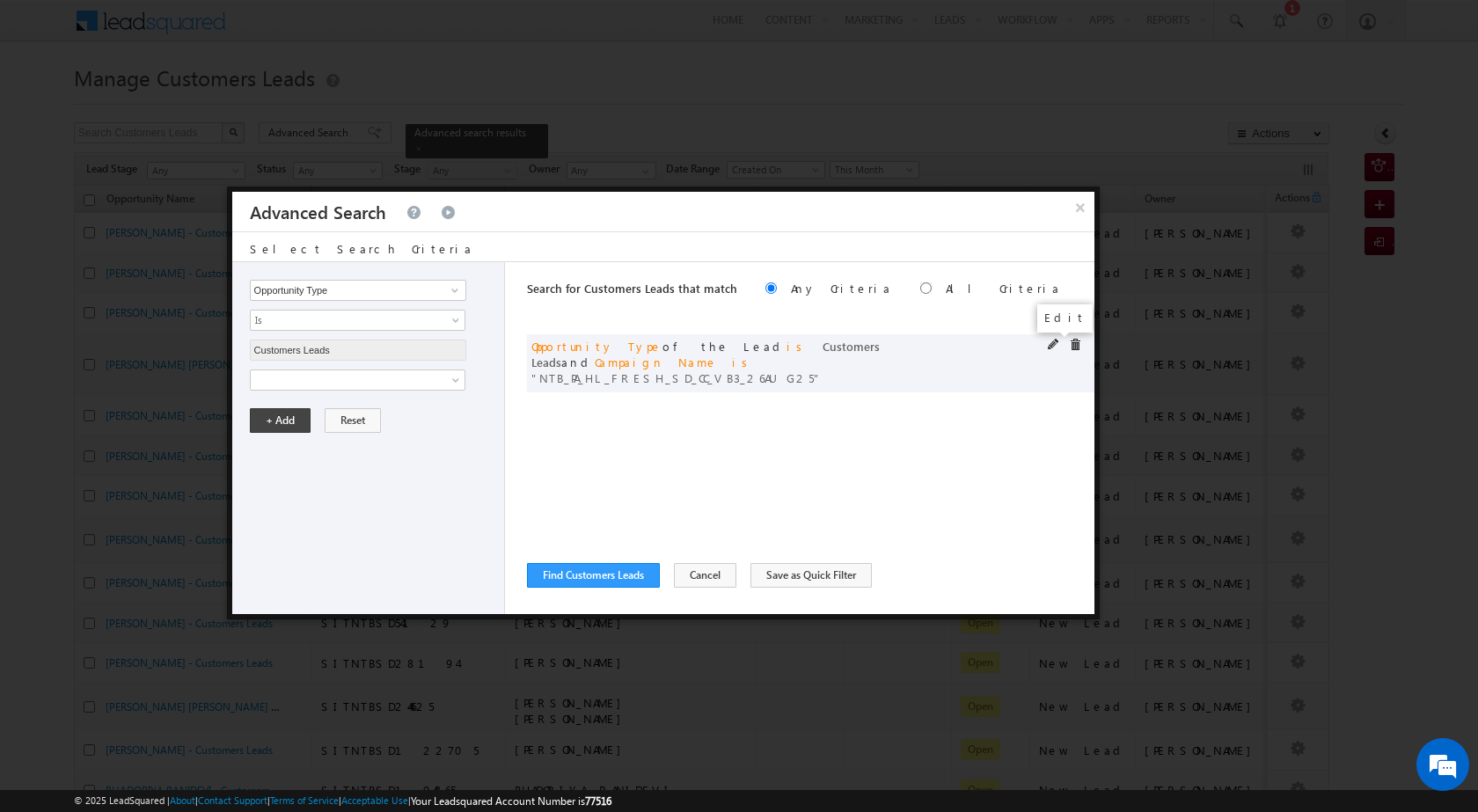
click at [1058, 347] on span at bounding box center [1053, 344] width 12 height 12
click at [415, 438] on input "NTB_PA_HL_FRESH_SD_CC_VB3_26AUG25" at bounding box center [357, 440] width 216 height 21
paste input "2_26AUG25"
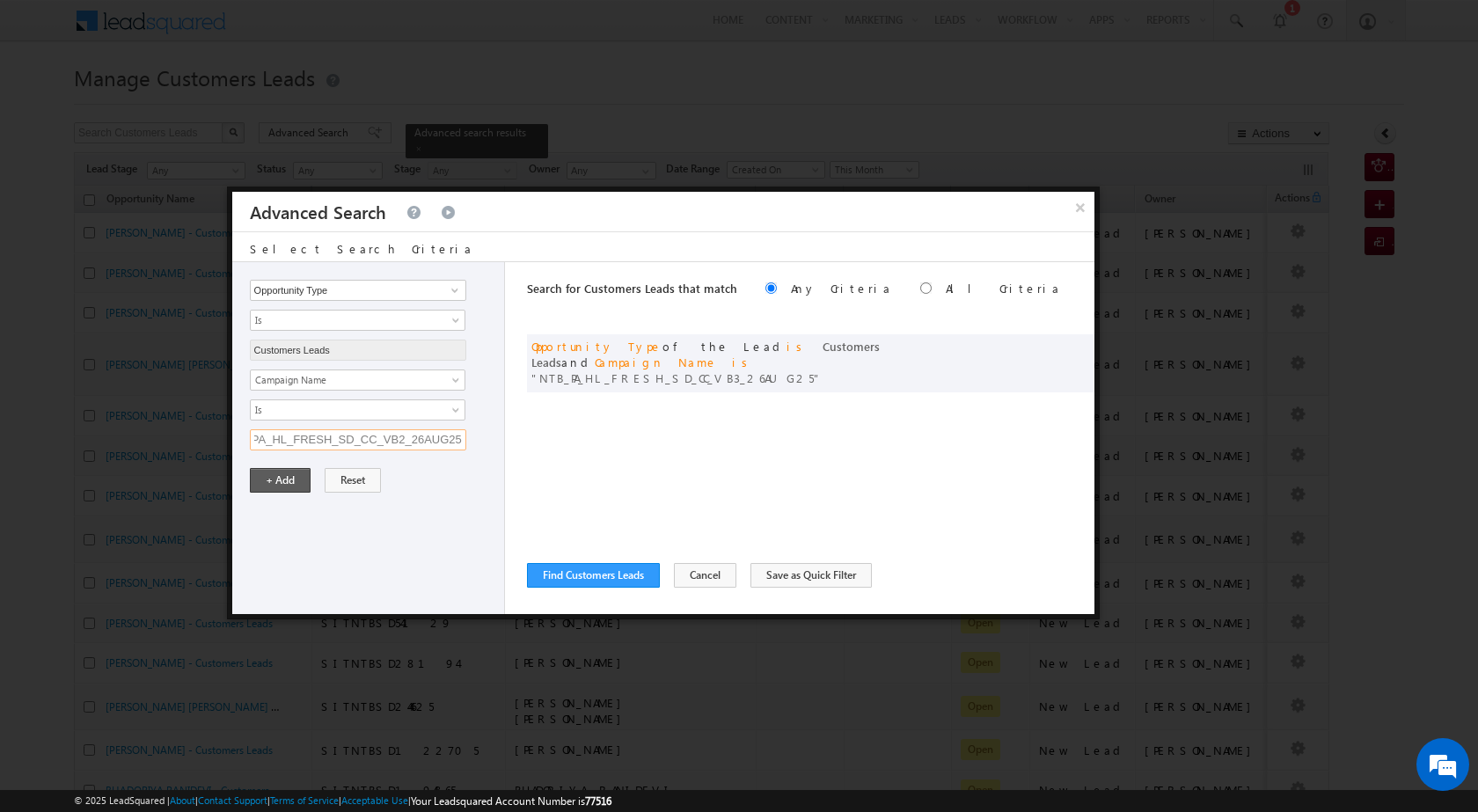
type input "NTB_PA_HL_FRESH_SD_CC_VB2_26AUG25"
click at [283, 480] on button "+ Add" at bounding box center [280, 480] width 61 height 25
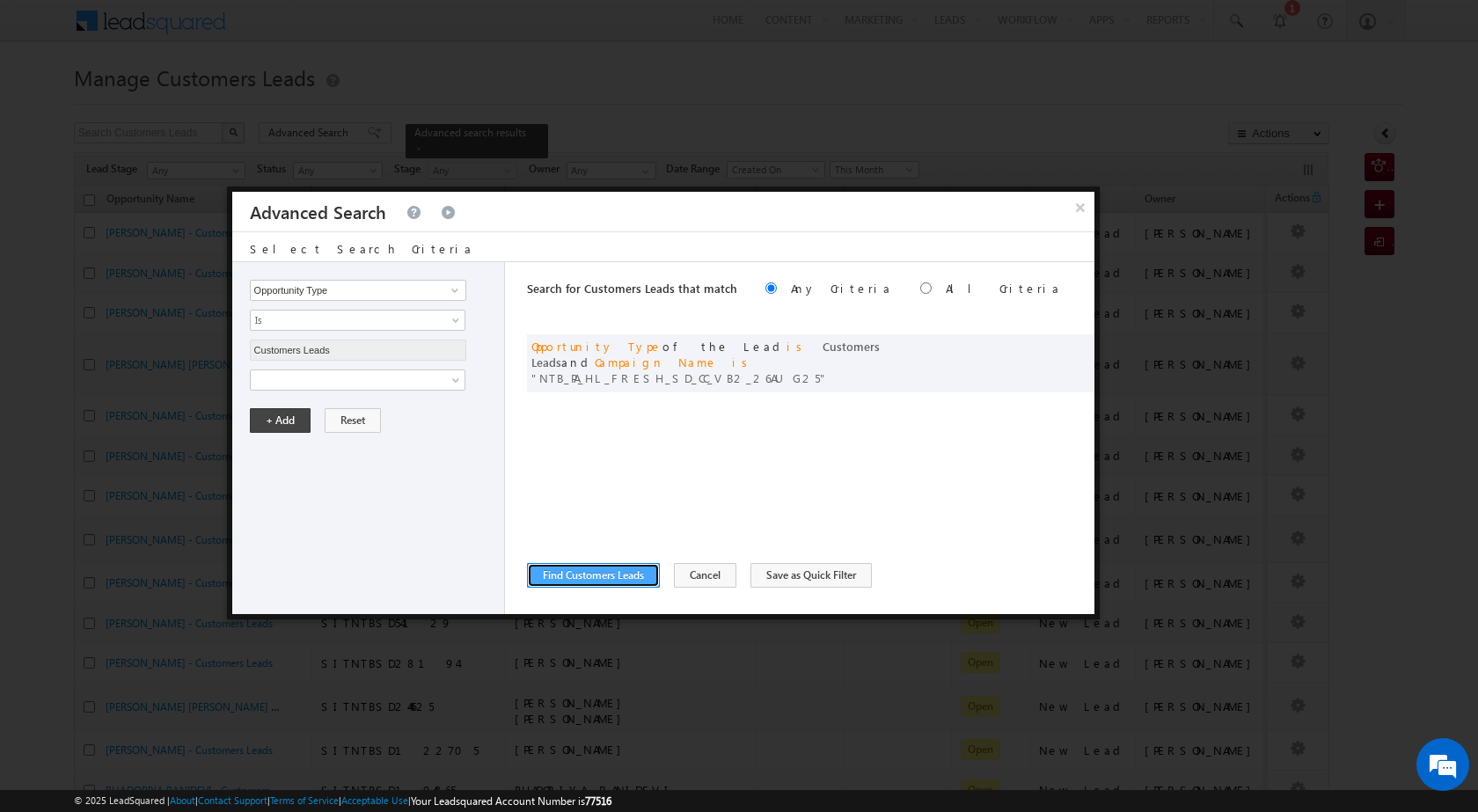
click at [584, 575] on button "Find Customers Leads" at bounding box center [593, 576] width 133 height 25
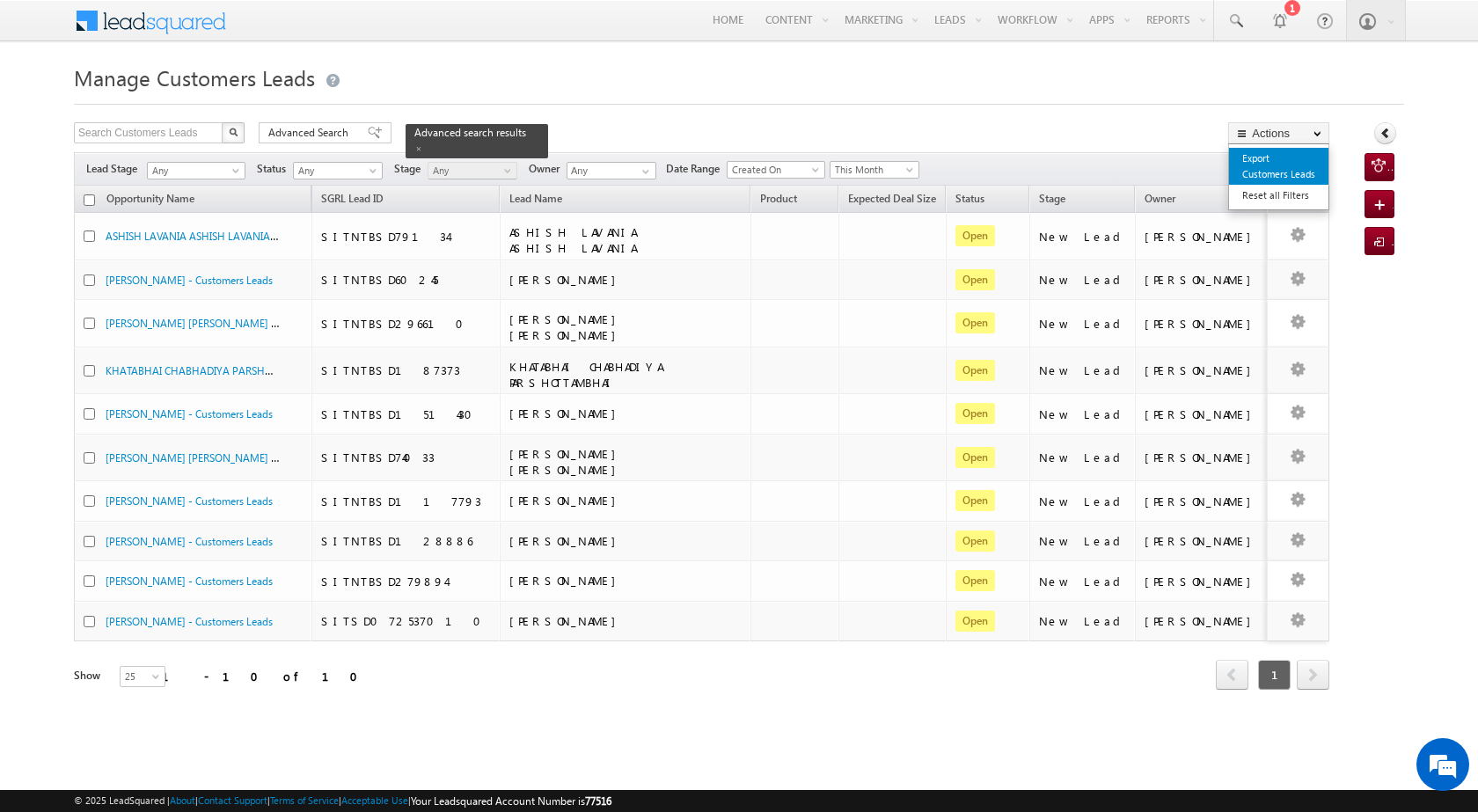
click at [1267, 172] on link "Export Customers Leads" at bounding box center [1278, 166] width 99 height 37
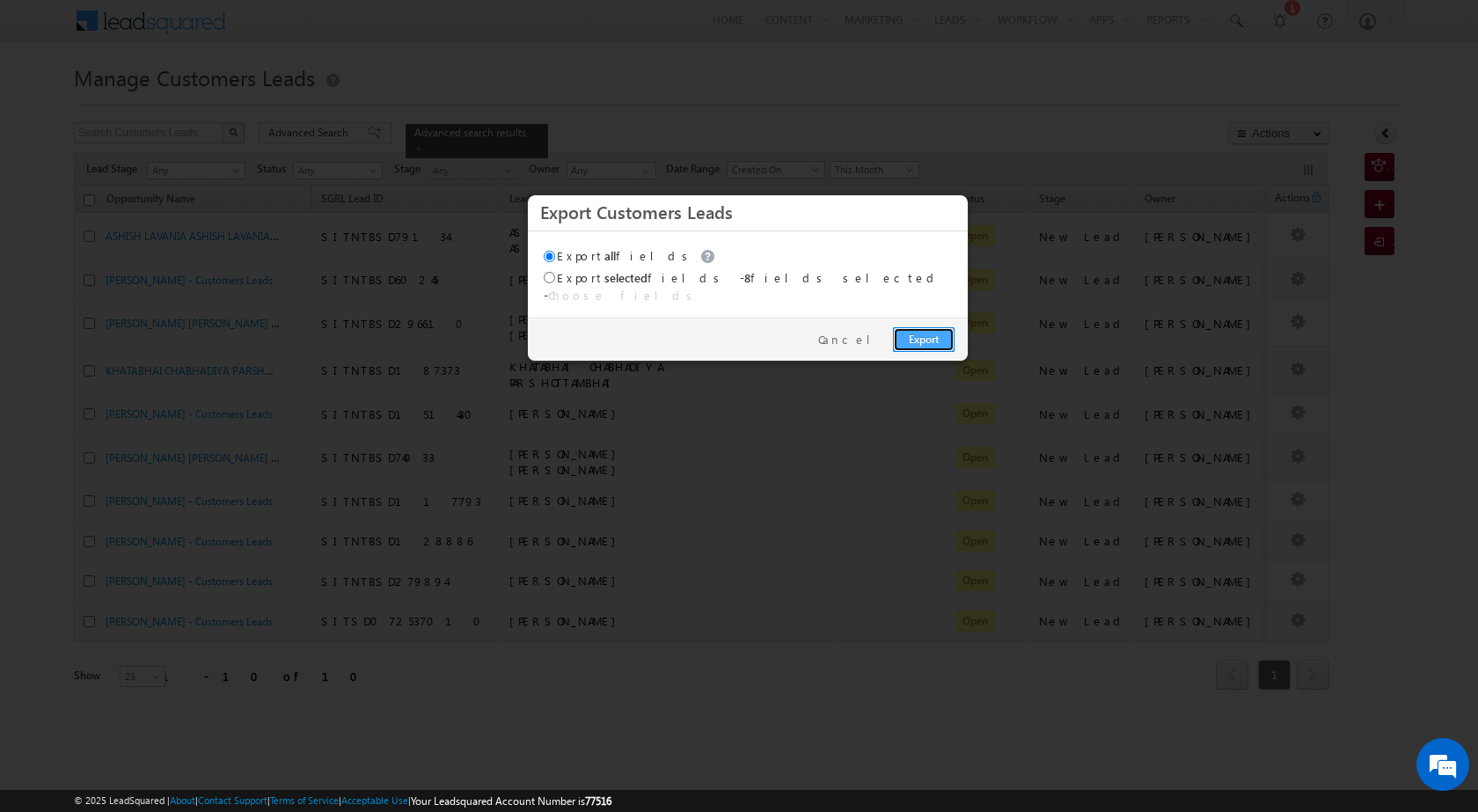
click at [919, 328] on link "Export" at bounding box center [924, 340] width 62 height 25
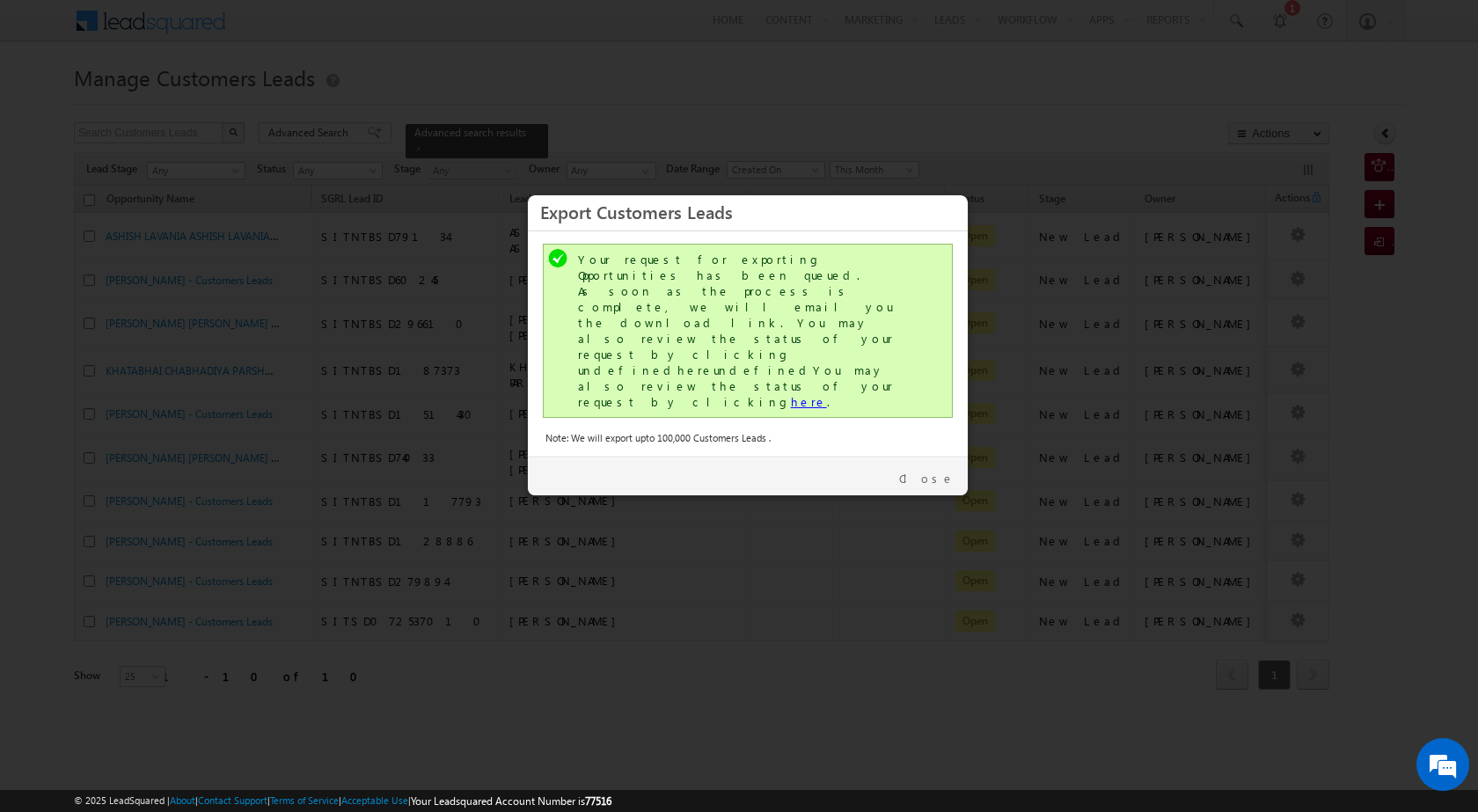
click at [791, 394] on link "here" at bounding box center [809, 402] width 37 height 15
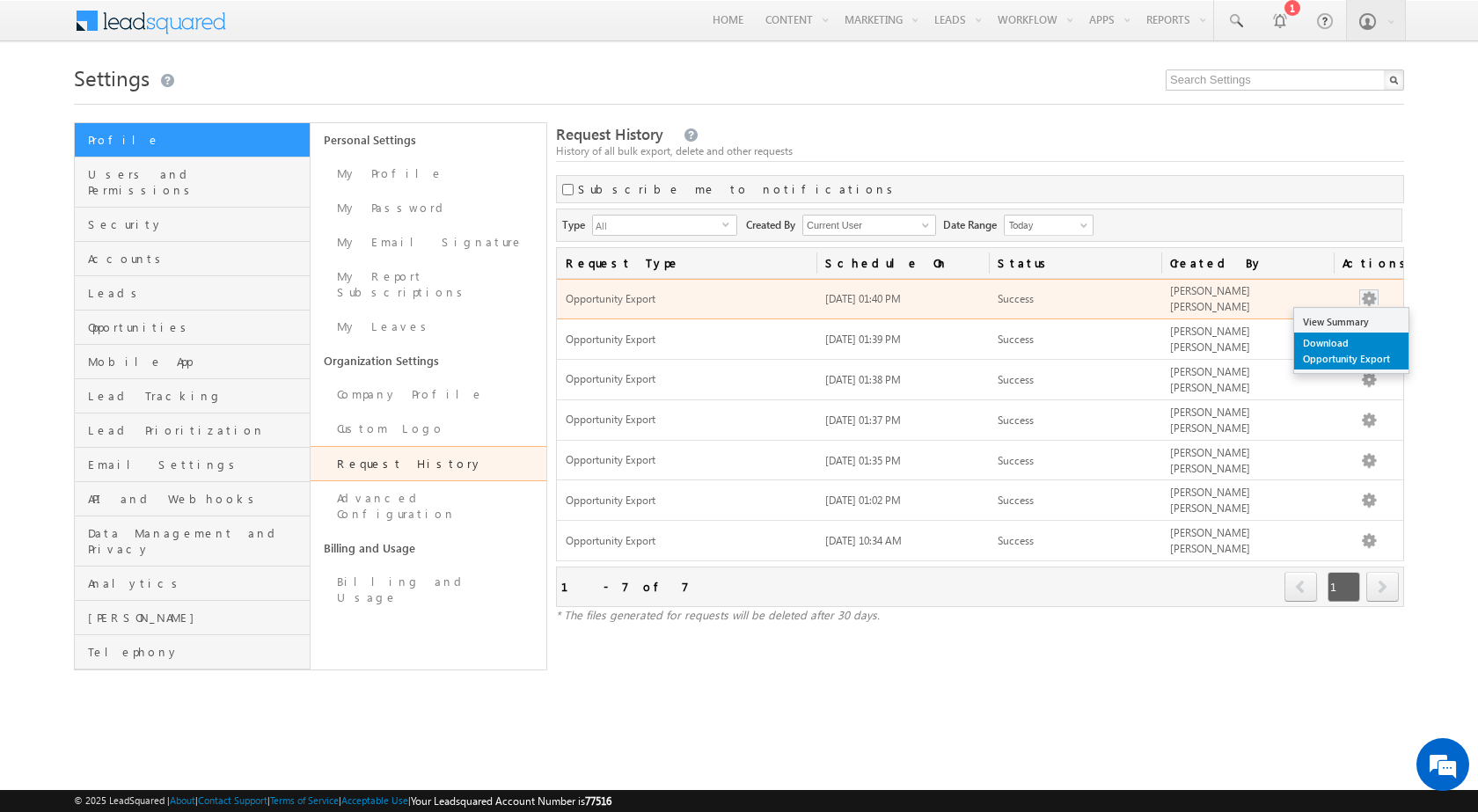
click at [1322, 350] on link "Download Opportunity Export" at bounding box center [1351, 351] width 114 height 37
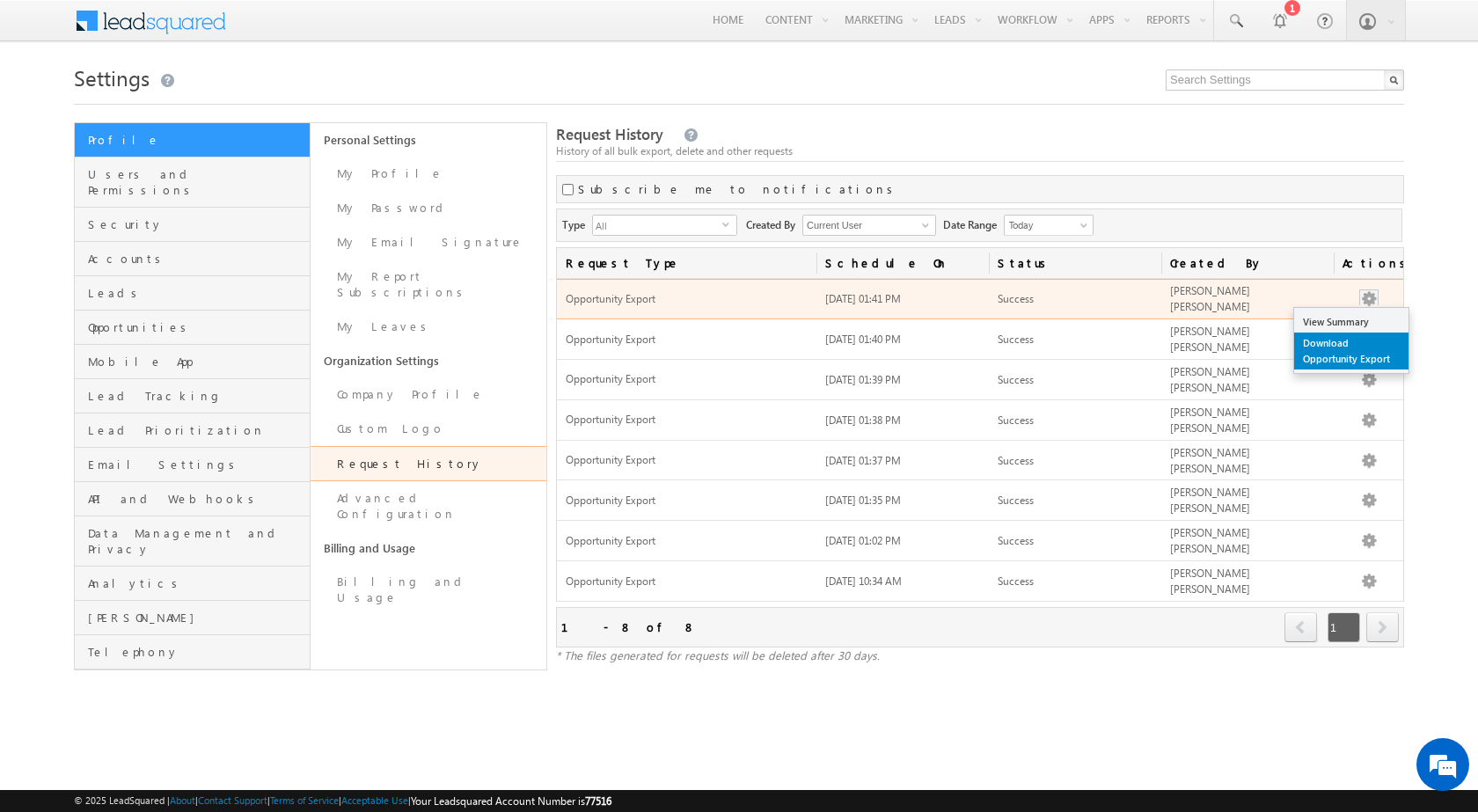
click at [1318, 354] on link "Download Opportunity Export" at bounding box center [1351, 351] width 114 height 37
